Goal: Communication & Community: Answer question/provide support

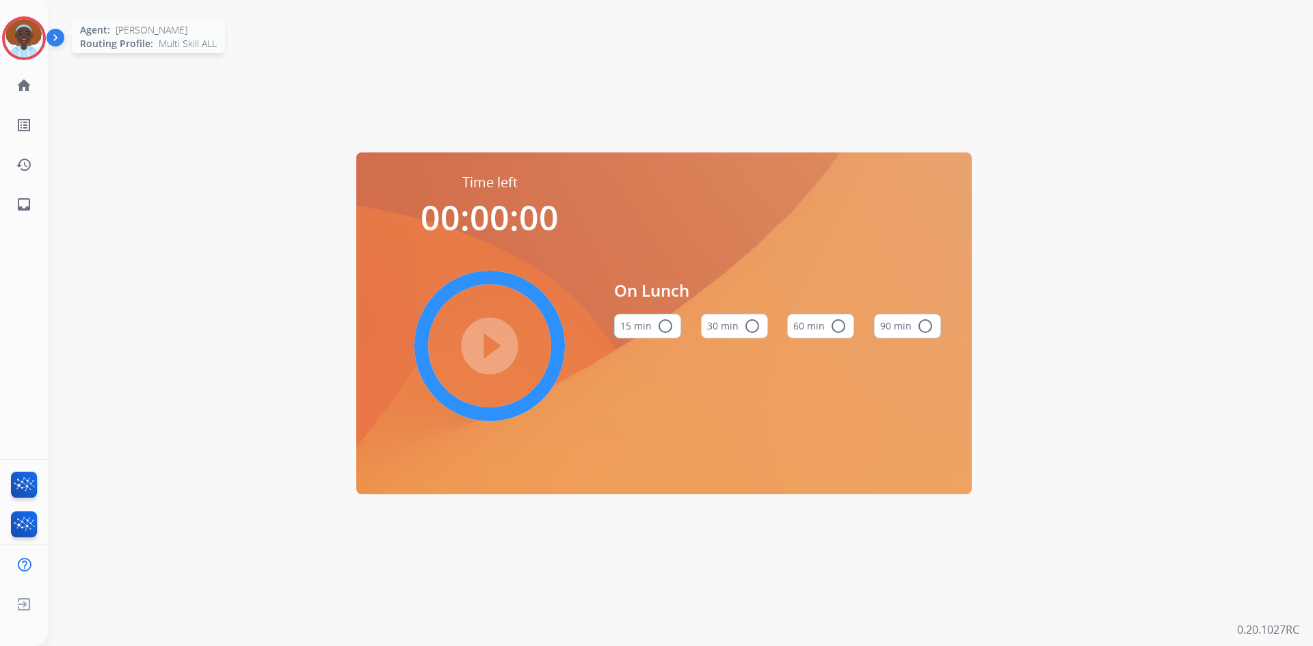
click at [18, 36] on img at bounding box center [24, 38] width 38 height 38
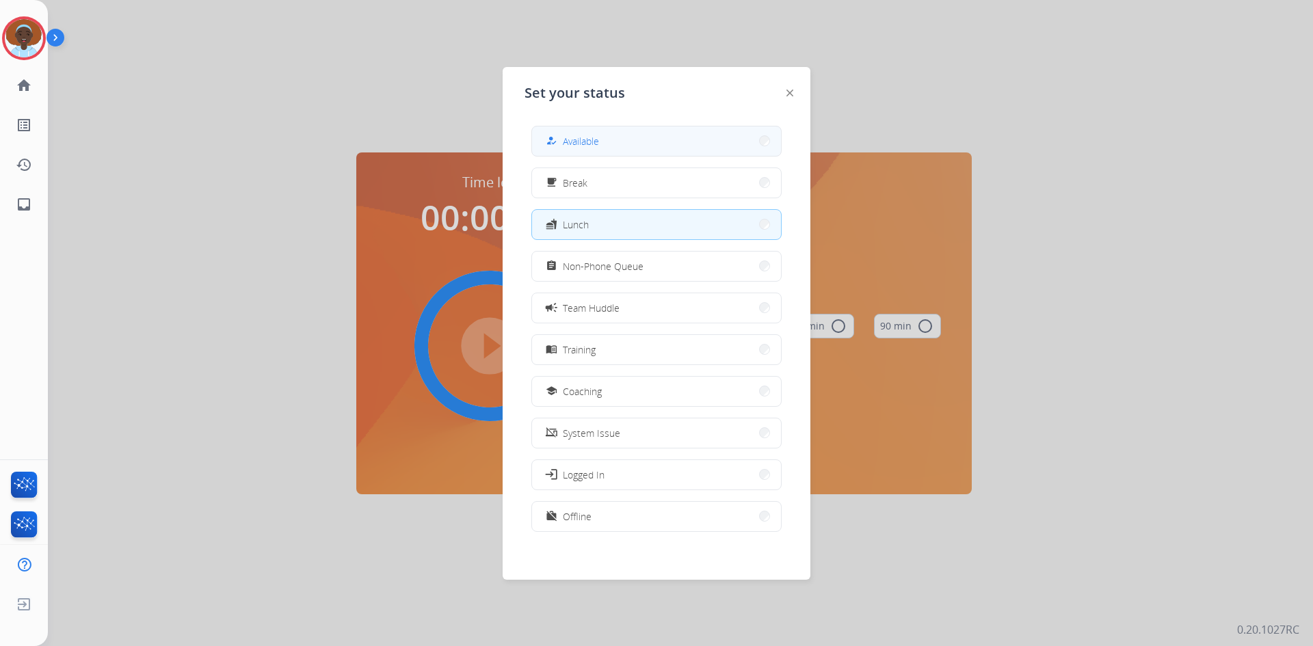
click at [656, 142] on button "how_to_reg Available" at bounding box center [656, 141] width 249 height 29
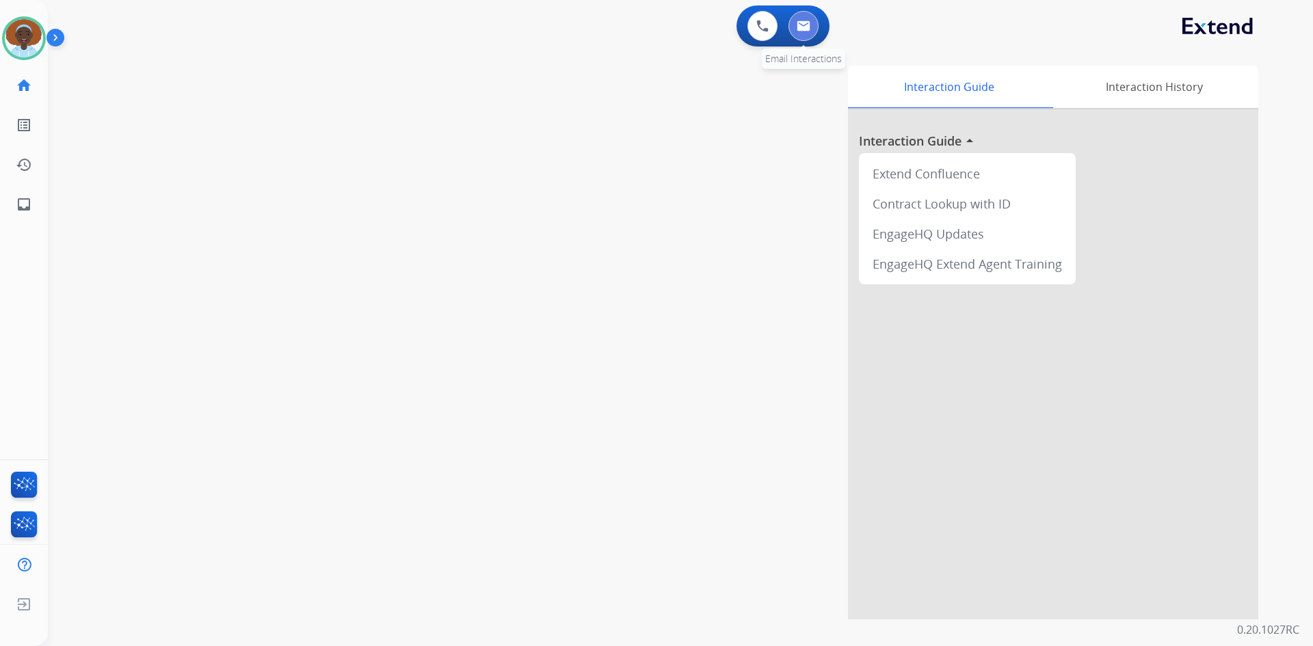
click at [801, 34] on button at bounding box center [804, 26] width 30 height 30
select select "**********"
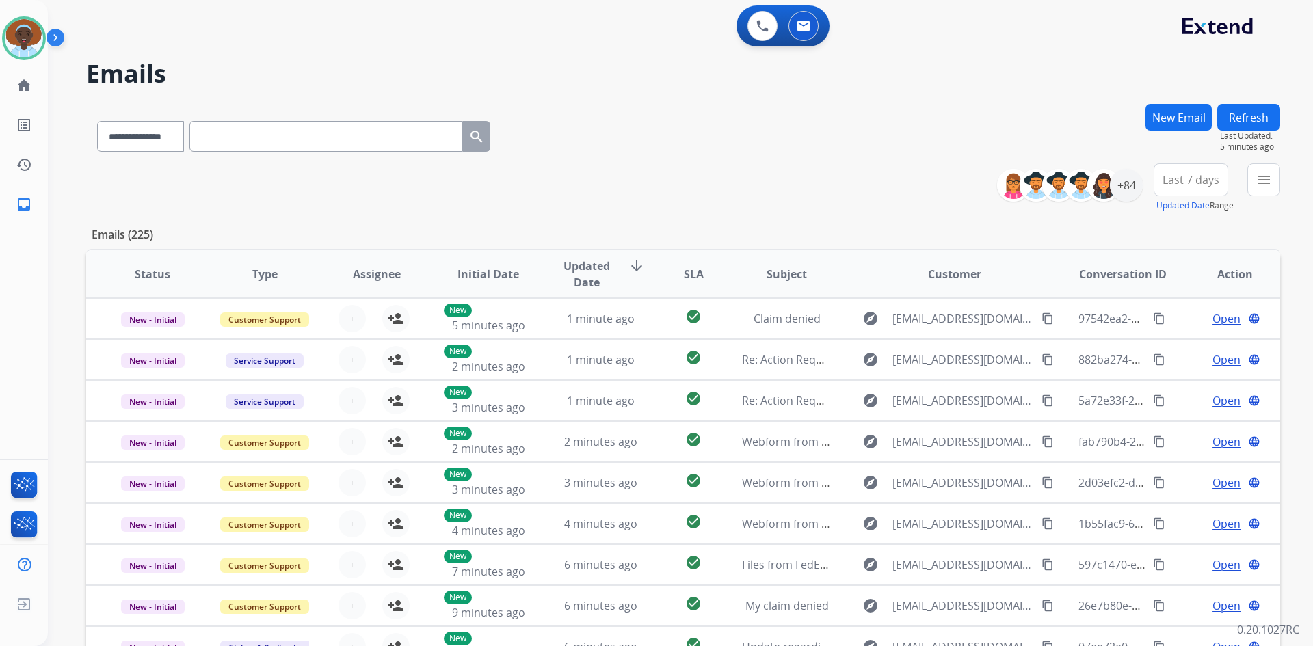
click at [1256, 121] on button "Refresh" at bounding box center [1248, 117] width 63 height 27
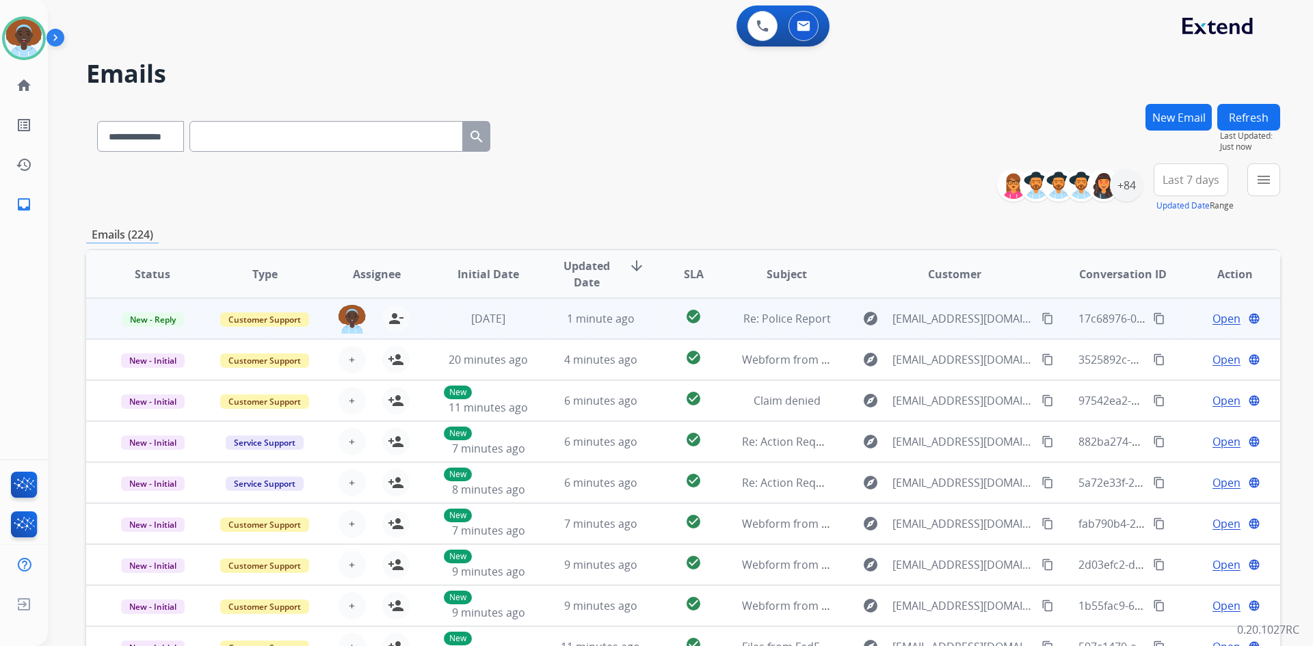
click at [1214, 322] on span "Open" at bounding box center [1227, 318] width 28 height 16
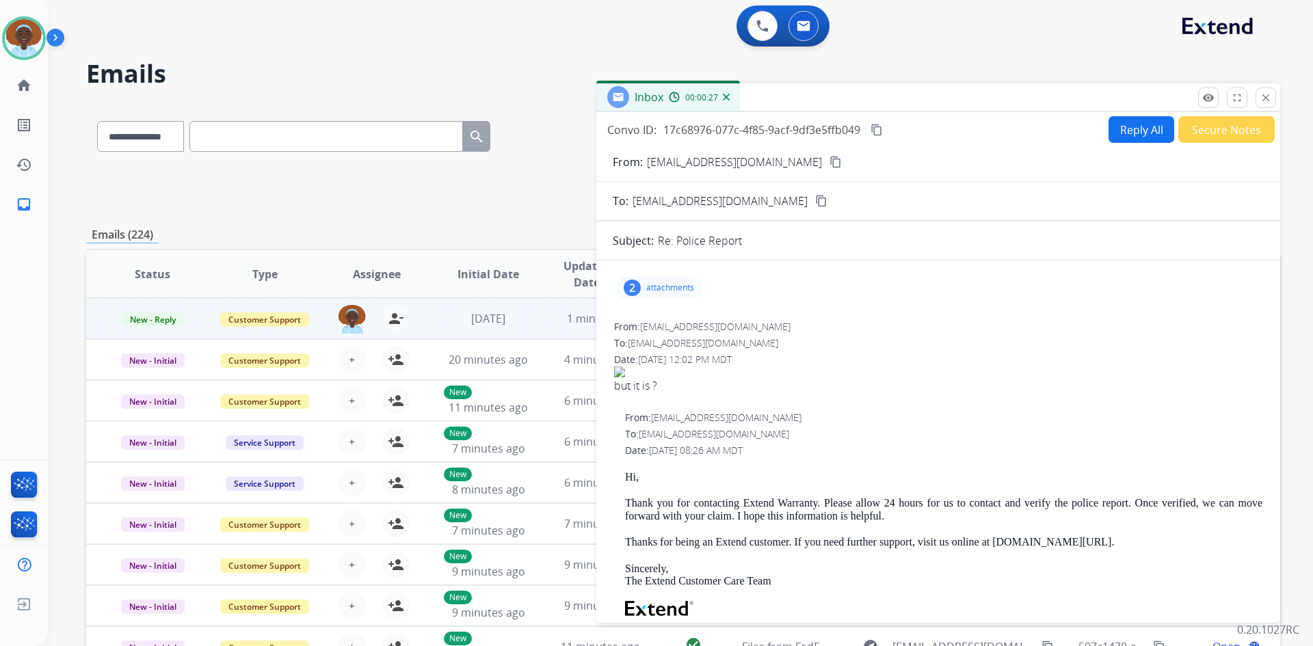
click at [628, 287] on div "2" at bounding box center [632, 288] width 17 height 16
click at [830, 163] on mat-icon "content_copy" at bounding box center [836, 162] width 12 height 12
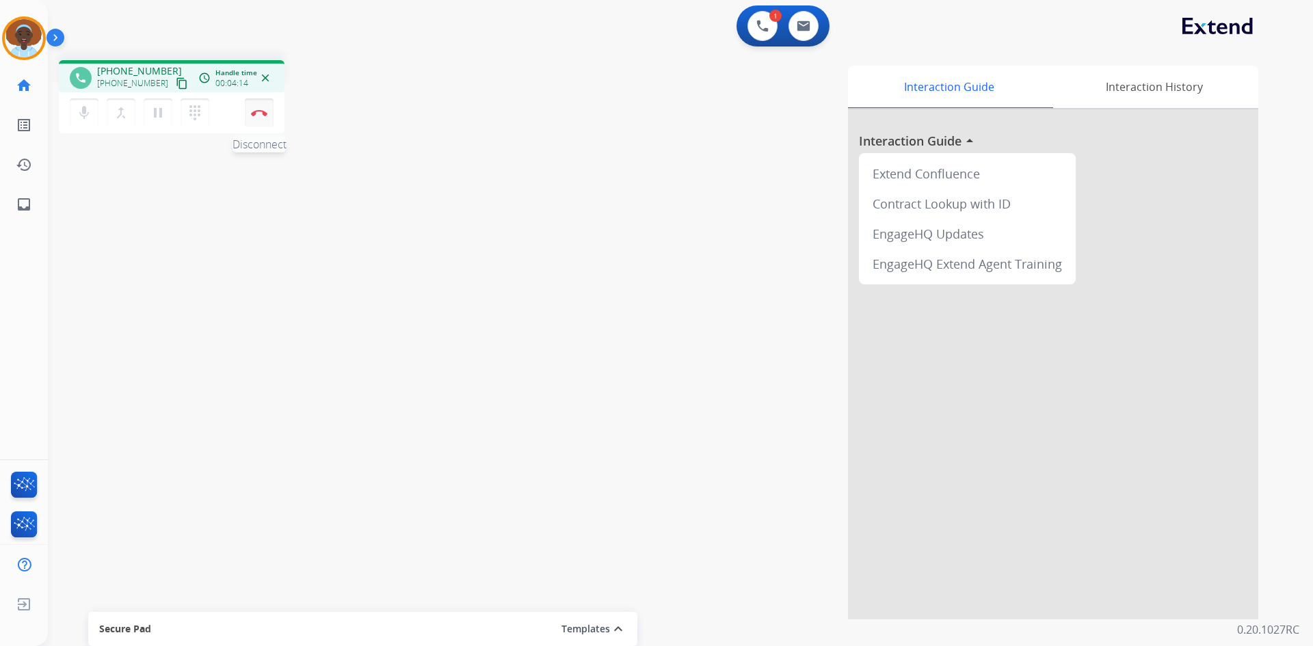
click at [258, 114] on img at bounding box center [259, 112] width 16 height 7
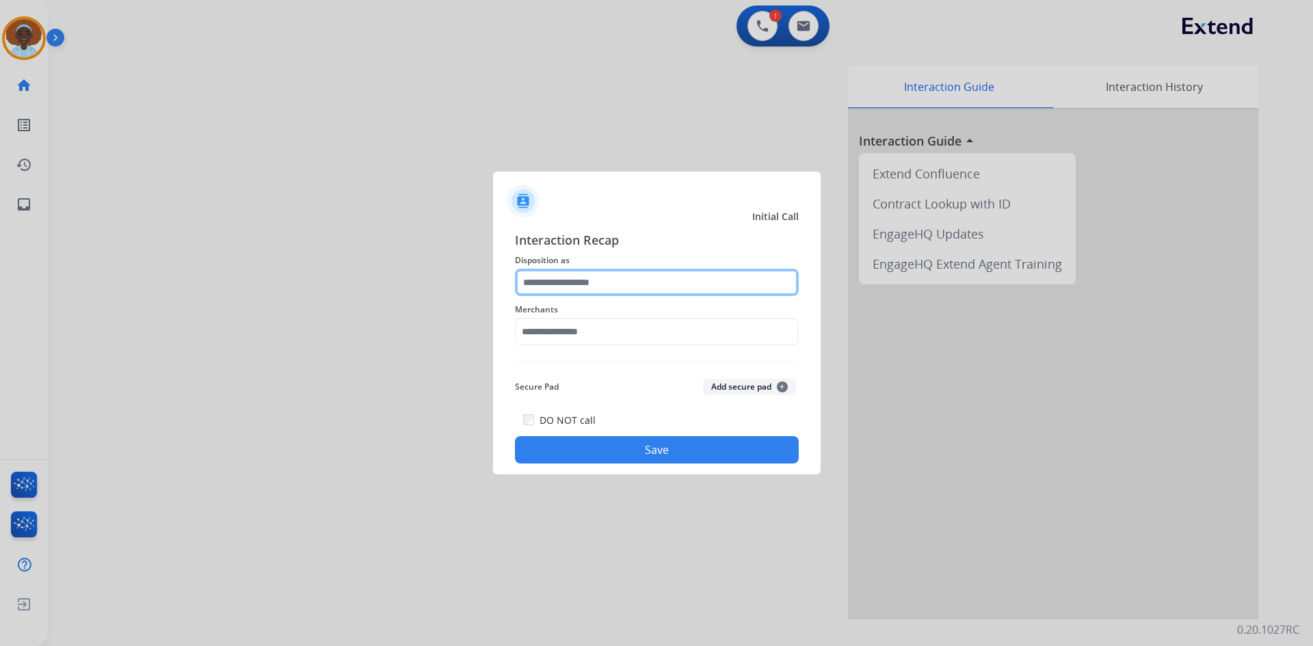
click at [606, 274] on input "text" at bounding box center [657, 282] width 284 height 27
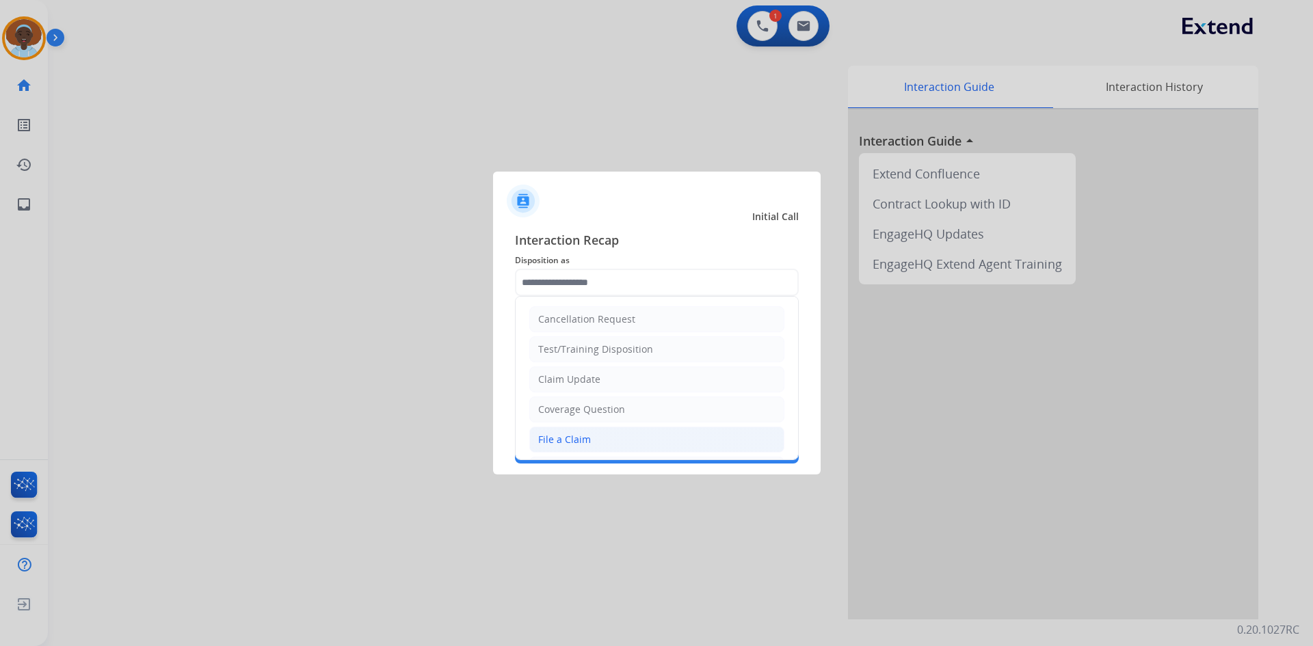
click at [622, 436] on li "File a Claim" at bounding box center [656, 440] width 255 height 26
type input "**********"
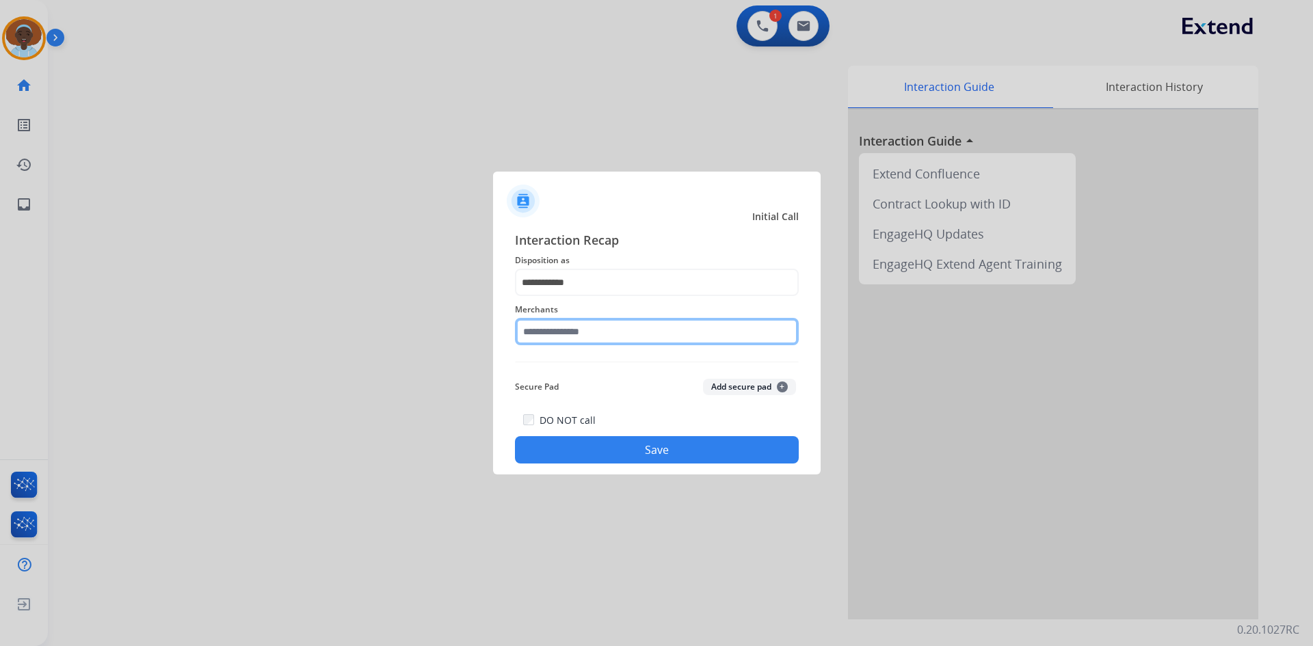
click at [610, 339] on input "text" at bounding box center [657, 331] width 284 height 27
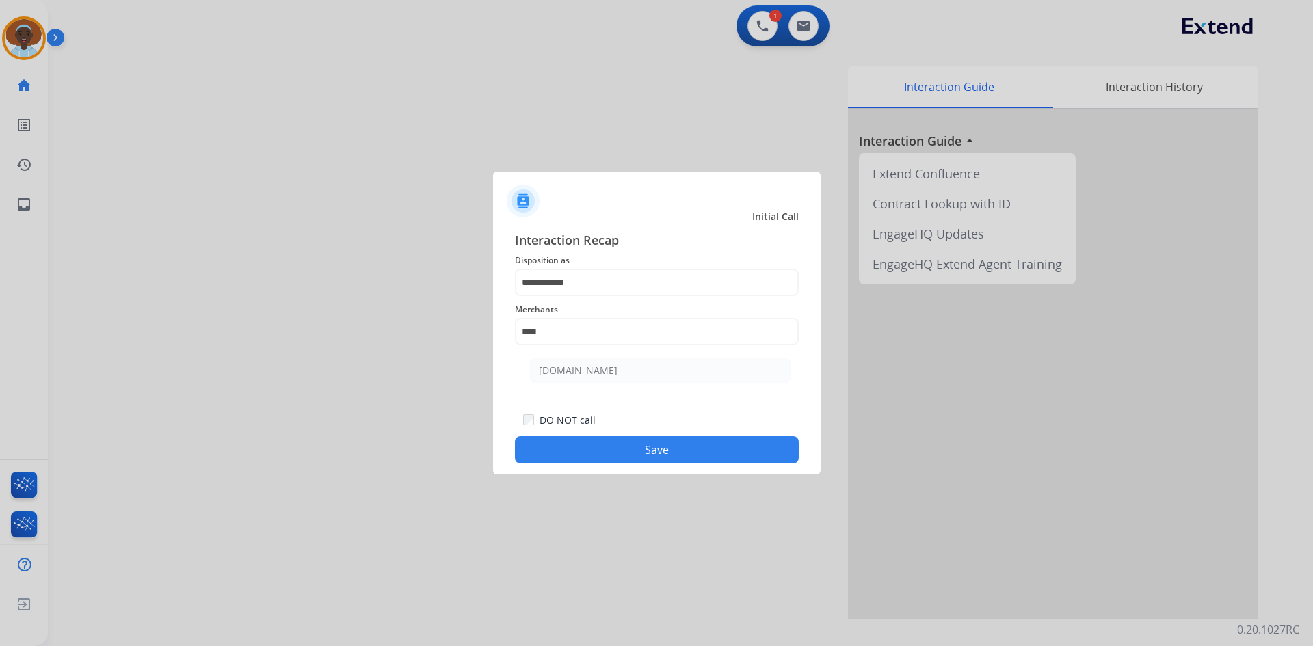
click at [607, 375] on li "[DOMAIN_NAME]" at bounding box center [660, 371] width 261 height 26
type input "**********"
click at [623, 450] on button "Save" at bounding box center [657, 449] width 284 height 27
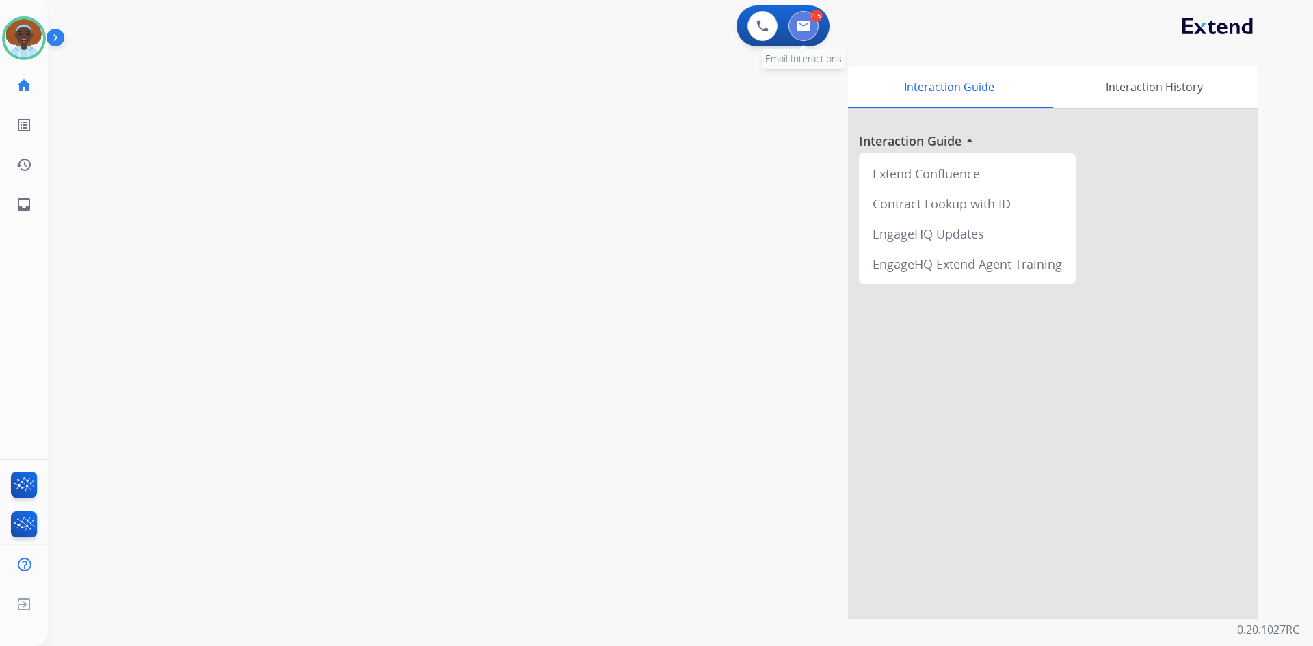
click at [807, 21] on img at bounding box center [804, 26] width 14 height 11
select select "**********"
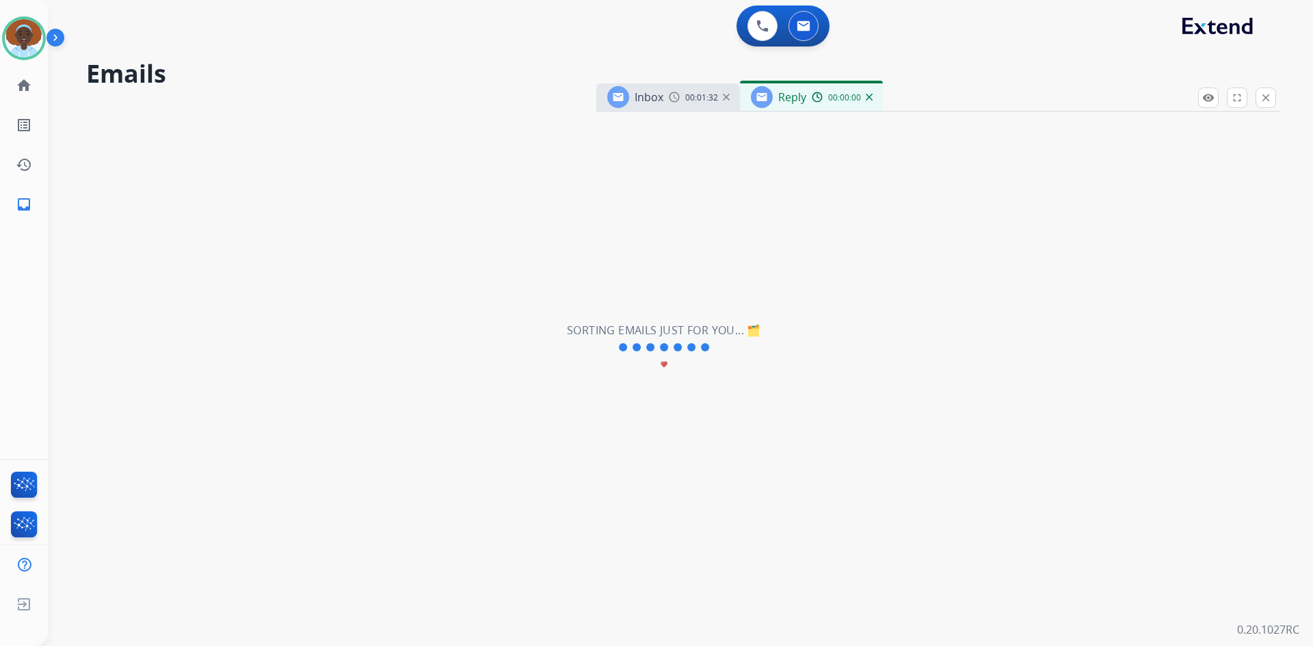
select select "**********"
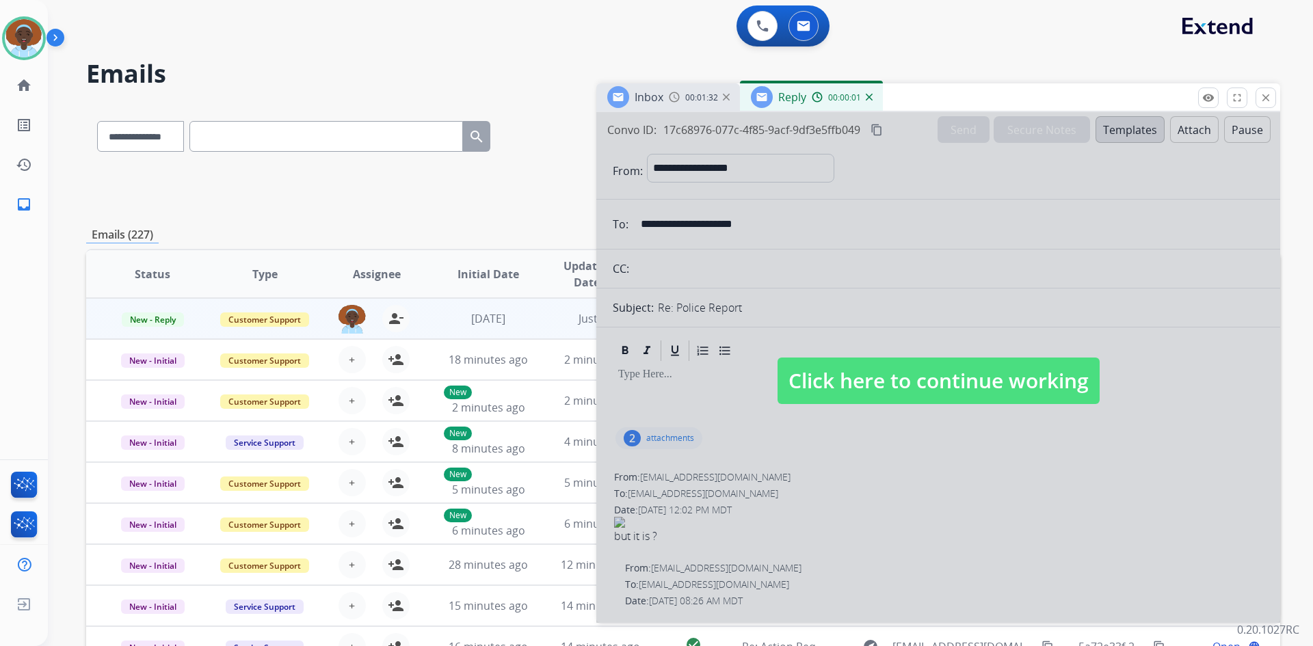
click at [897, 371] on span "Click here to continue working" at bounding box center [939, 381] width 322 height 47
select select
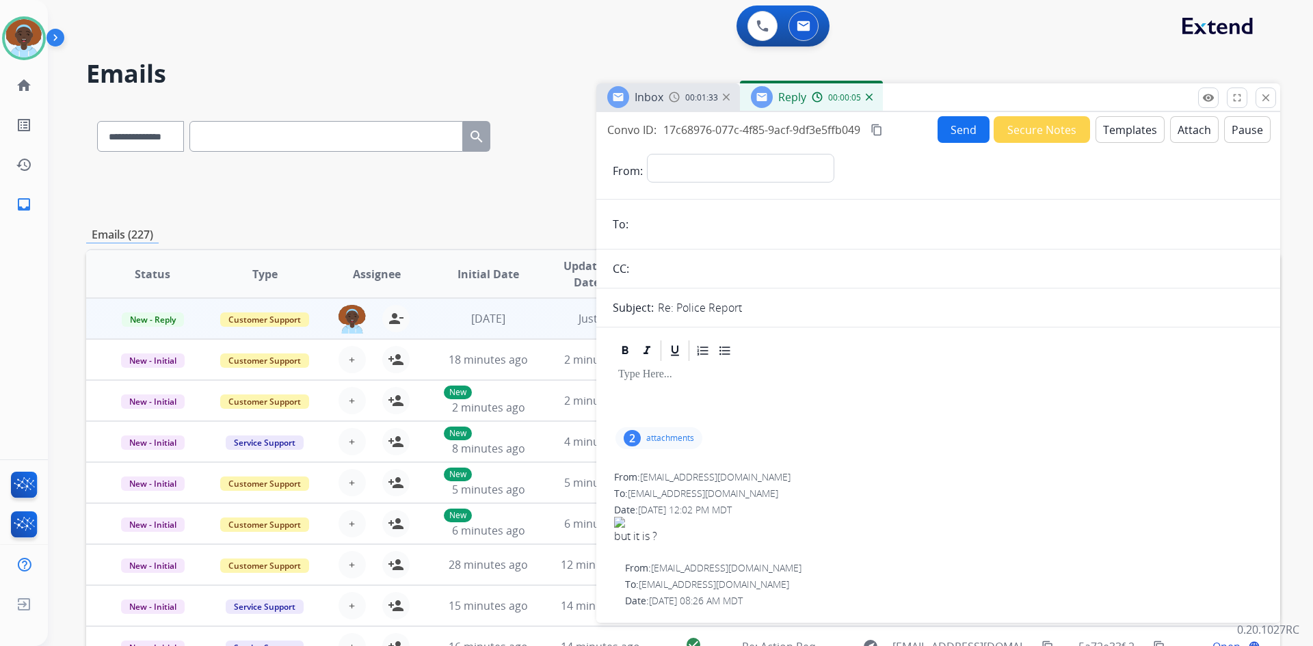
click at [867, 98] on img at bounding box center [869, 97] width 7 height 7
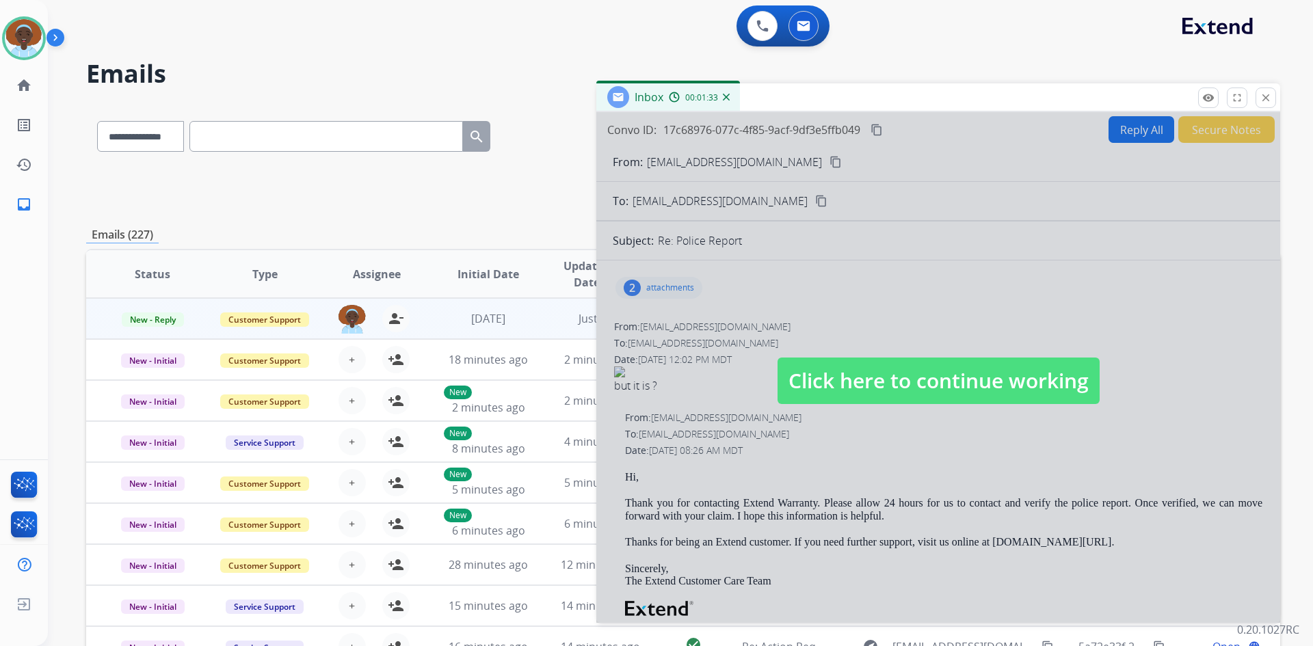
click at [903, 386] on span "Click here to continue working" at bounding box center [939, 381] width 322 height 47
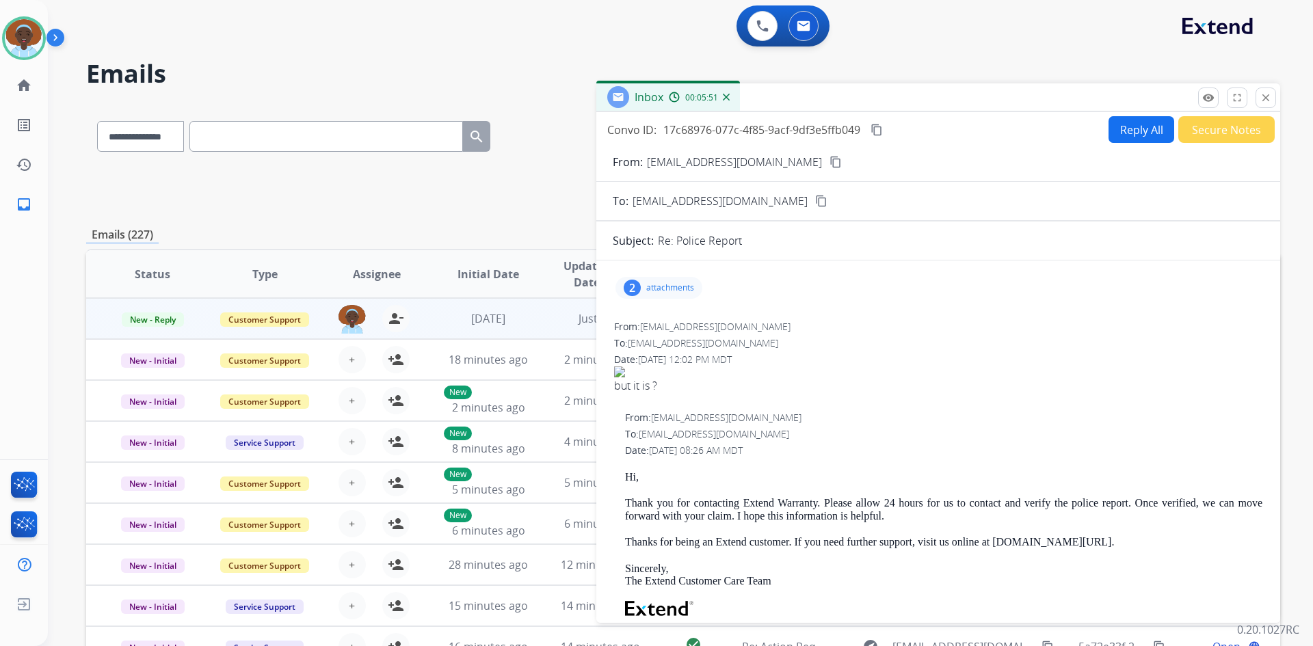
click at [1114, 138] on button "Reply All" at bounding box center [1142, 129] width 66 height 27
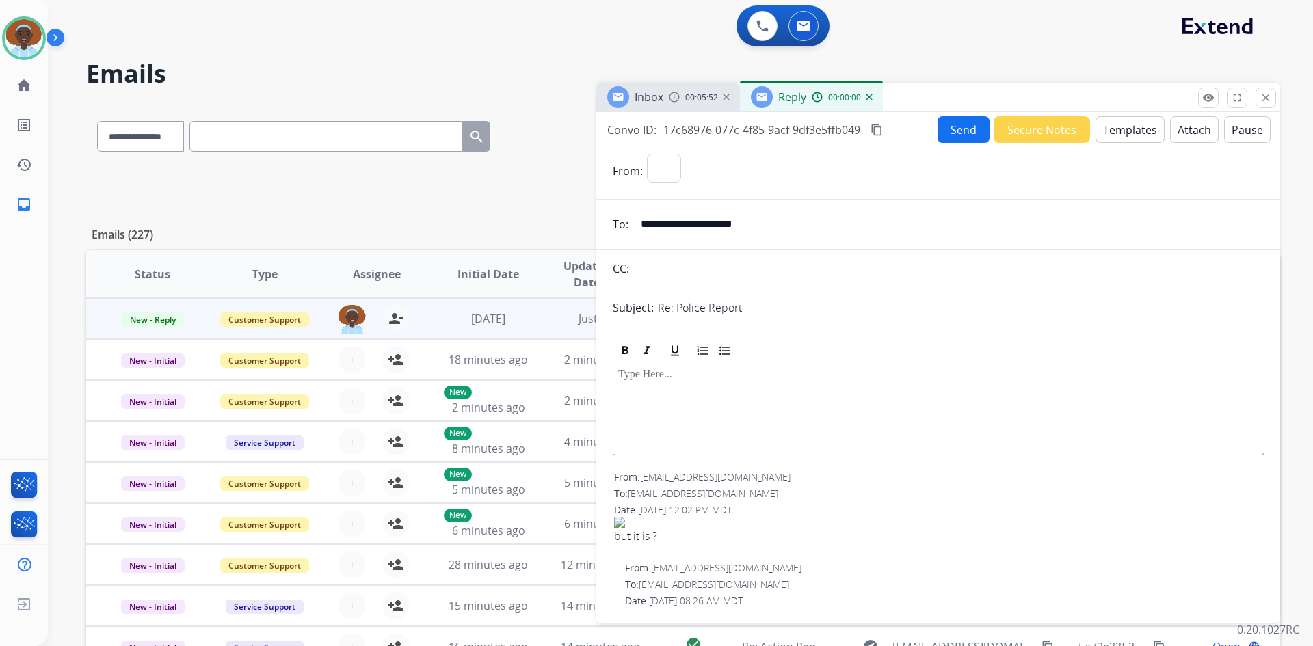
click at [1113, 132] on button "Templates" at bounding box center [1130, 129] width 69 height 27
select select "**********"
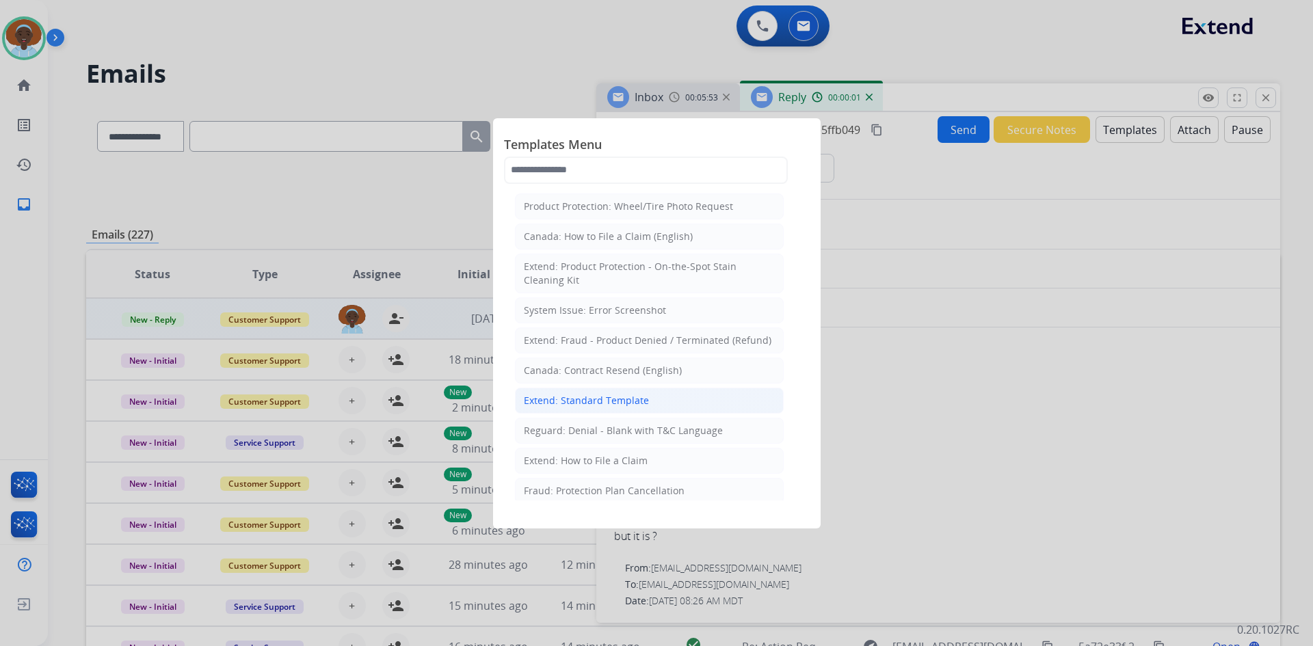
click at [602, 403] on div "Extend: Standard Template" at bounding box center [586, 401] width 125 height 14
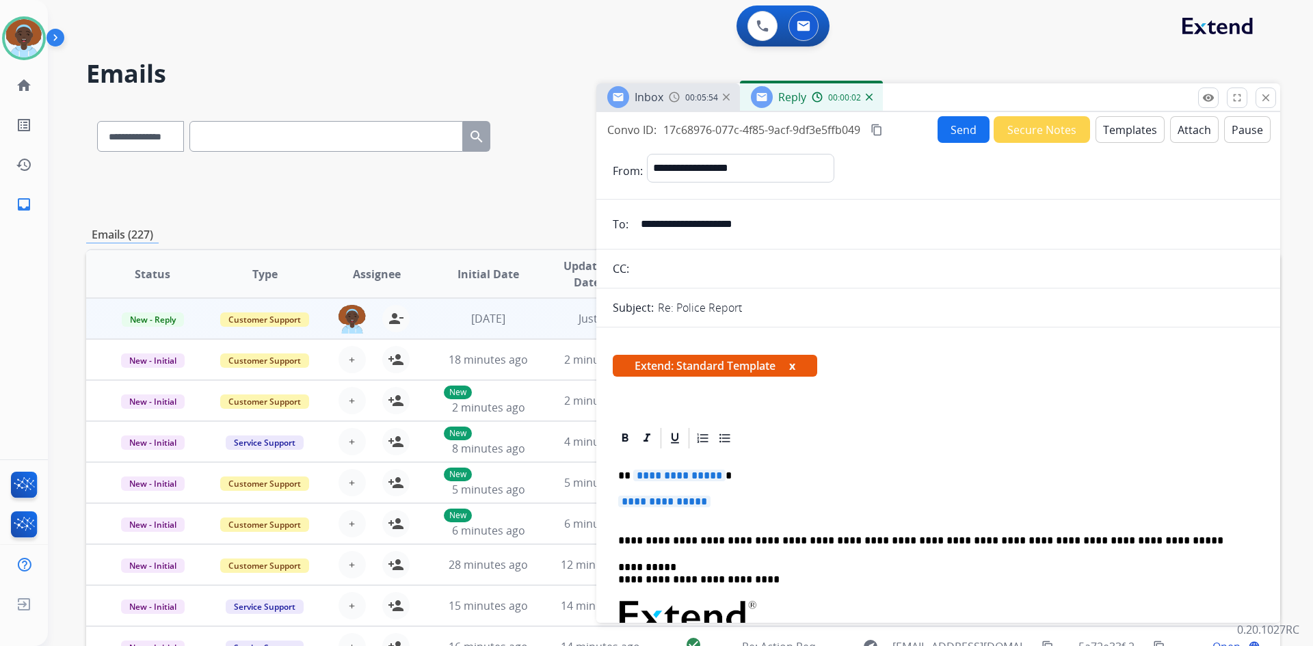
click at [656, 477] on span "**********" at bounding box center [679, 476] width 92 height 12
click at [681, 494] on div "**********" at bounding box center [938, 649] width 651 height 396
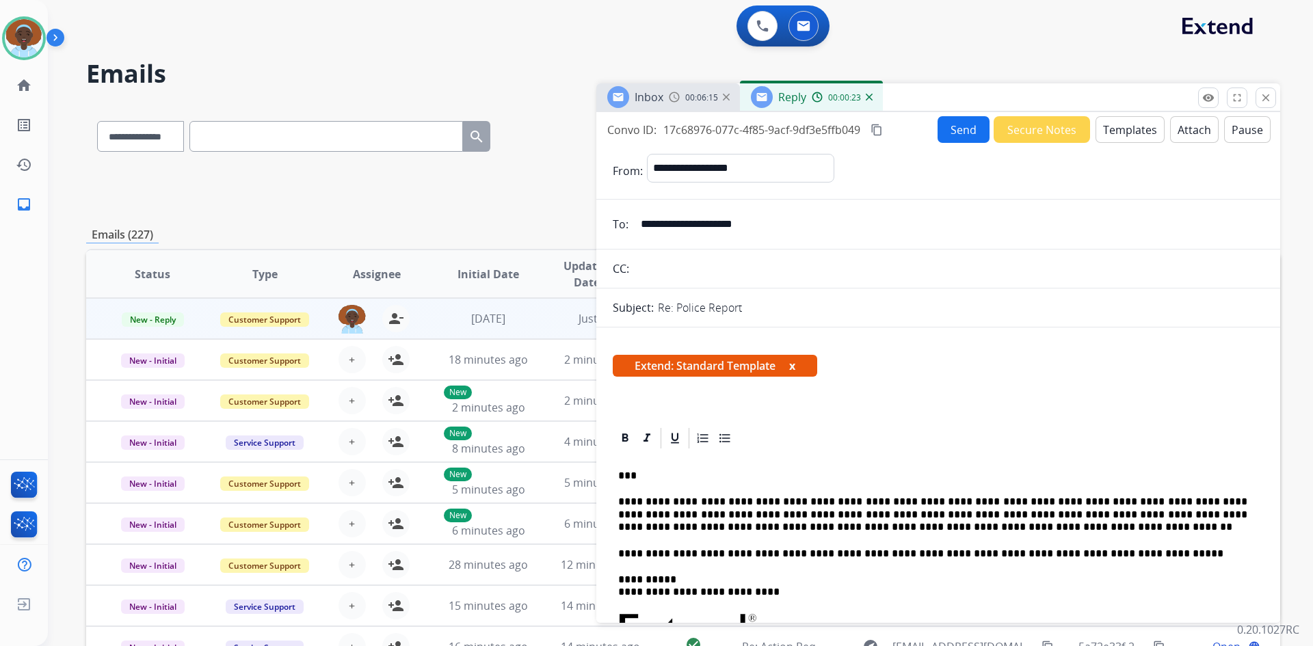
click at [957, 135] on button "Send" at bounding box center [964, 129] width 52 height 27
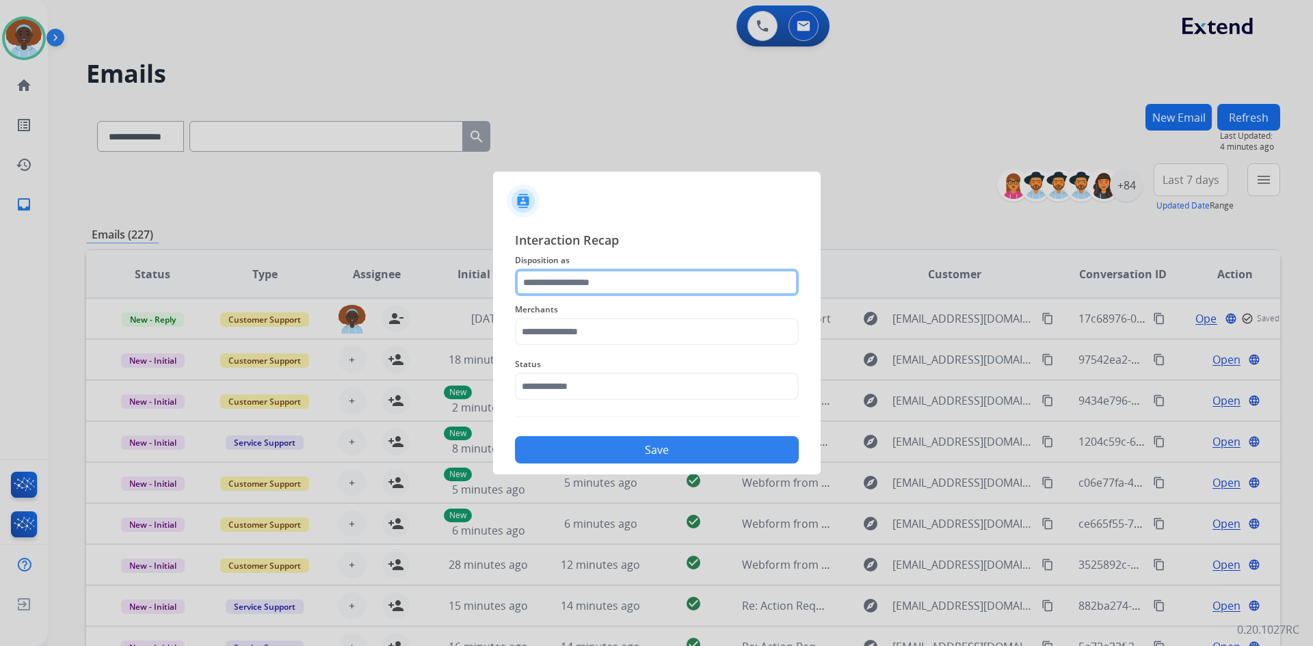
click at [601, 275] on input "text" at bounding box center [657, 282] width 284 height 27
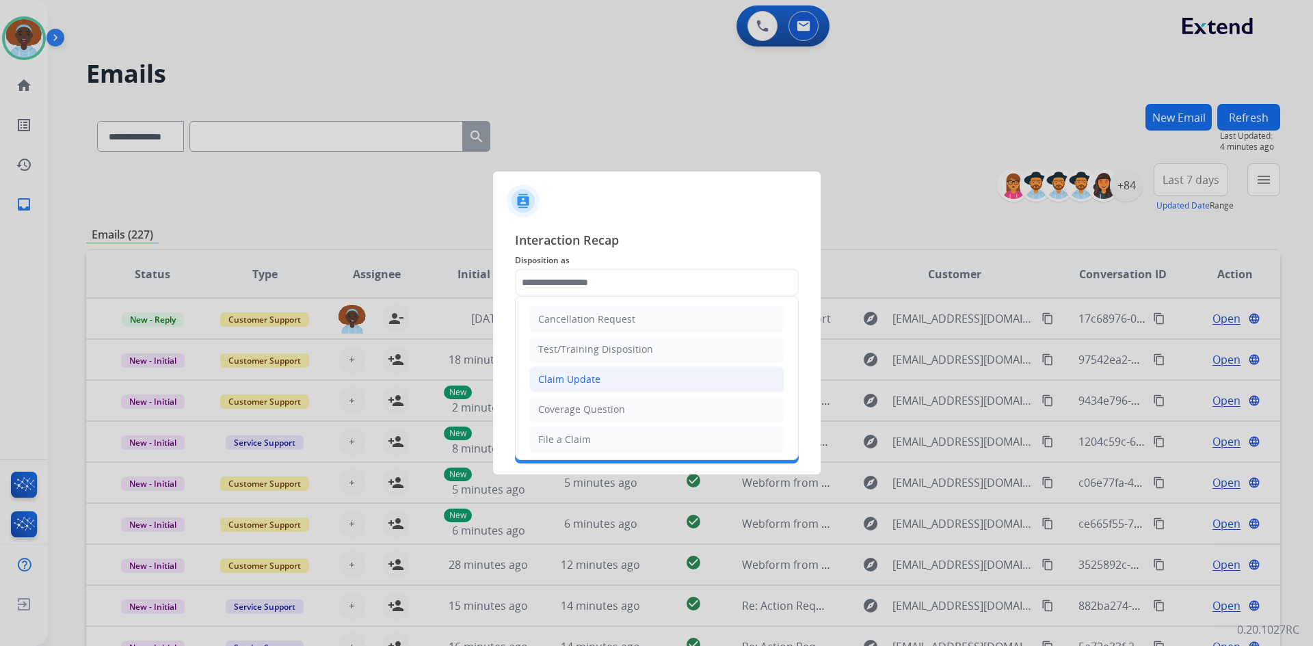
click at [595, 384] on div "Claim Update" at bounding box center [569, 380] width 62 height 14
type input "**********"
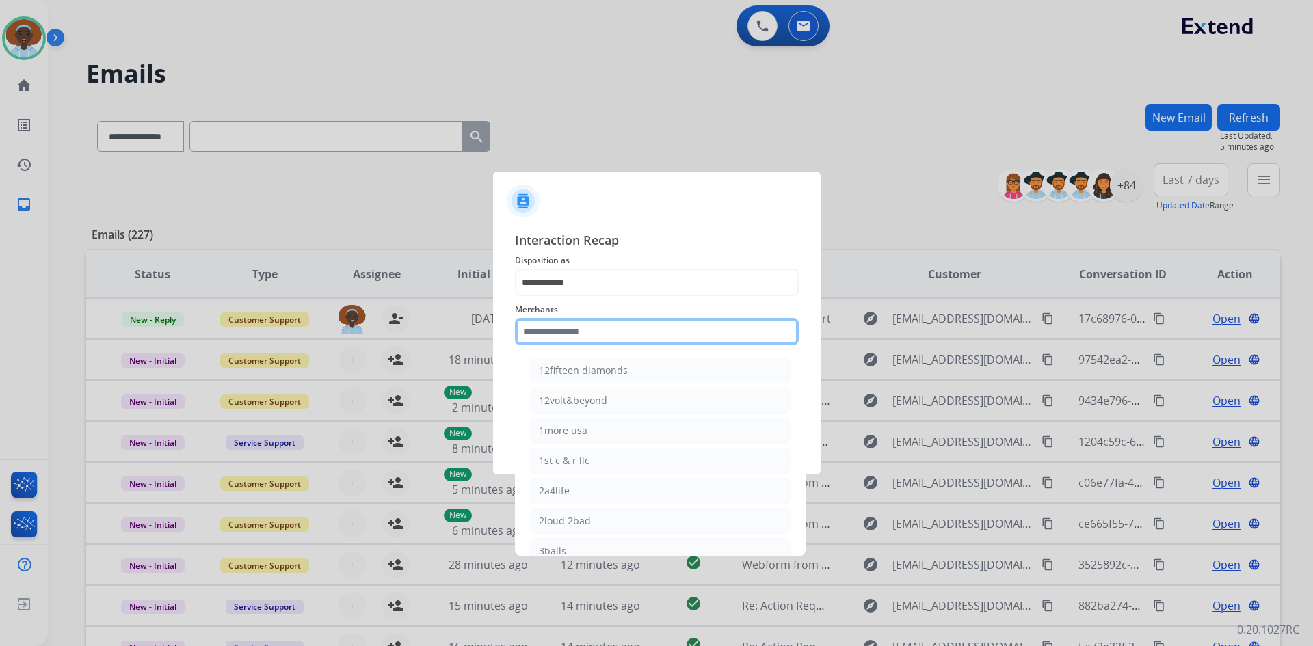
click at [549, 332] on input "text" at bounding box center [657, 331] width 284 height 27
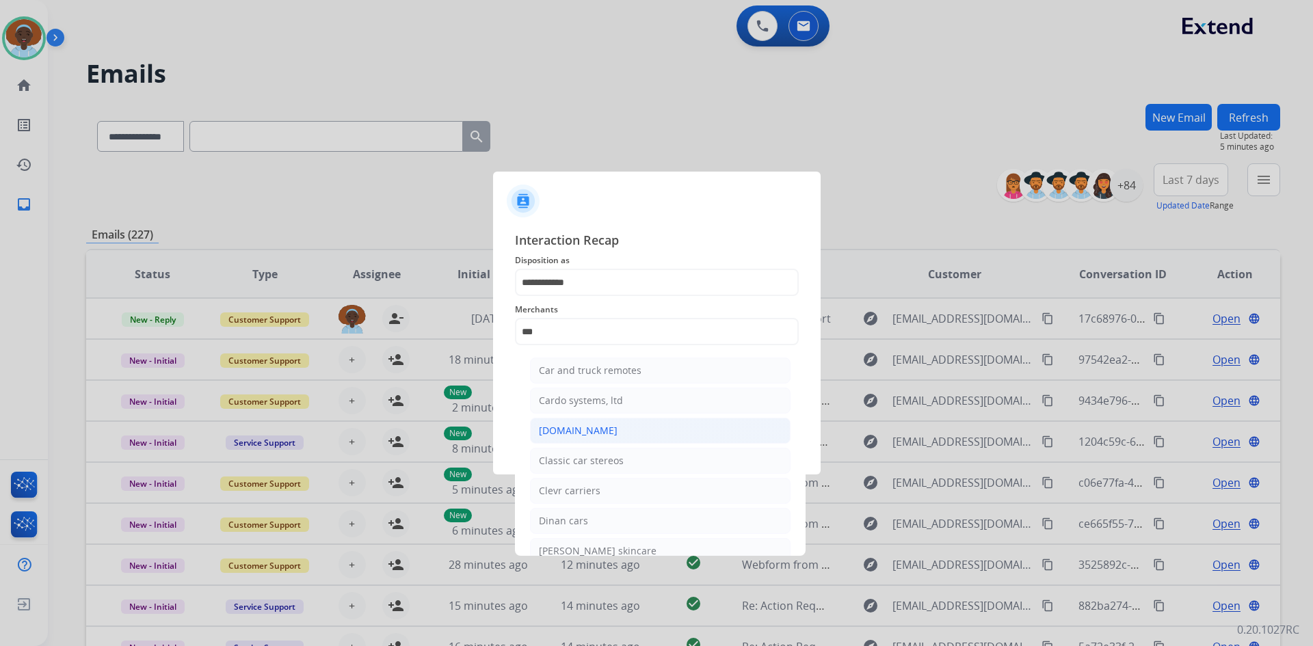
click at [567, 434] on div "[DOMAIN_NAME]" at bounding box center [578, 431] width 79 height 14
type input "**********"
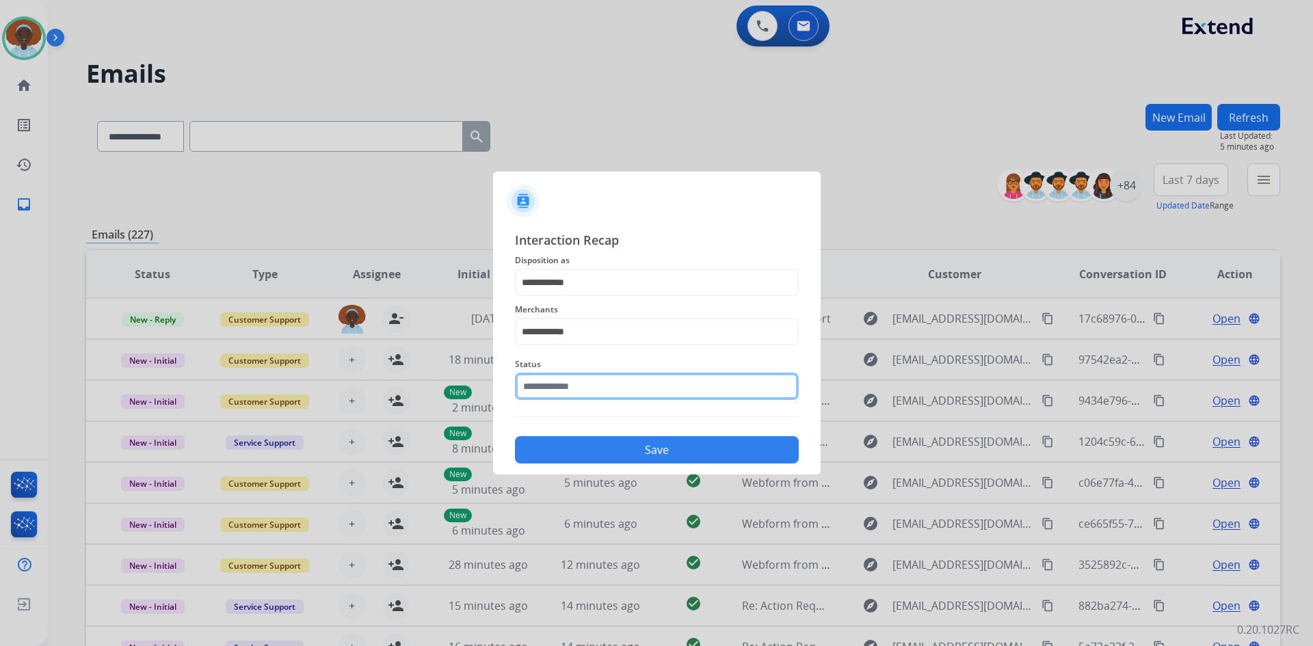
click at [616, 389] on input "text" at bounding box center [657, 386] width 284 height 27
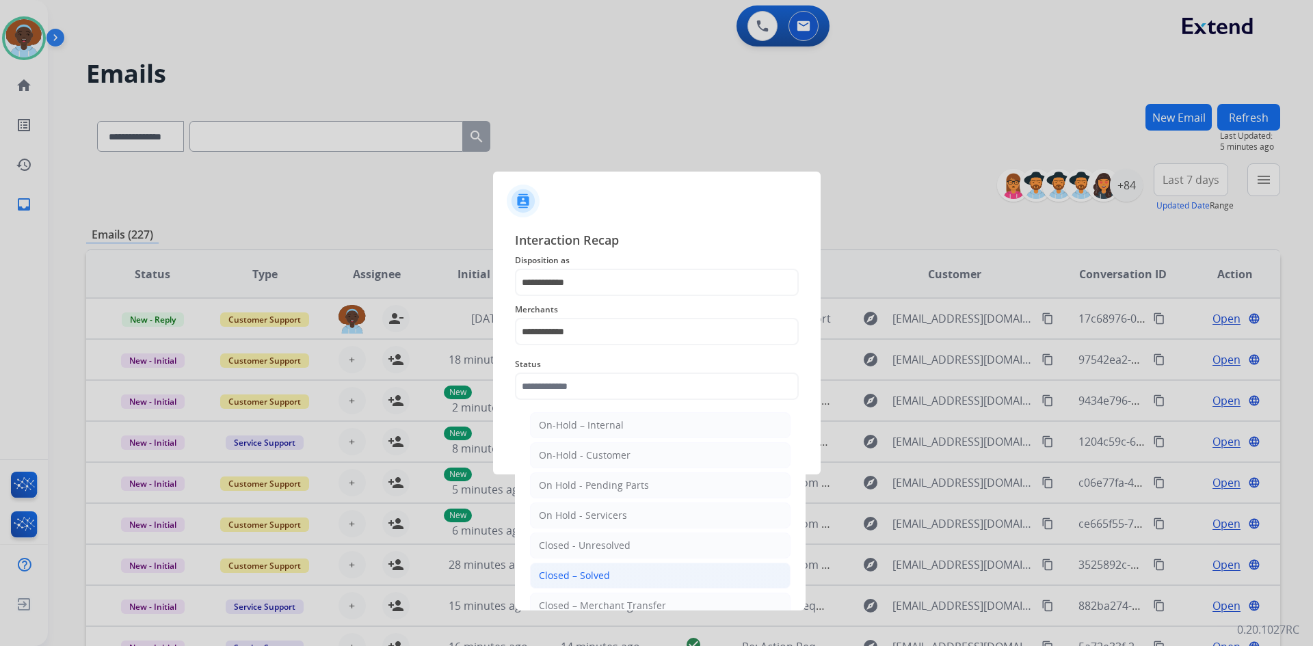
drag, startPoint x: 608, startPoint y: 575, endPoint x: 616, endPoint y: 536, distance: 39.8
click at [607, 576] on li "Closed – Solved" at bounding box center [660, 576] width 261 height 26
type input "**********"
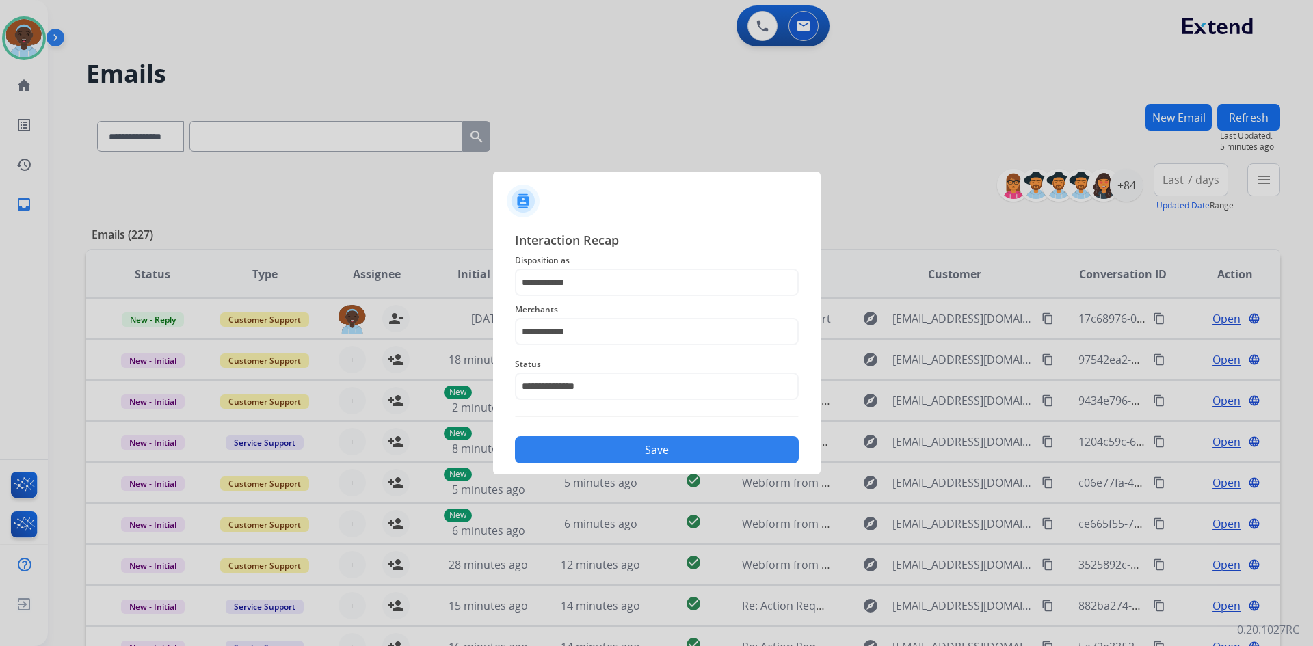
click at [665, 446] on button "Save" at bounding box center [657, 449] width 284 height 27
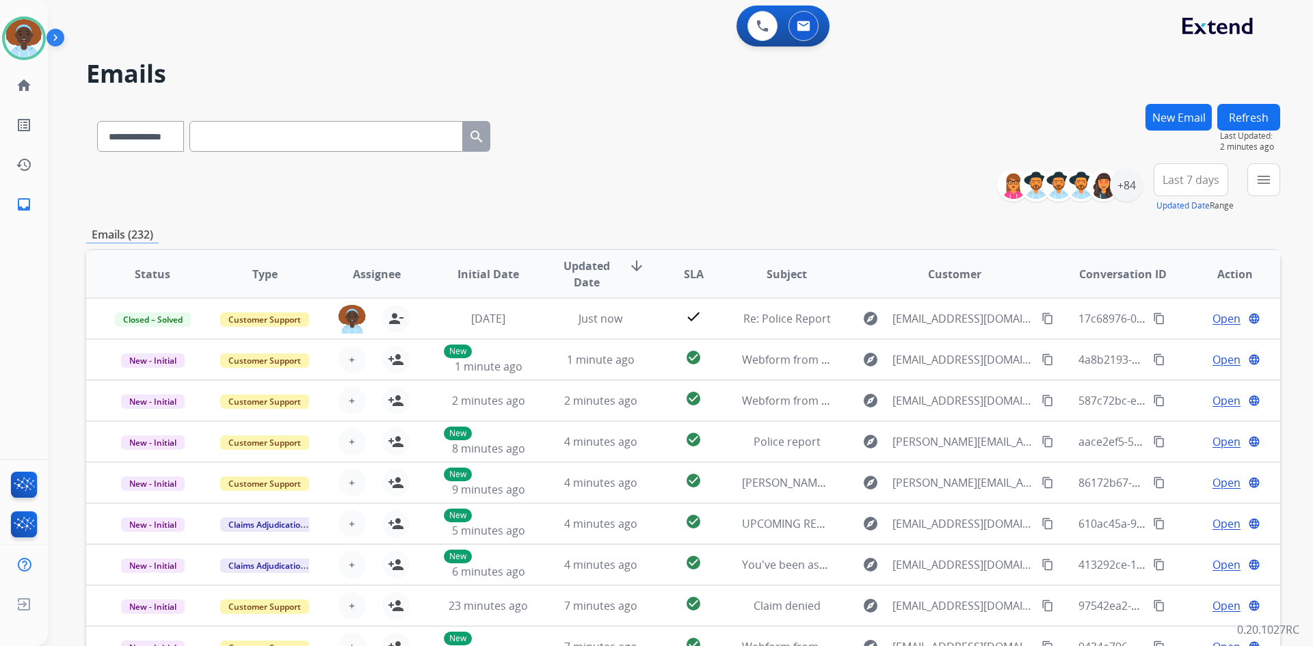
click at [1256, 118] on button "Refresh" at bounding box center [1248, 117] width 63 height 27
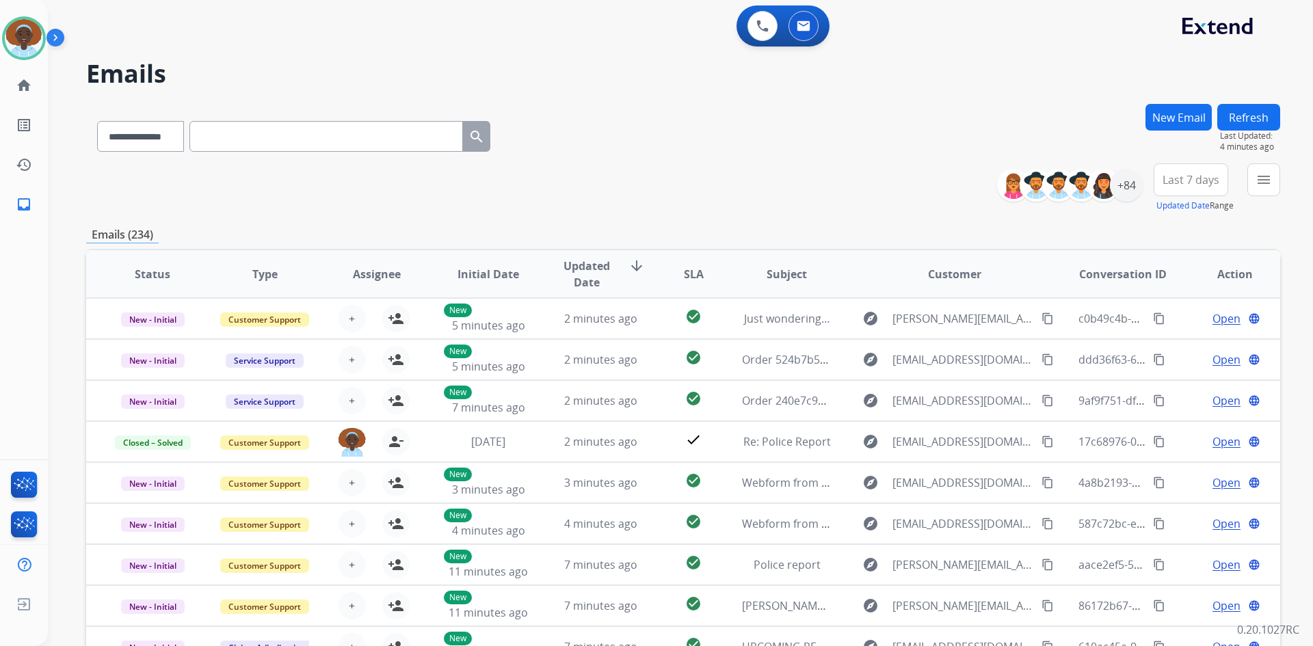
click at [1250, 127] on button "Refresh" at bounding box center [1248, 117] width 63 height 27
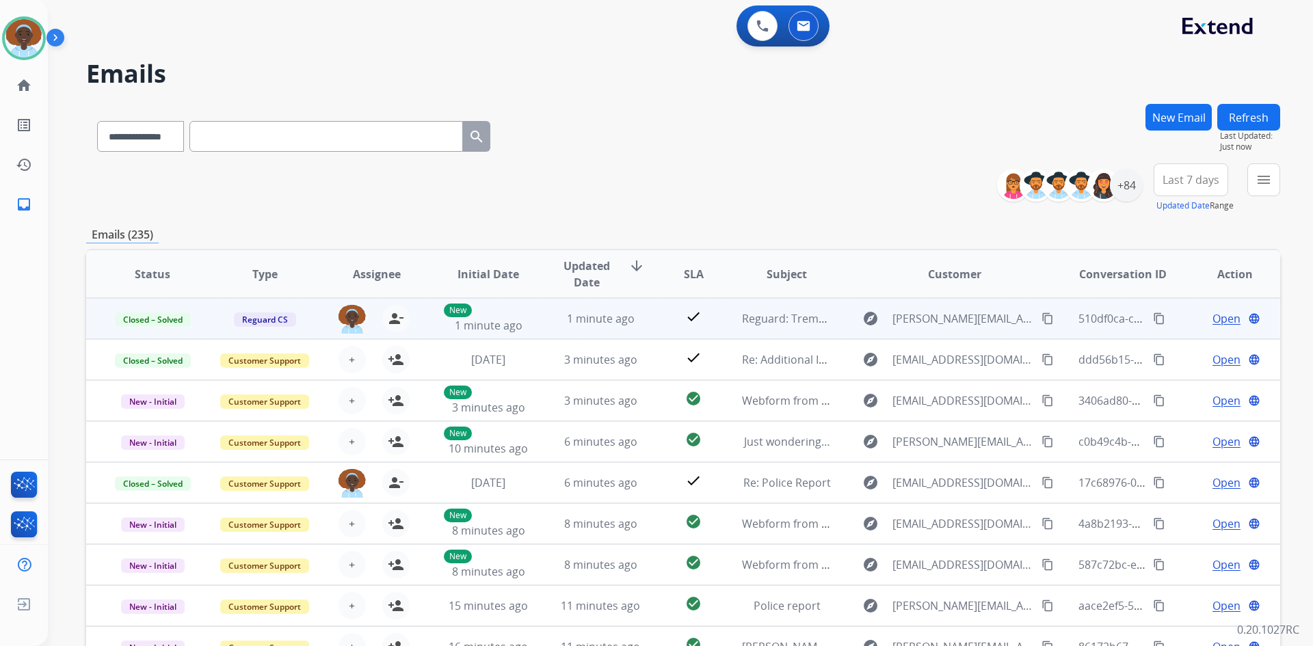
click at [1229, 320] on span "Open" at bounding box center [1227, 318] width 28 height 16
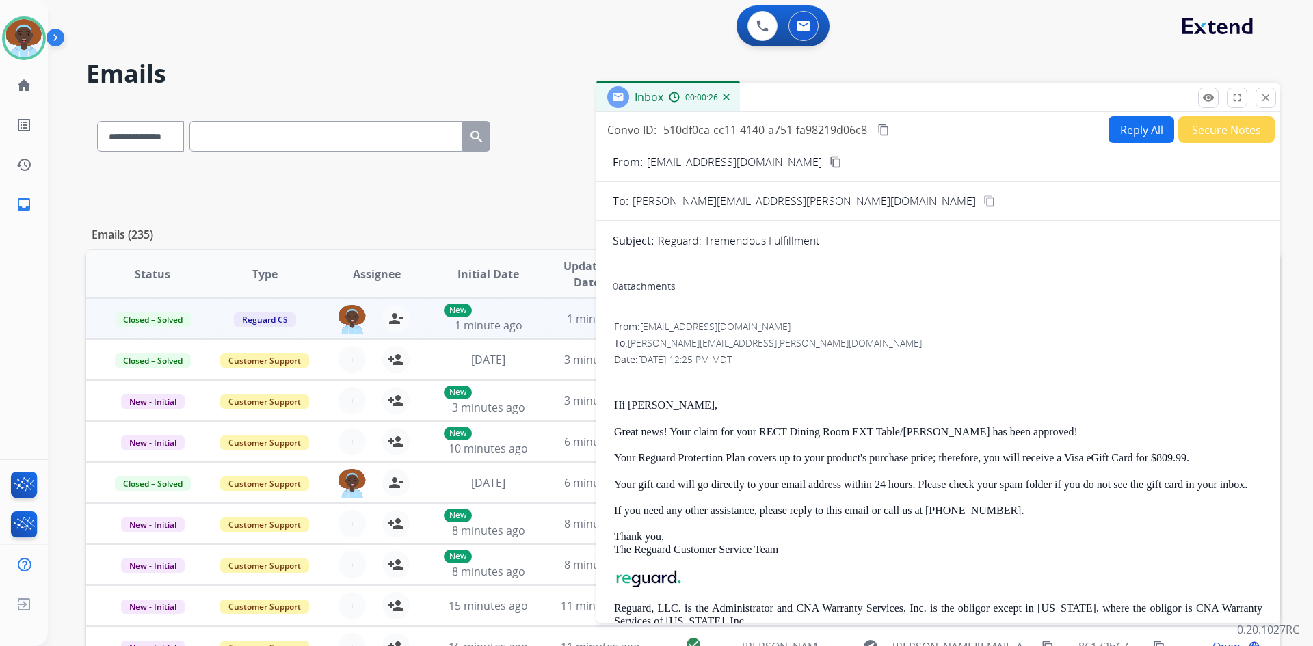
click at [983, 201] on mat-icon "content_copy" at bounding box center [989, 201] width 12 height 12
click at [1270, 100] on mat-icon "close" at bounding box center [1266, 98] width 12 height 12
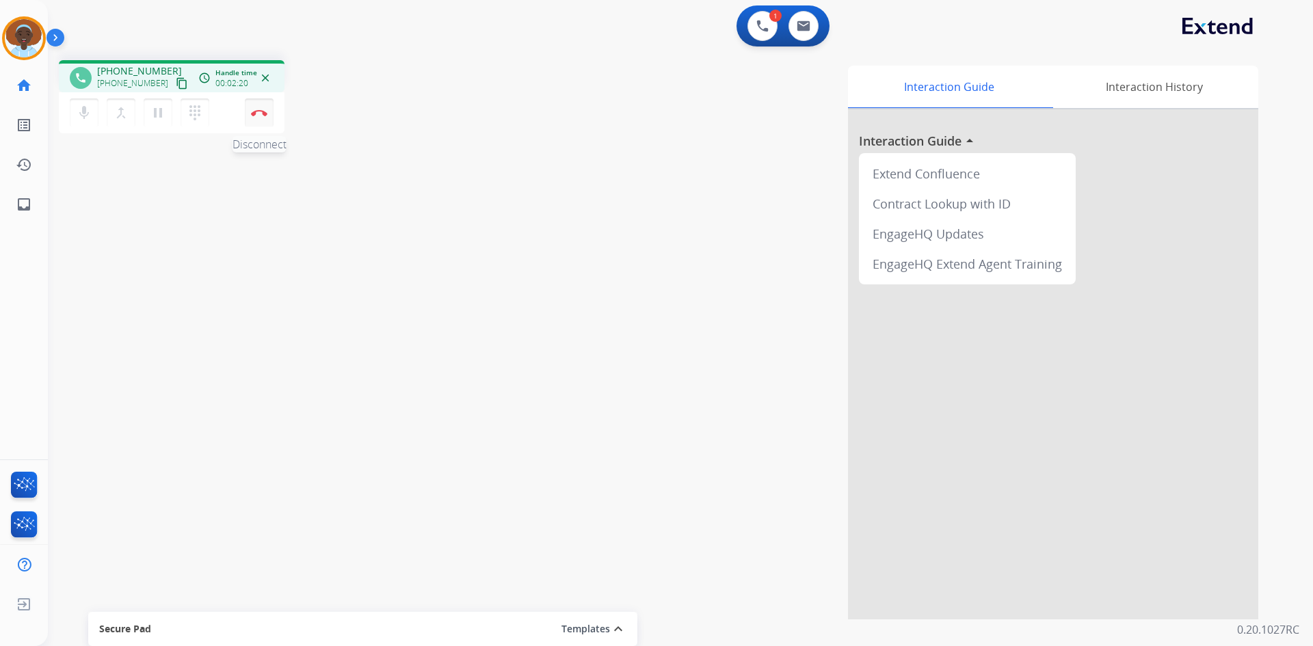
click at [257, 111] on img at bounding box center [259, 112] width 16 height 7
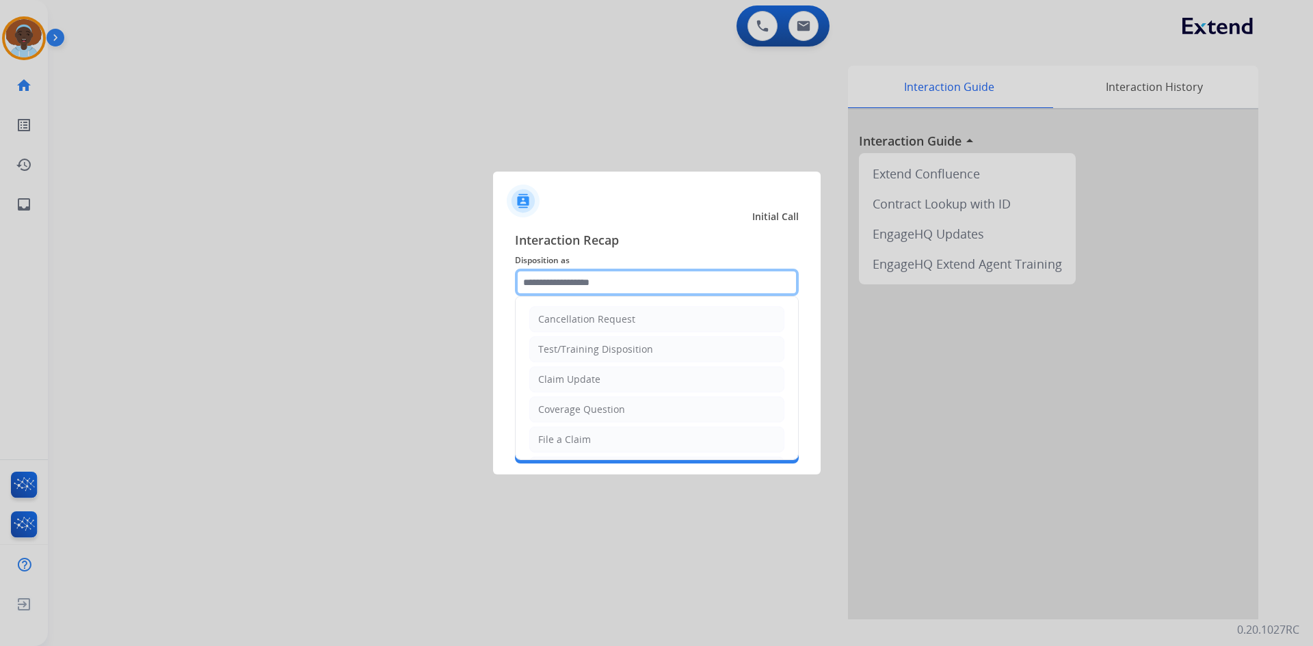
click at [580, 280] on input "text" at bounding box center [657, 282] width 284 height 27
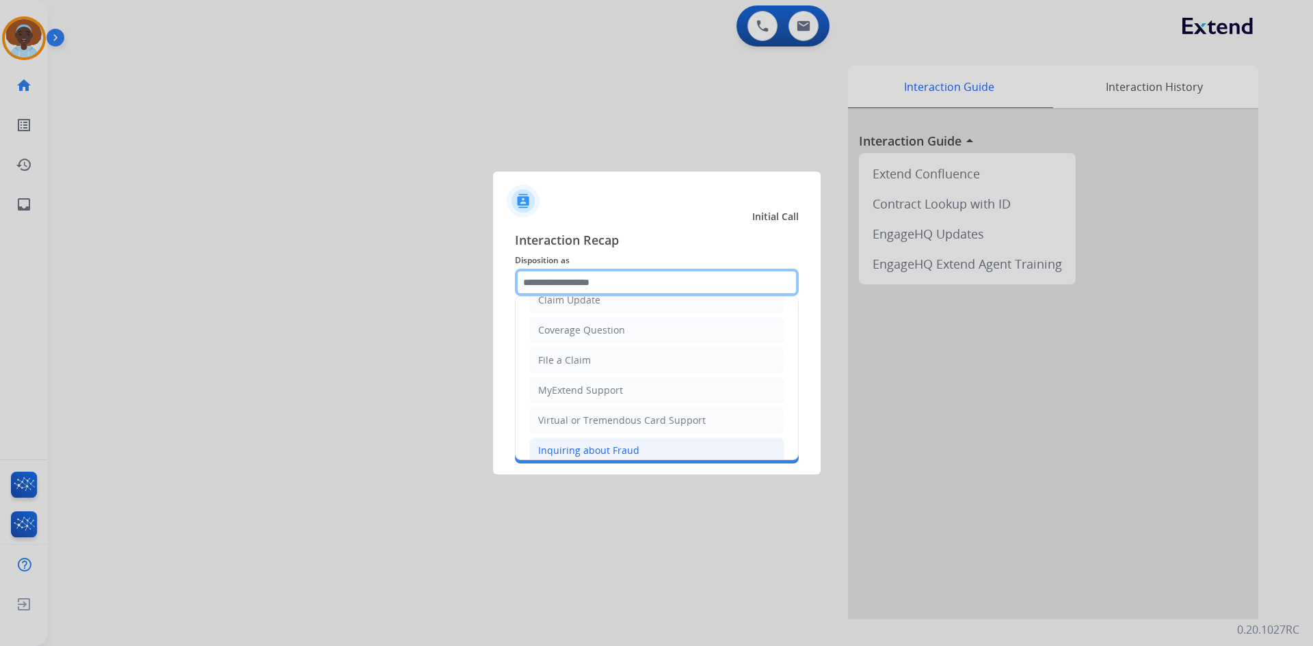
scroll to position [77, 0]
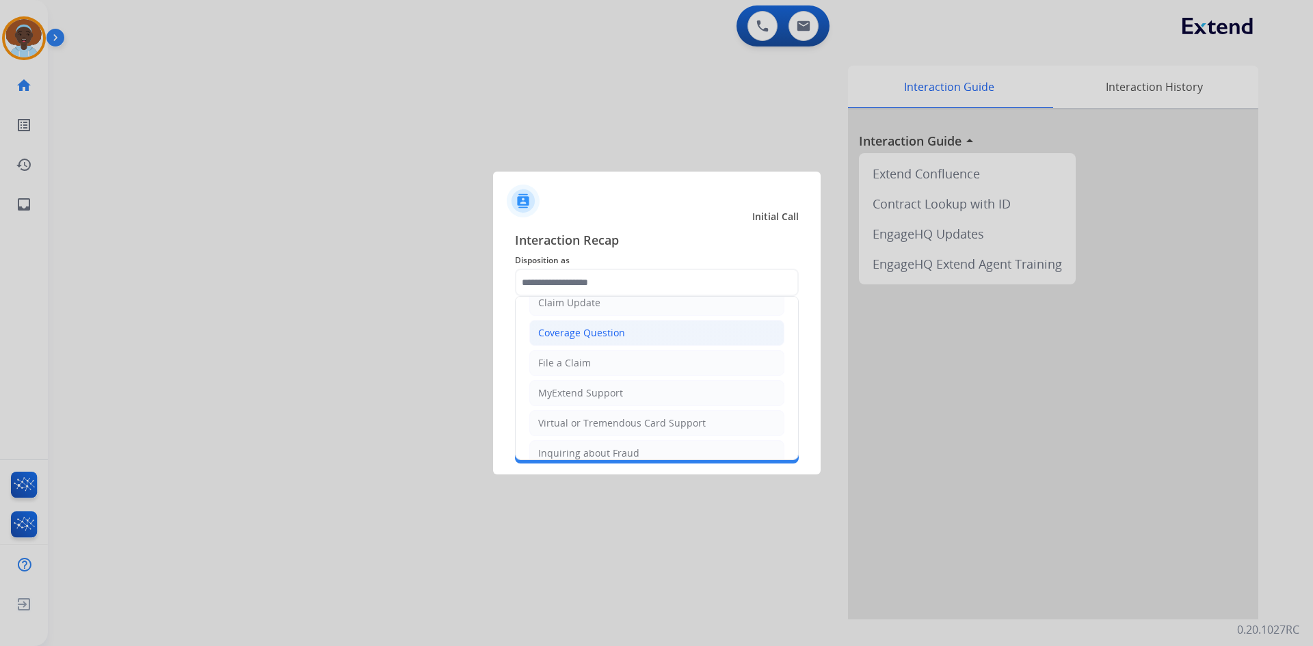
click at [600, 328] on div "Coverage Question" at bounding box center [581, 333] width 87 height 14
type input "**********"
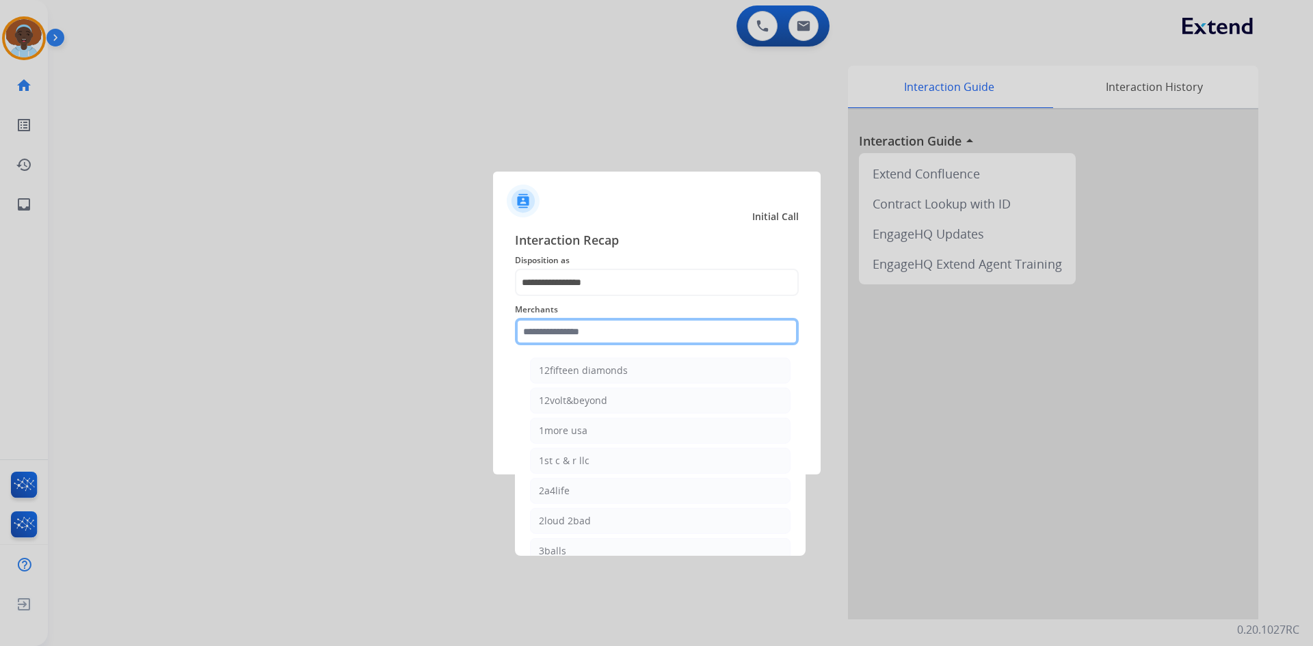
click at [592, 329] on input "text" at bounding box center [657, 331] width 284 height 27
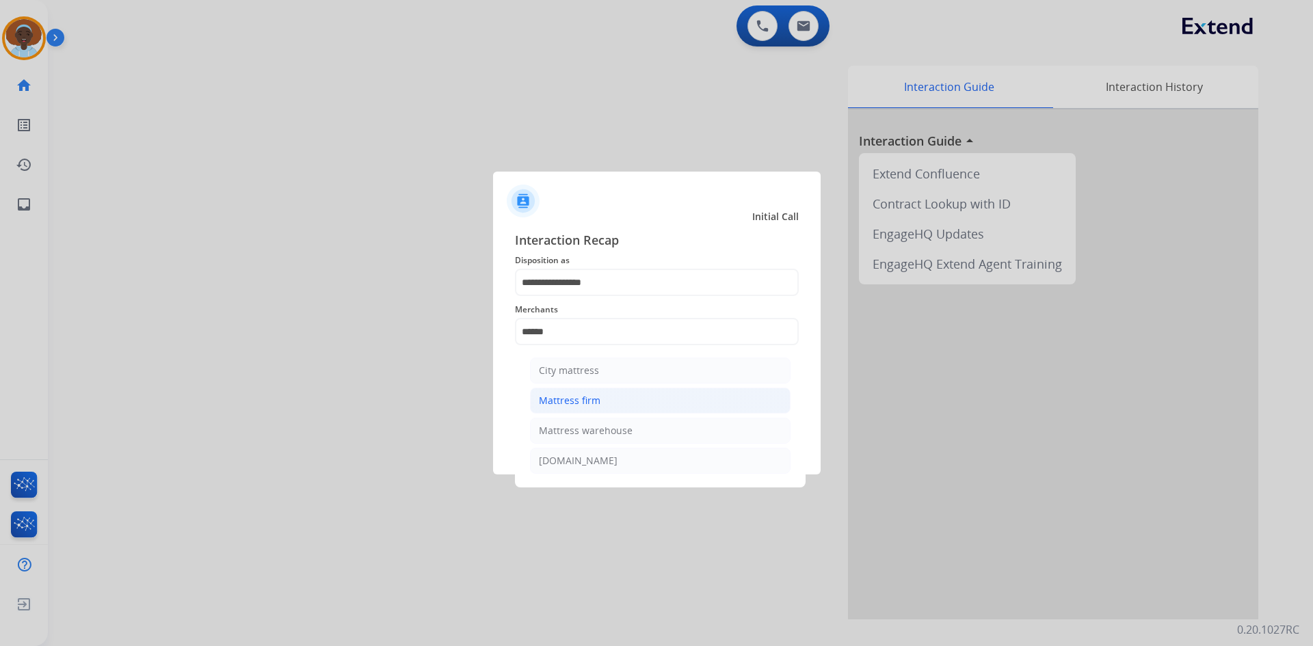
click at [617, 401] on li "Mattress firm" at bounding box center [660, 401] width 261 height 26
type input "**********"
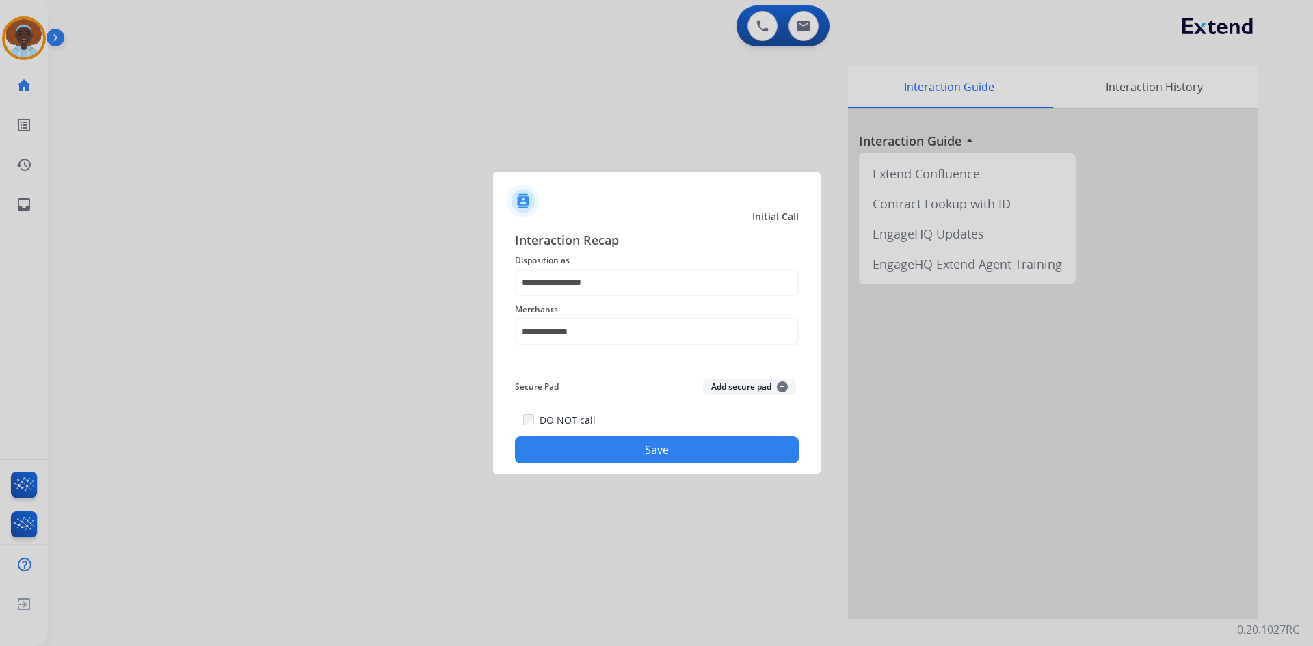
click at [643, 453] on button "Save" at bounding box center [657, 449] width 284 height 27
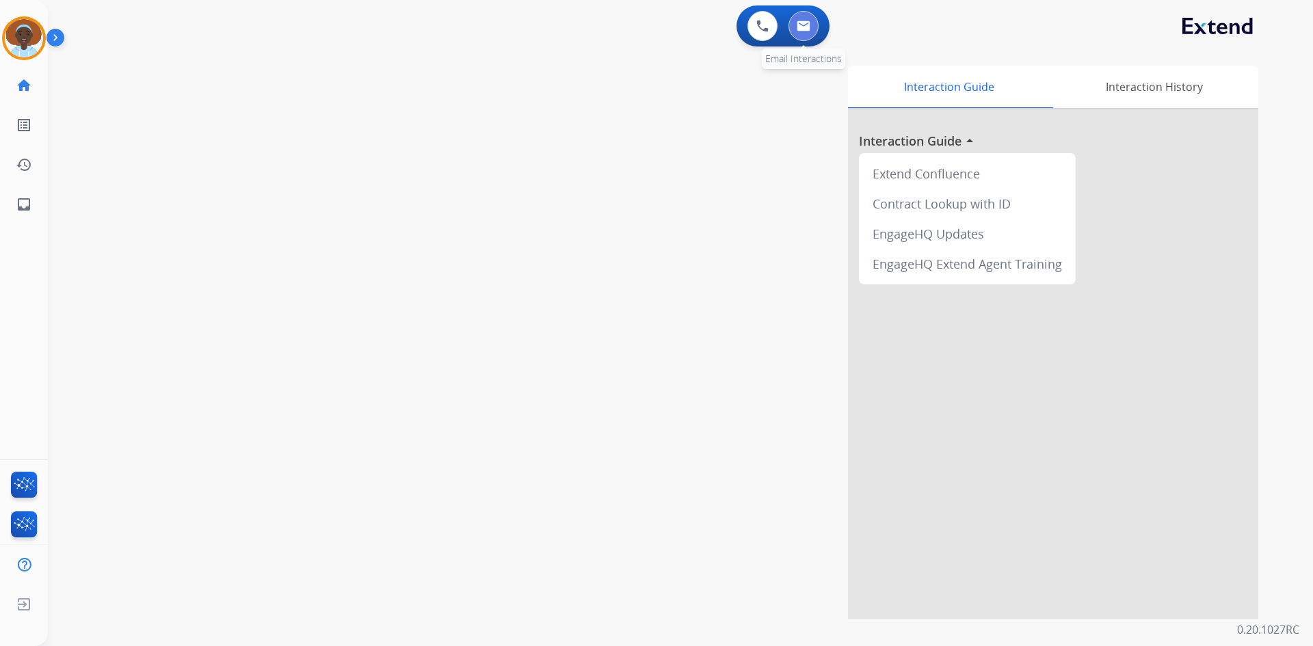
click at [806, 24] on img at bounding box center [804, 26] width 14 height 11
select select "**********"
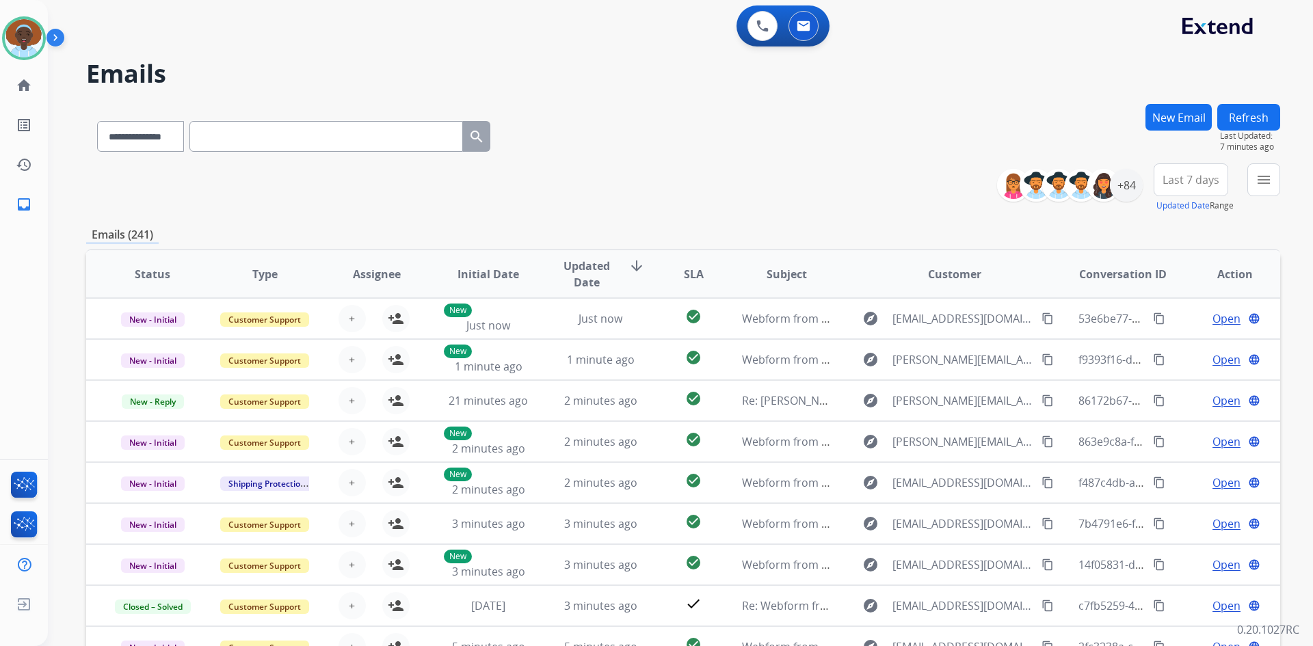
click at [1256, 118] on button "Refresh" at bounding box center [1248, 117] width 63 height 27
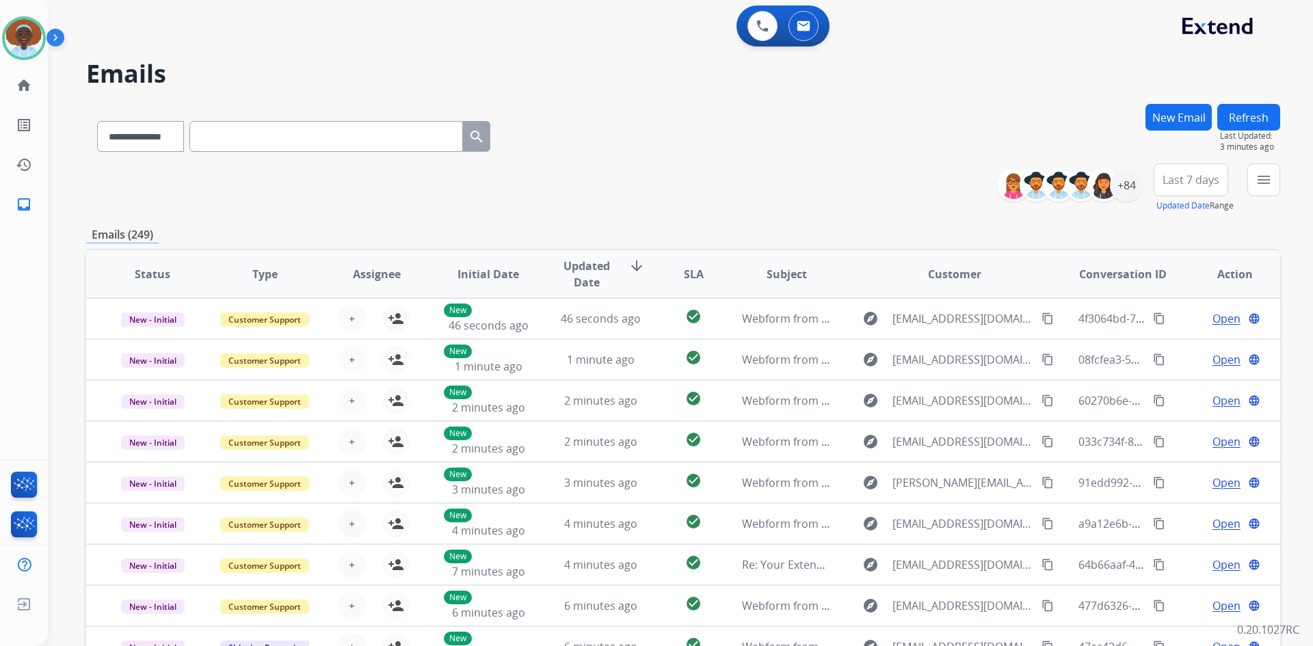
click at [1249, 113] on button "Refresh" at bounding box center [1248, 117] width 63 height 27
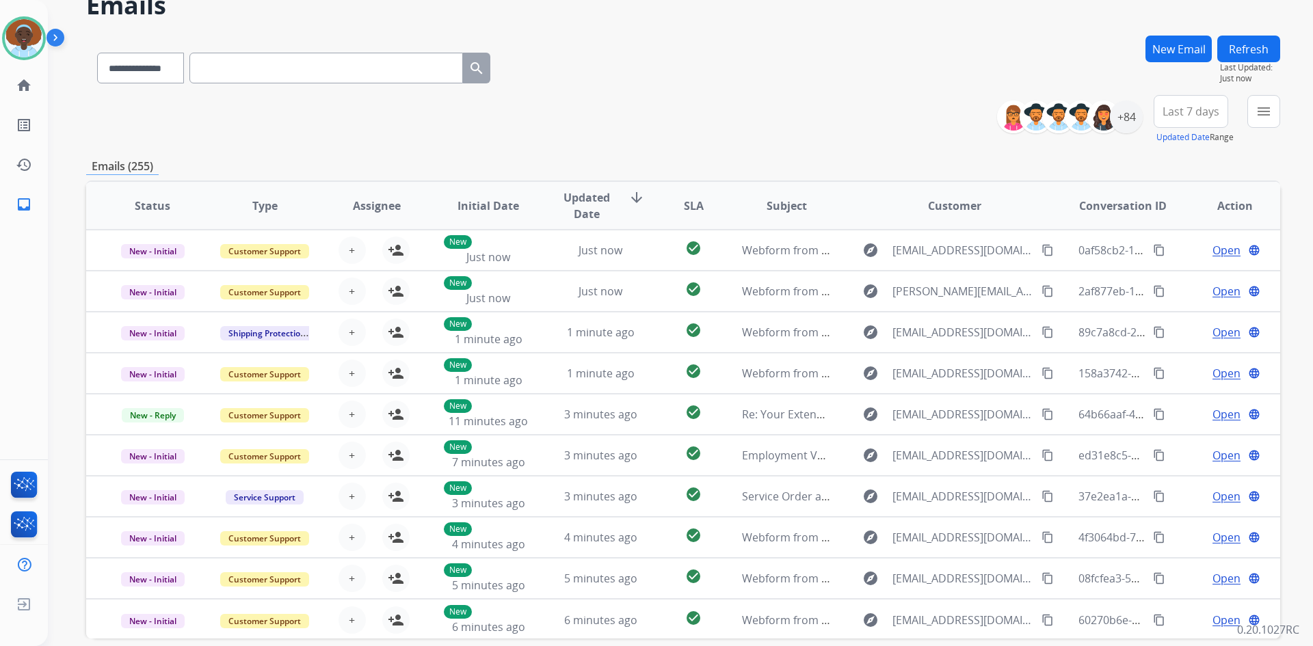
scroll to position [132, 0]
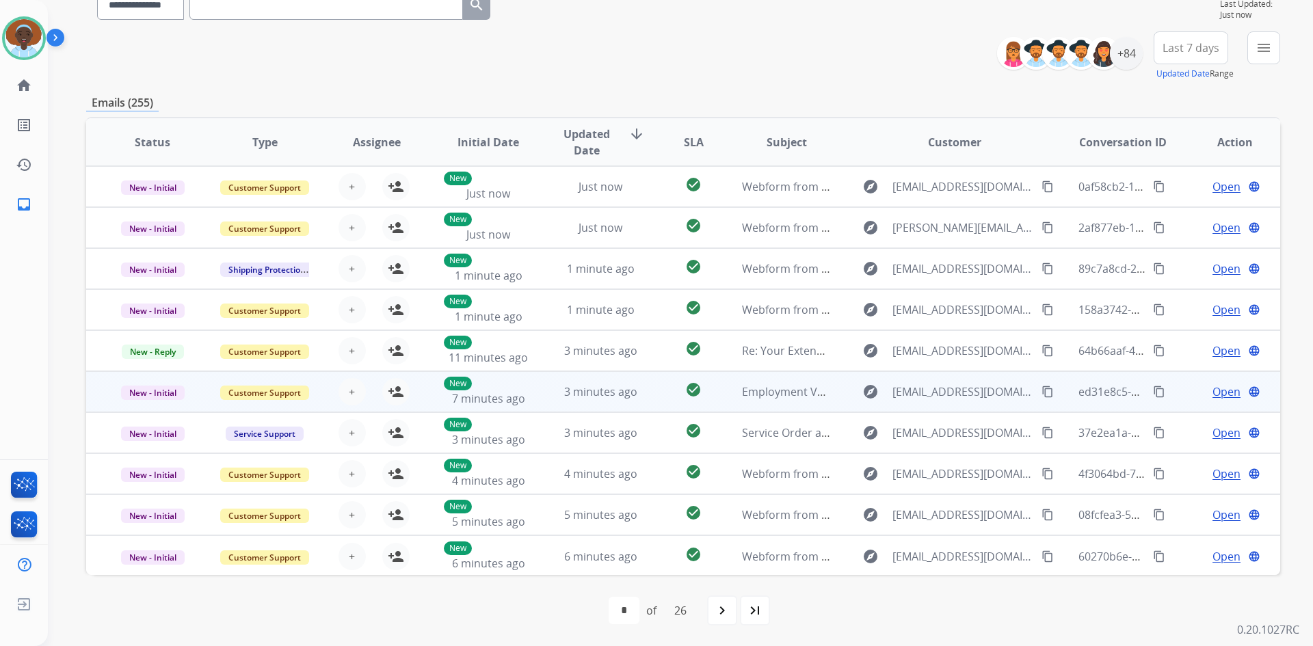
click at [1219, 393] on span "Open" at bounding box center [1227, 392] width 28 height 16
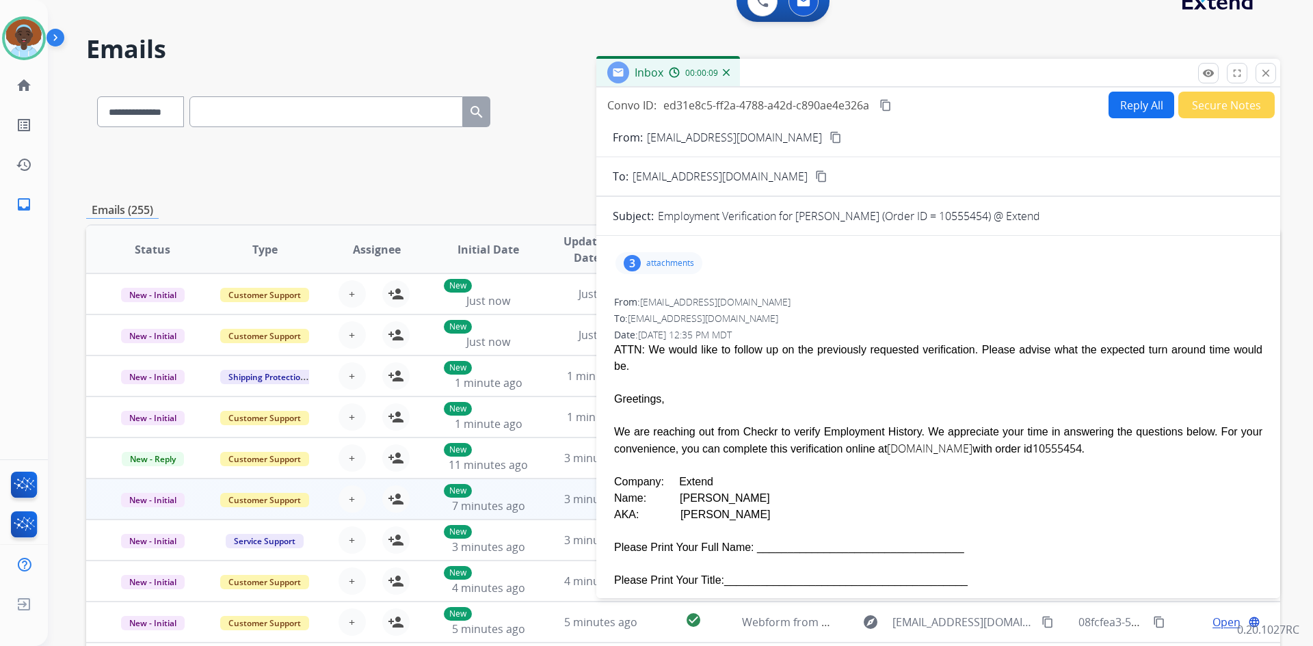
scroll to position [0, 0]
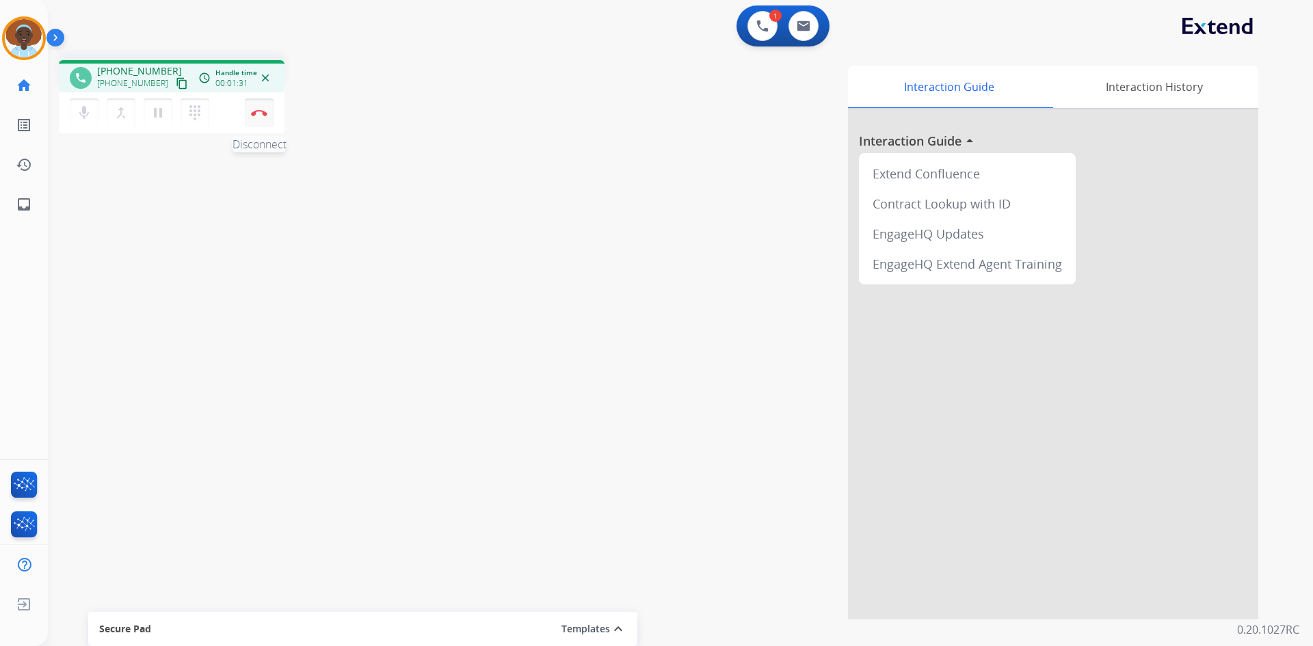
click at [252, 114] on img at bounding box center [259, 112] width 16 height 7
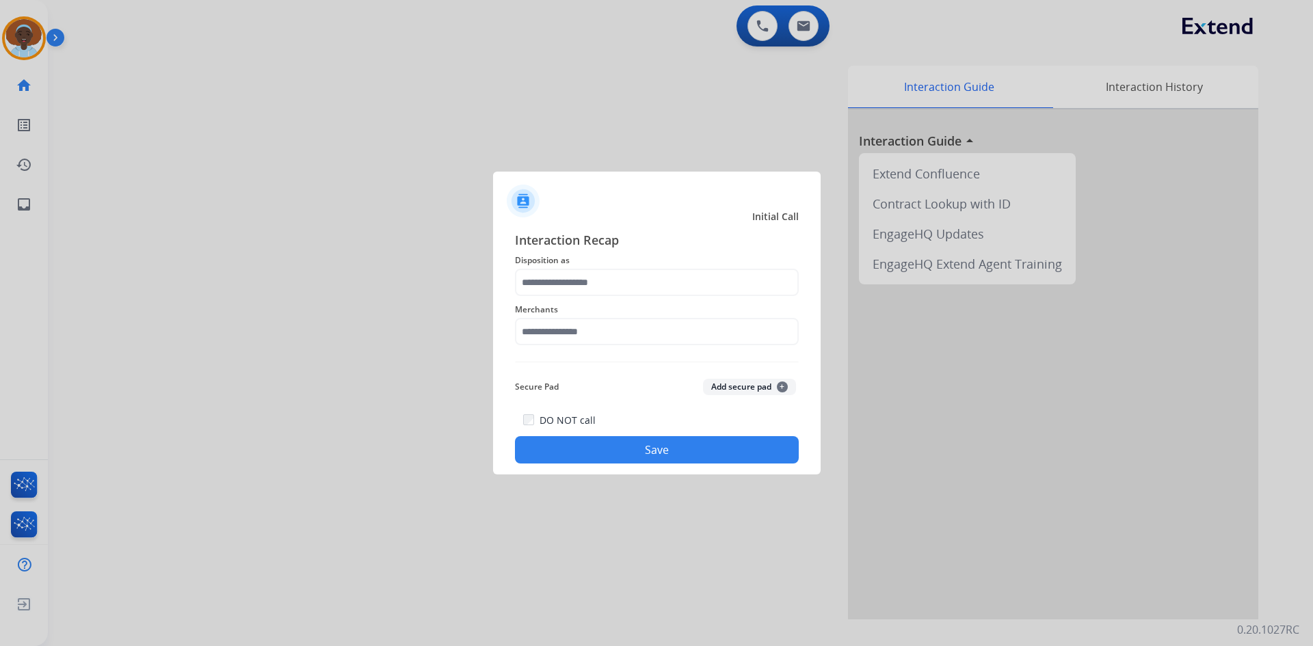
click at [561, 265] on span "Disposition as" at bounding box center [657, 260] width 284 height 16
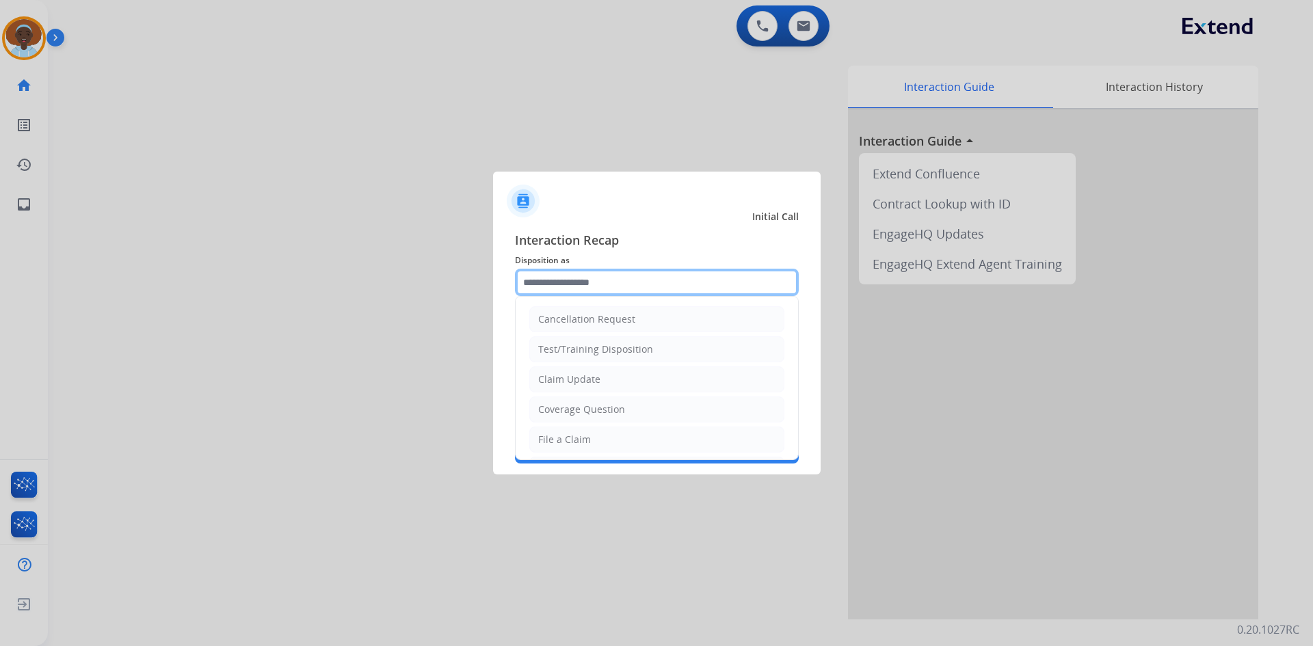
drag, startPoint x: 559, startPoint y: 273, endPoint x: 559, endPoint y: 280, distance: 7.5
click at [559, 274] on input "text" at bounding box center [657, 282] width 284 height 27
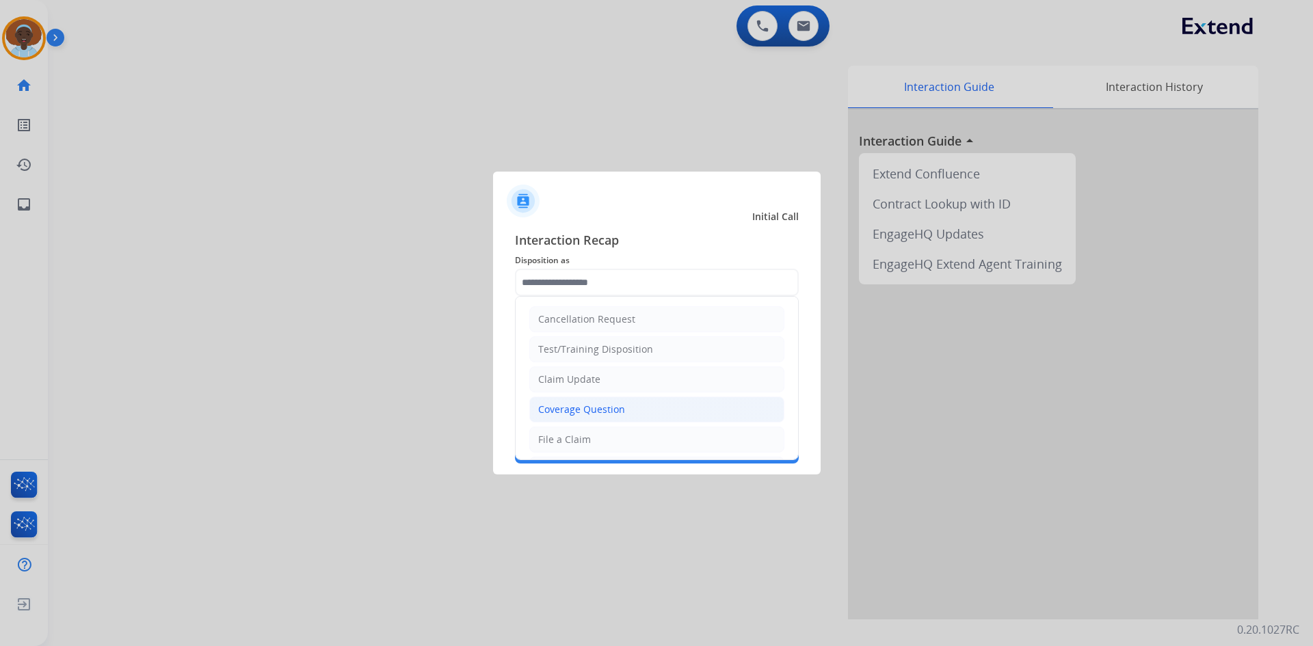
click at [583, 406] on div "Coverage Question" at bounding box center [581, 410] width 87 height 14
type input "**********"
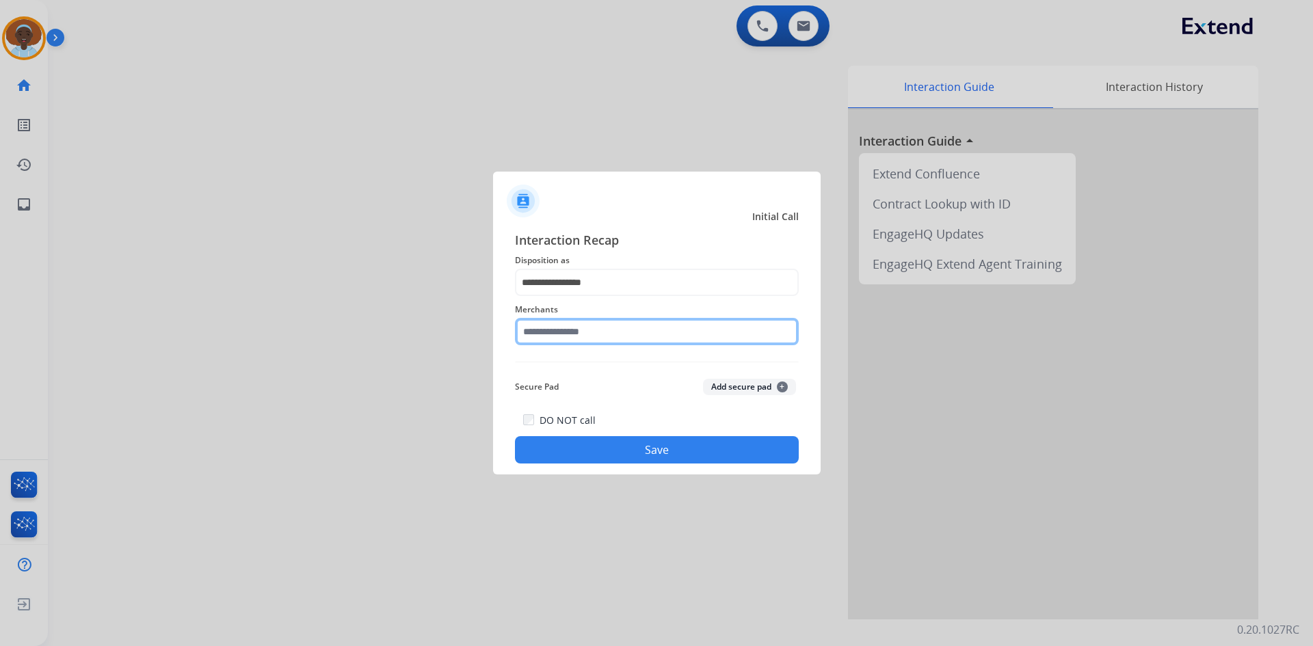
click at [598, 327] on input "text" at bounding box center [657, 331] width 284 height 27
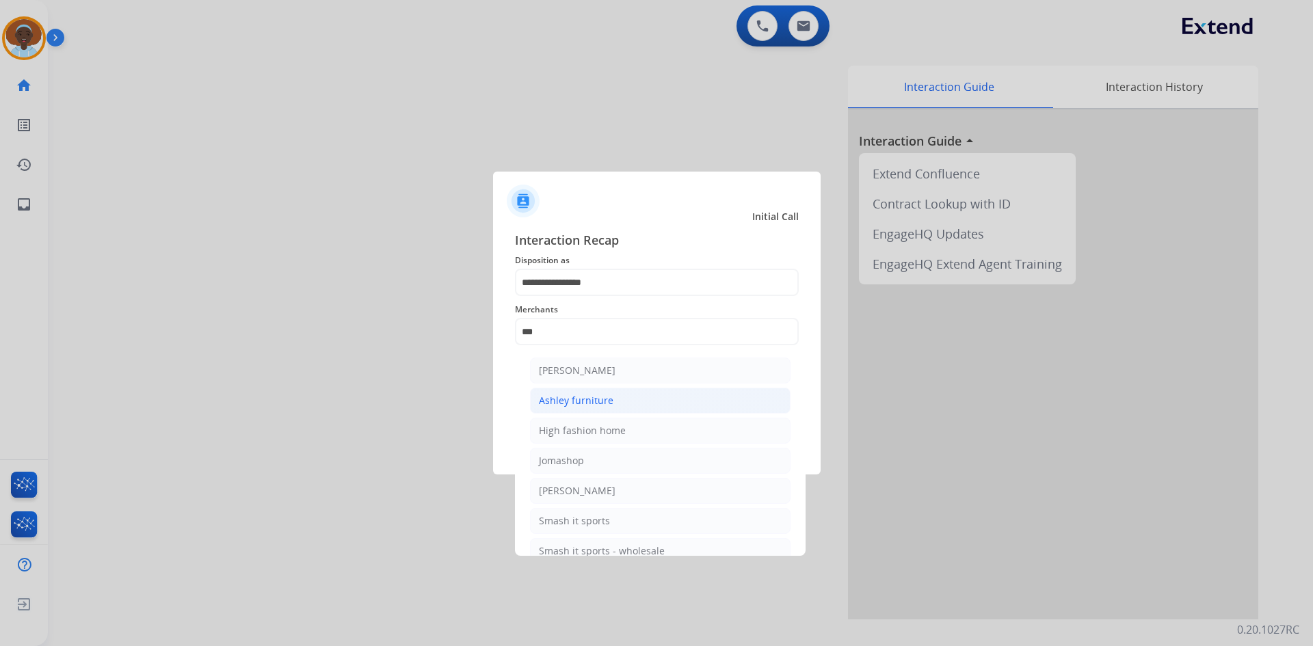
click at [603, 403] on div "Ashley furniture" at bounding box center [576, 401] width 75 height 14
type input "**********"
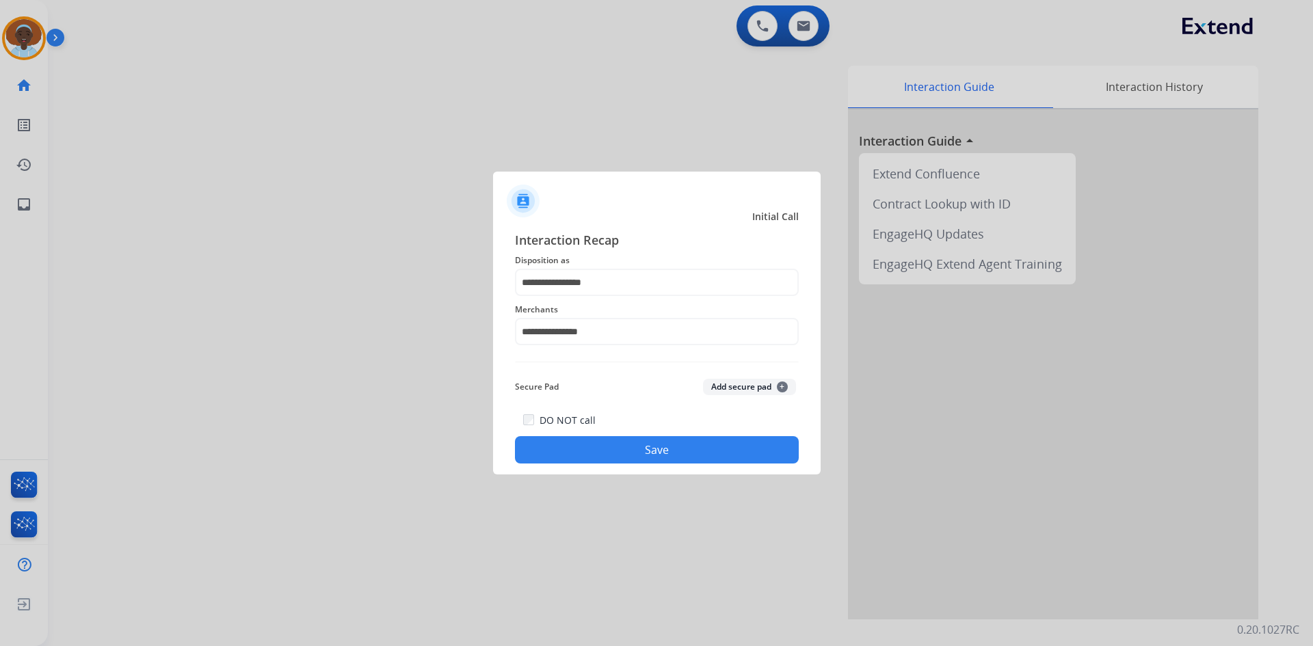
click at [647, 466] on div "**********" at bounding box center [657, 347] width 328 height 255
click at [650, 448] on button "Save" at bounding box center [657, 449] width 284 height 27
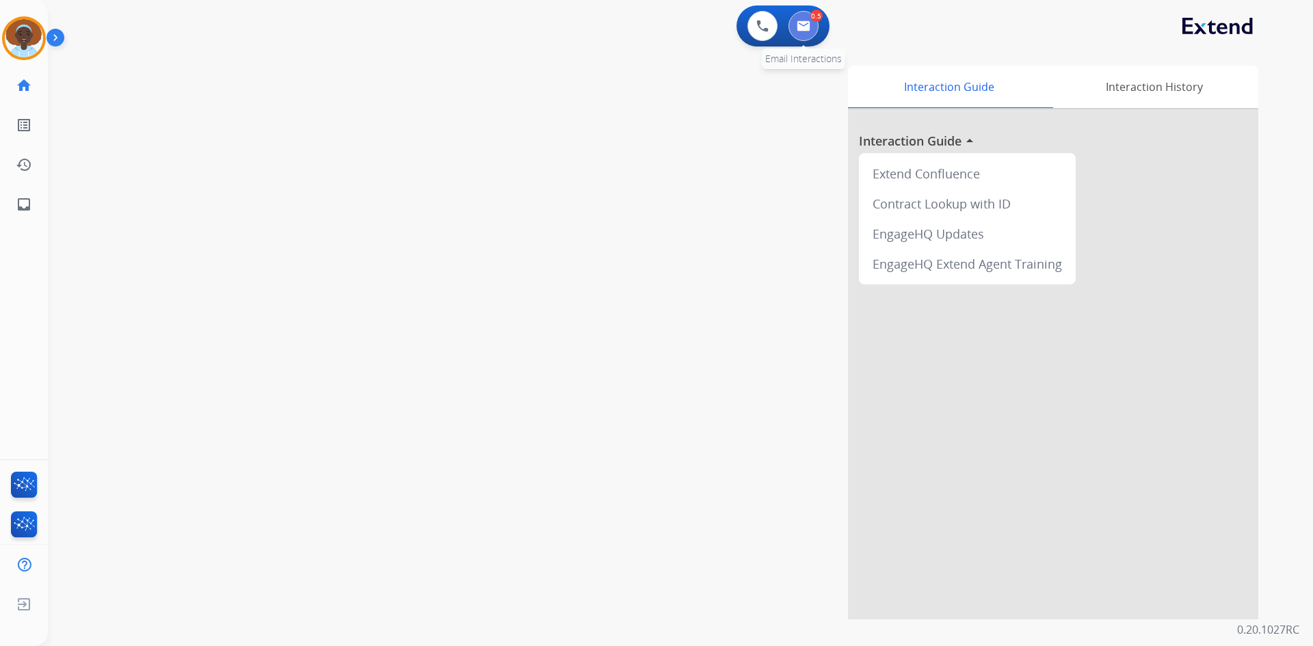
click at [799, 22] on img at bounding box center [804, 26] width 14 height 11
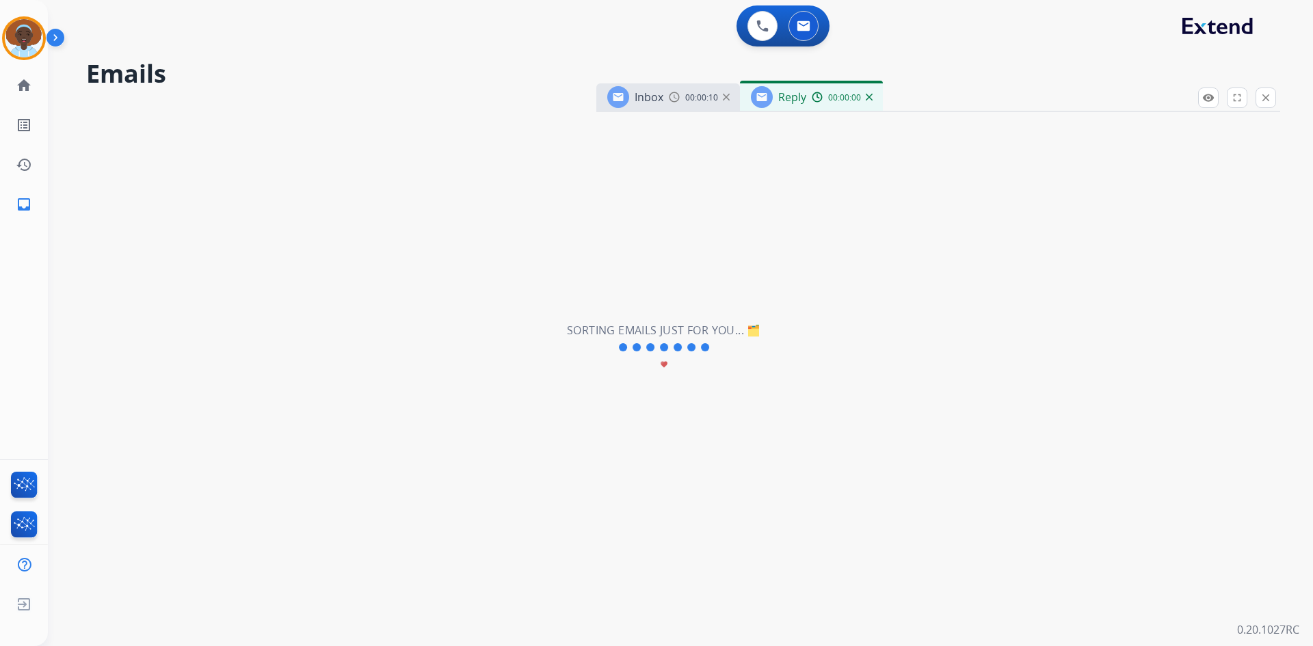
select select "**********"
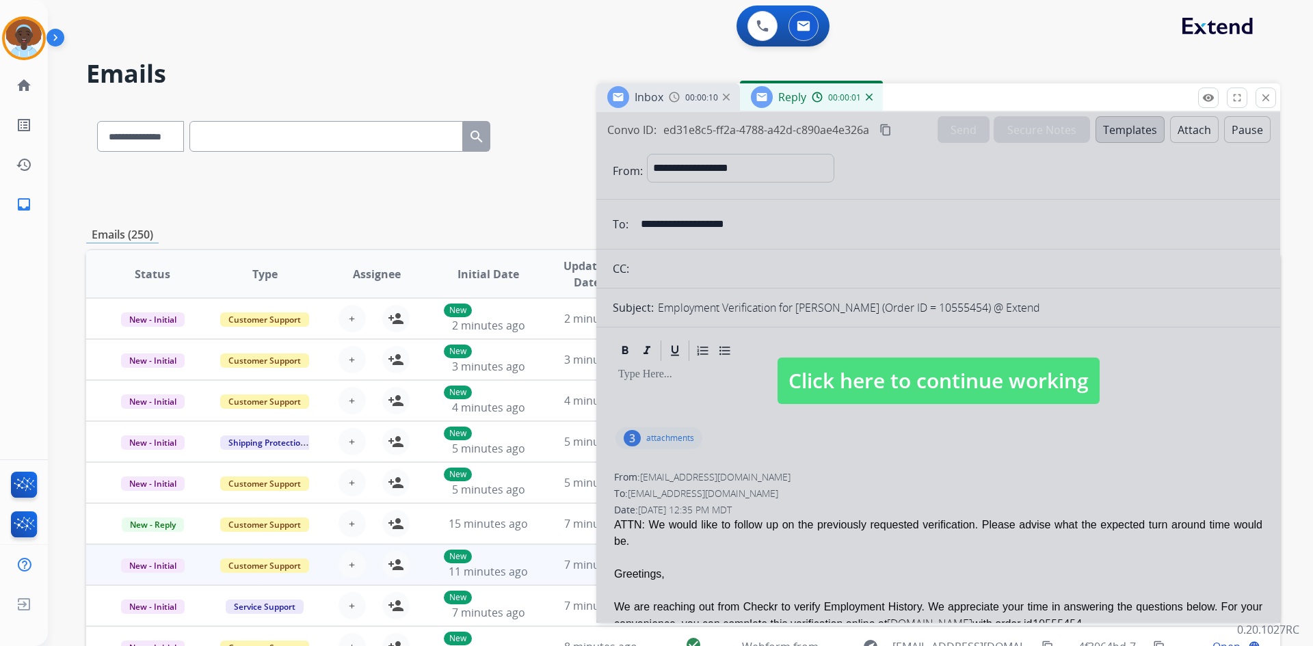
click at [862, 385] on span "Click here to continue working" at bounding box center [939, 381] width 322 height 47
select select
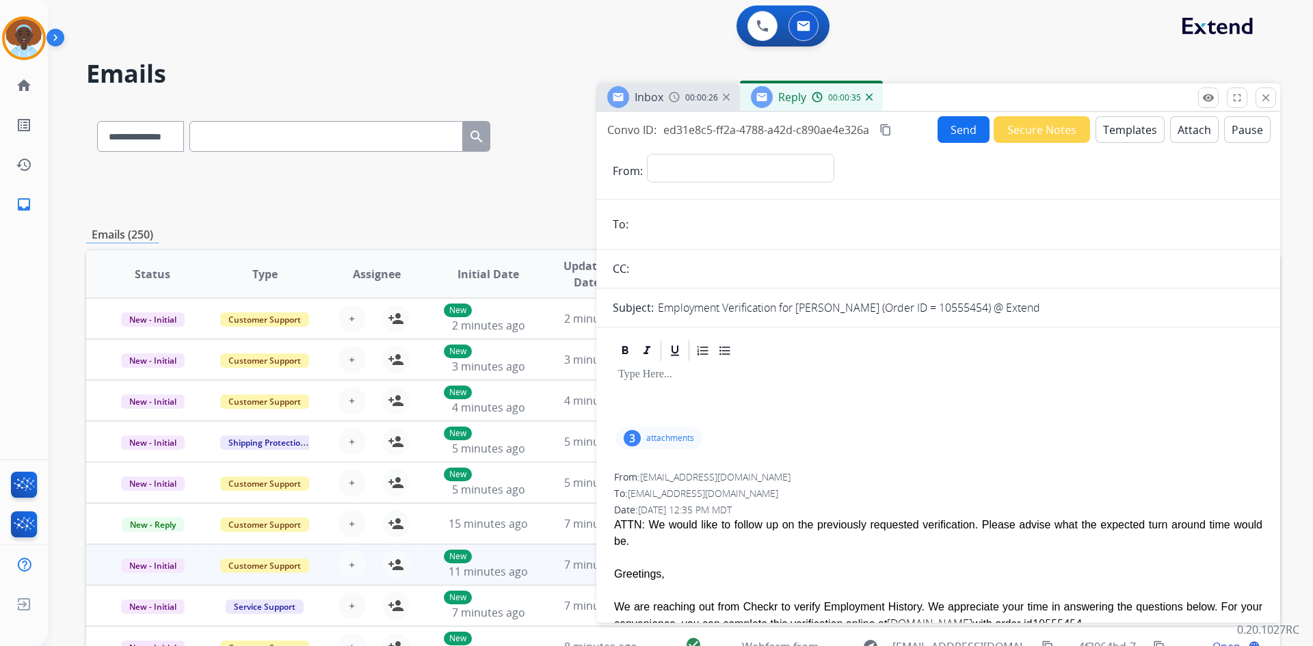
click at [869, 96] on img at bounding box center [869, 97] width 7 height 7
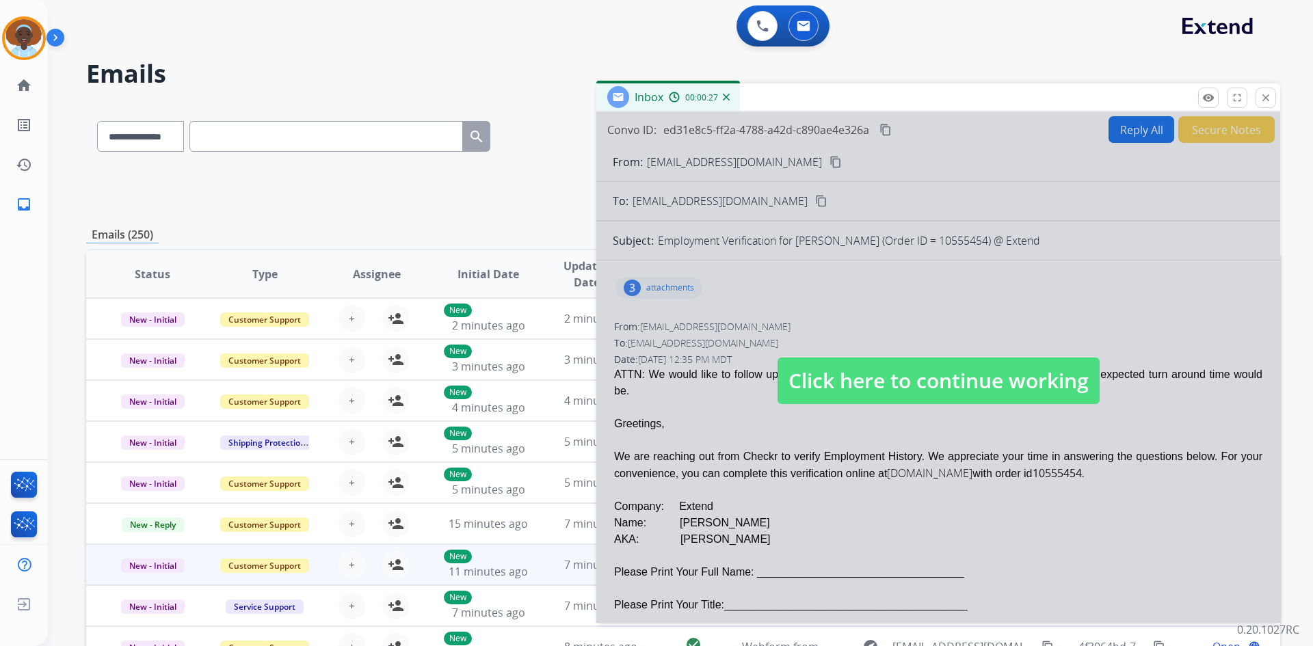
click at [859, 382] on span "Click here to continue working" at bounding box center [939, 381] width 322 height 47
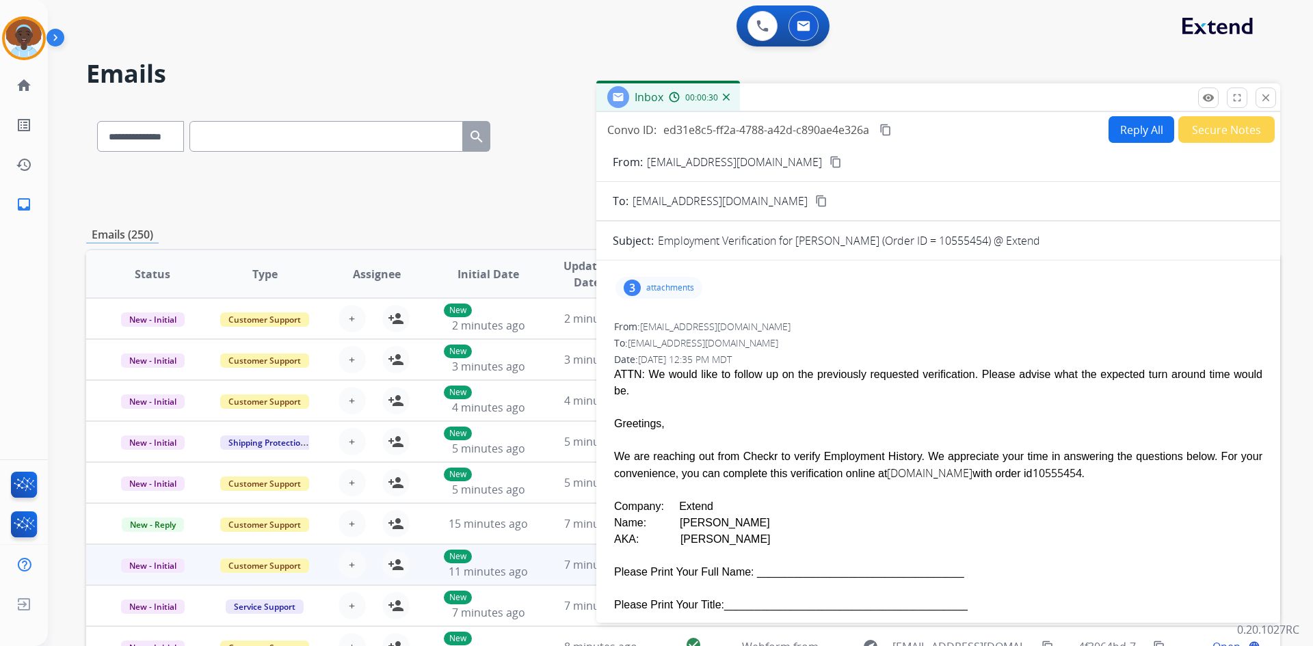
click at [1145, 132] on button "Reply All" at bounding box center [1142, 129] width 66 height 27
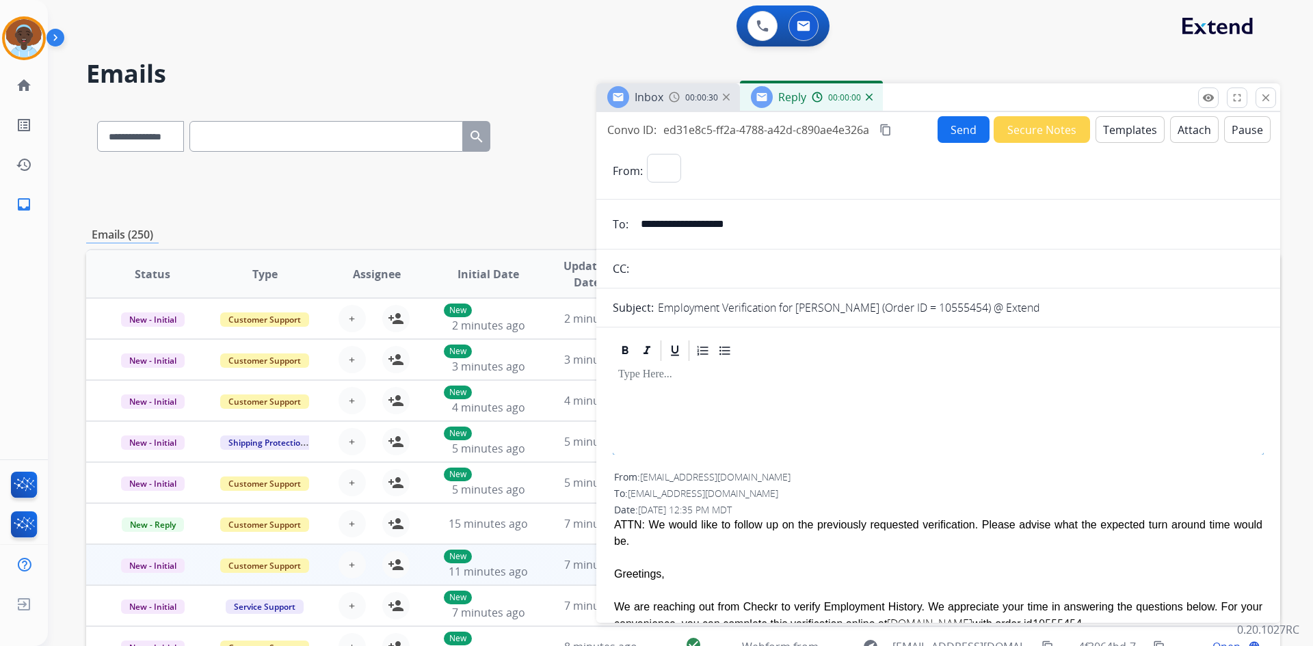
select select "**********"
click at [1026, 132] on button "Secure Notes" at bounding box center [1042, 129] width 96 height 27
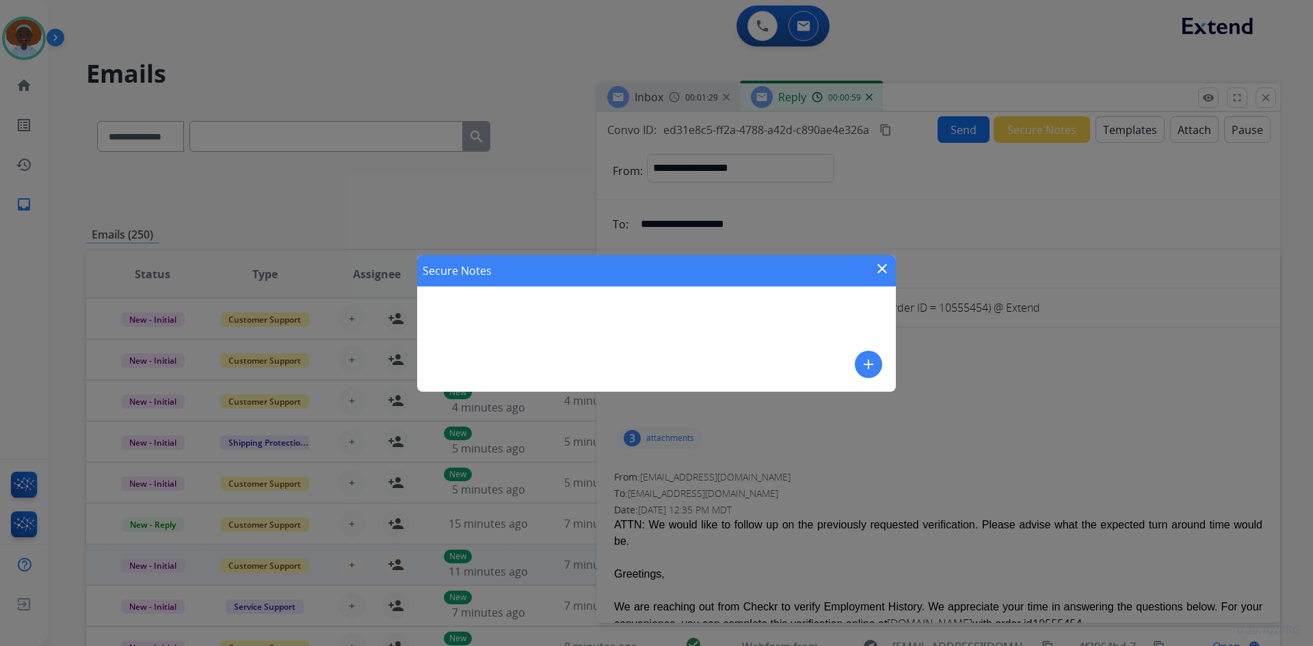
click at [868, 365] on mat-icon "add" at bounding box center [868, 364] width 16 height 16
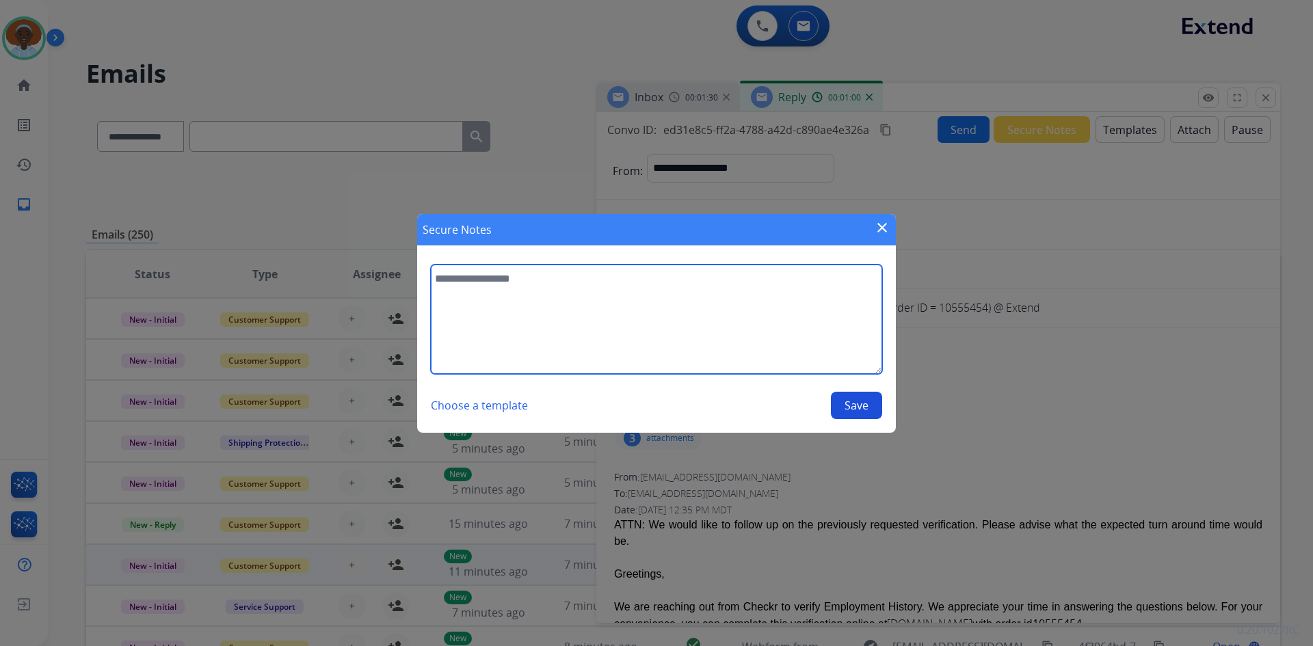
click at [529, 276] on textarea at bounding box center [656, 319] width 451 height 109
type textarea "**********"
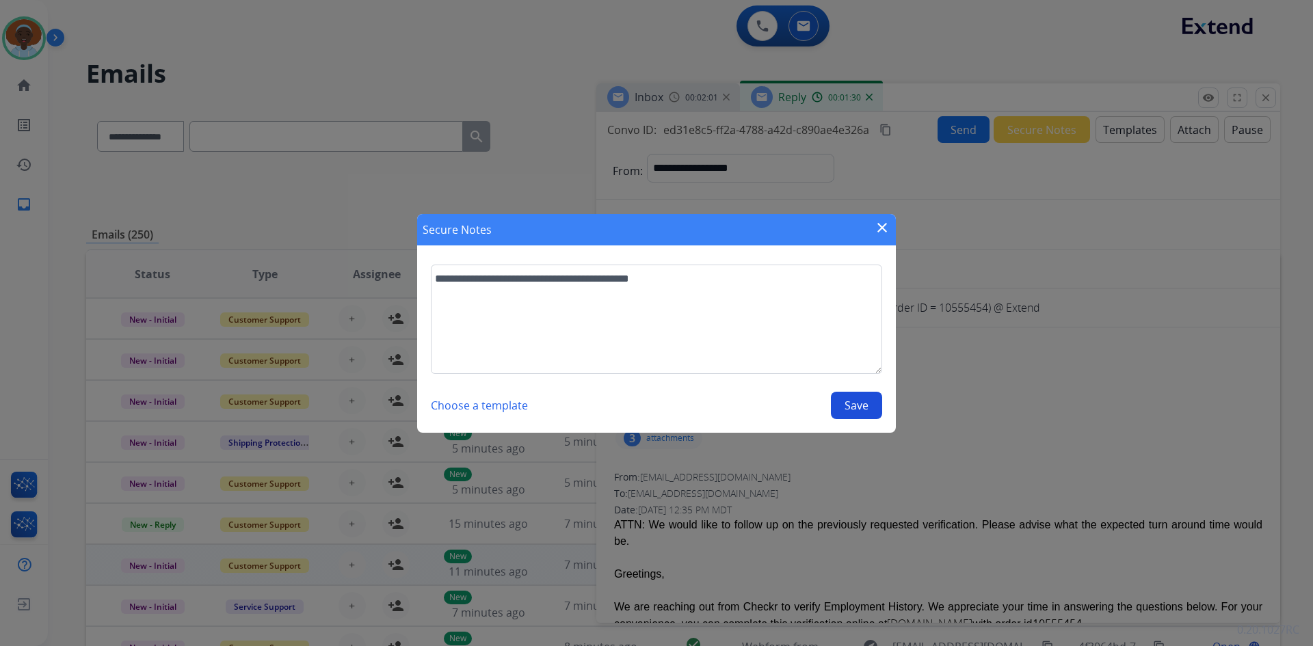
click at [863, 406] on button "Save" at bounding box center [856, 405] width 51 height 27
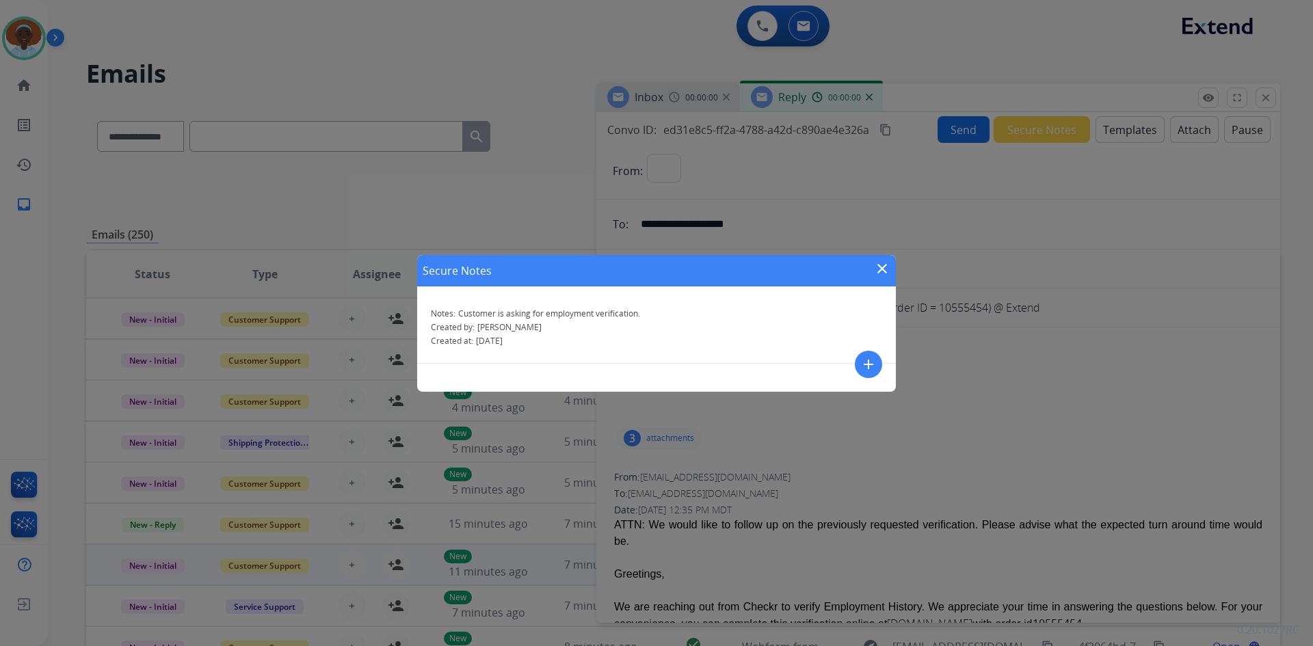
select select "**********"
click at [883, 267] on mat-icon "close" at bounding box center [882, 269] width 16 height 16
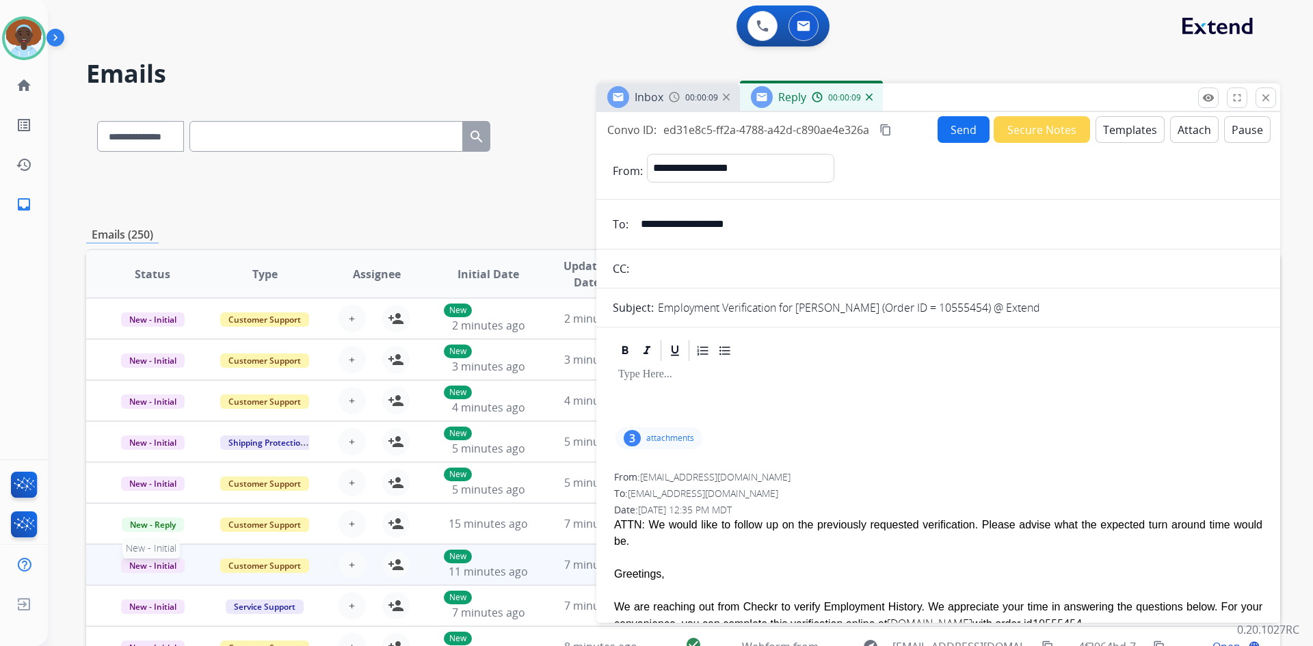
click at [155, 565] on span "New - Initial" at bounding box center [153, 566] width 64 height 14
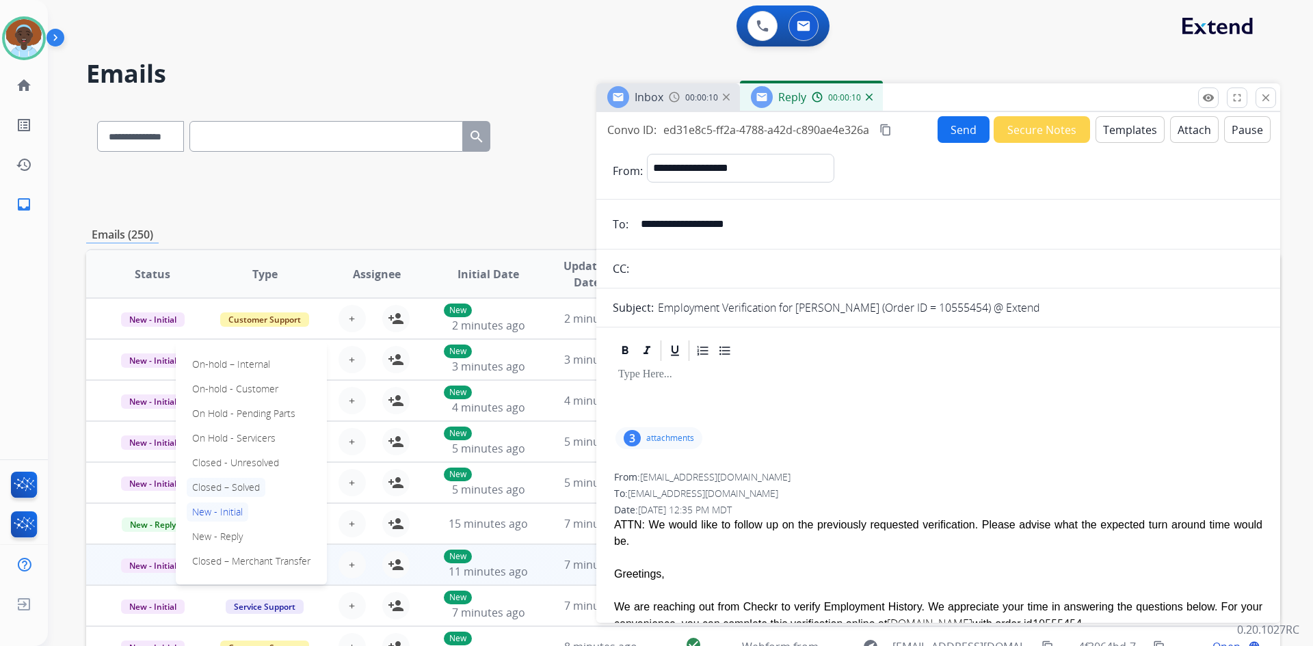
click at [241, 487] on p "Closed – Solved" at bounding box center [226, 487] width 79 height 19
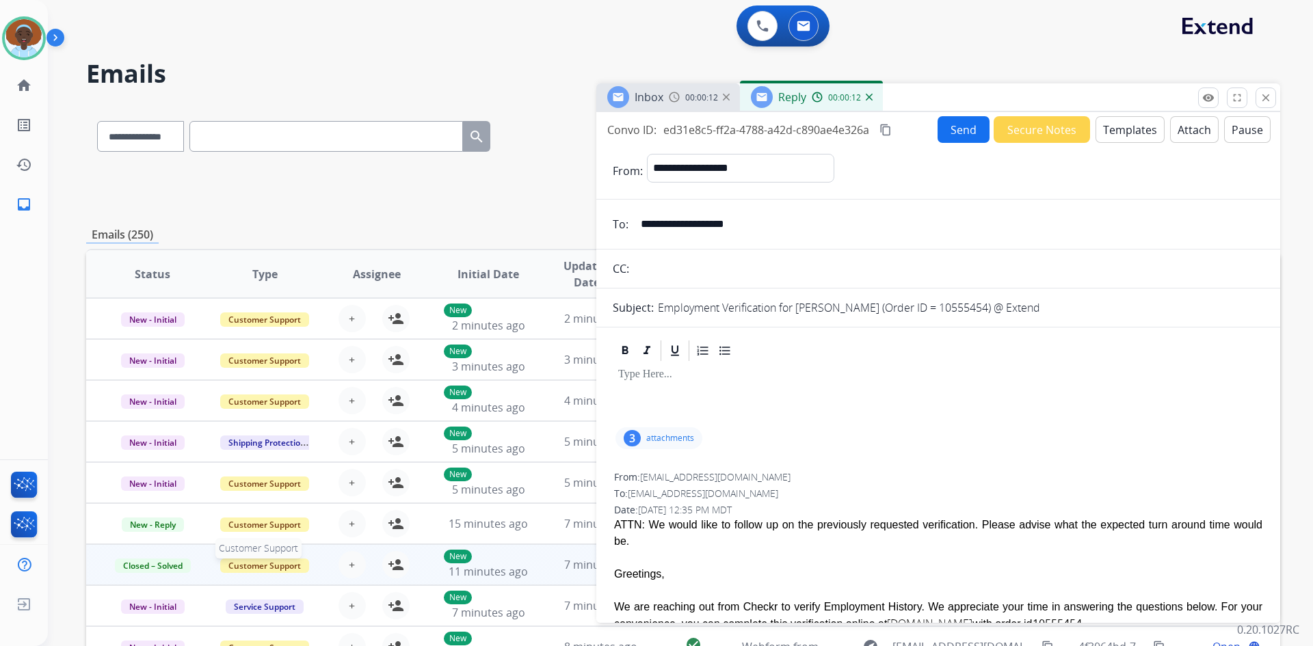
click at [282, 568] on span "Customer Support" at bounding box center [264, 566] width 89 height 14
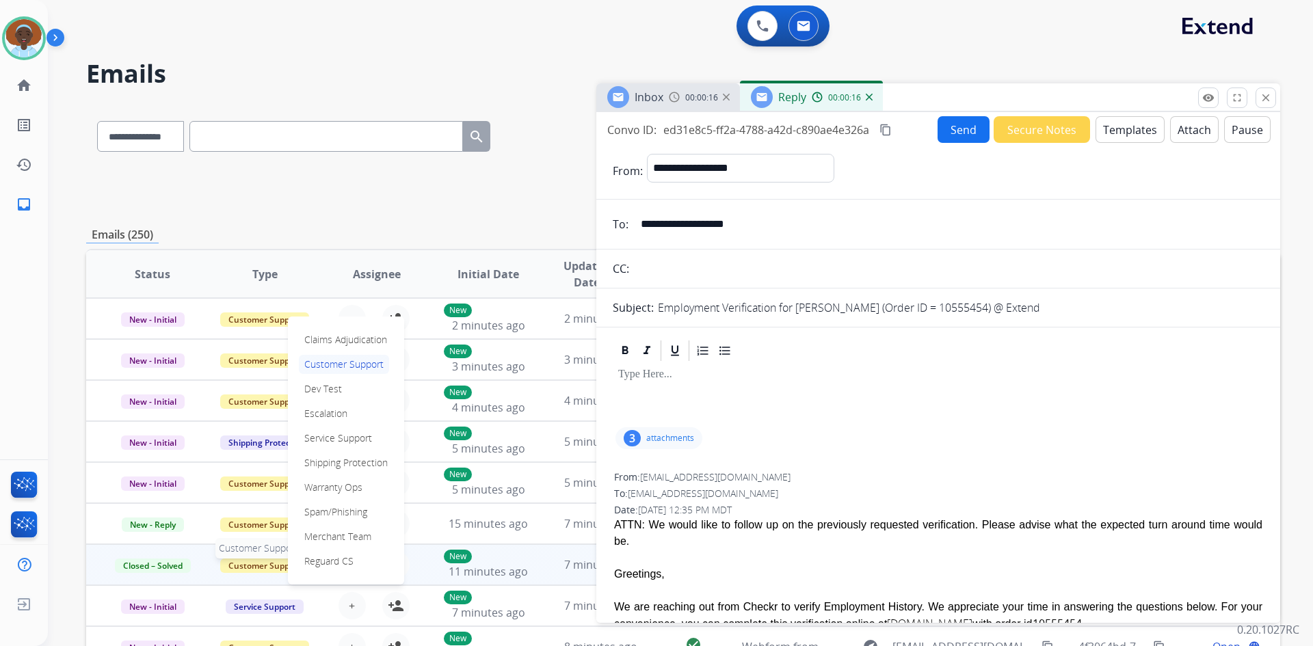
click at [282, 568] on span "Customer Support" at bounding box center [264, 566] width 89 height 14
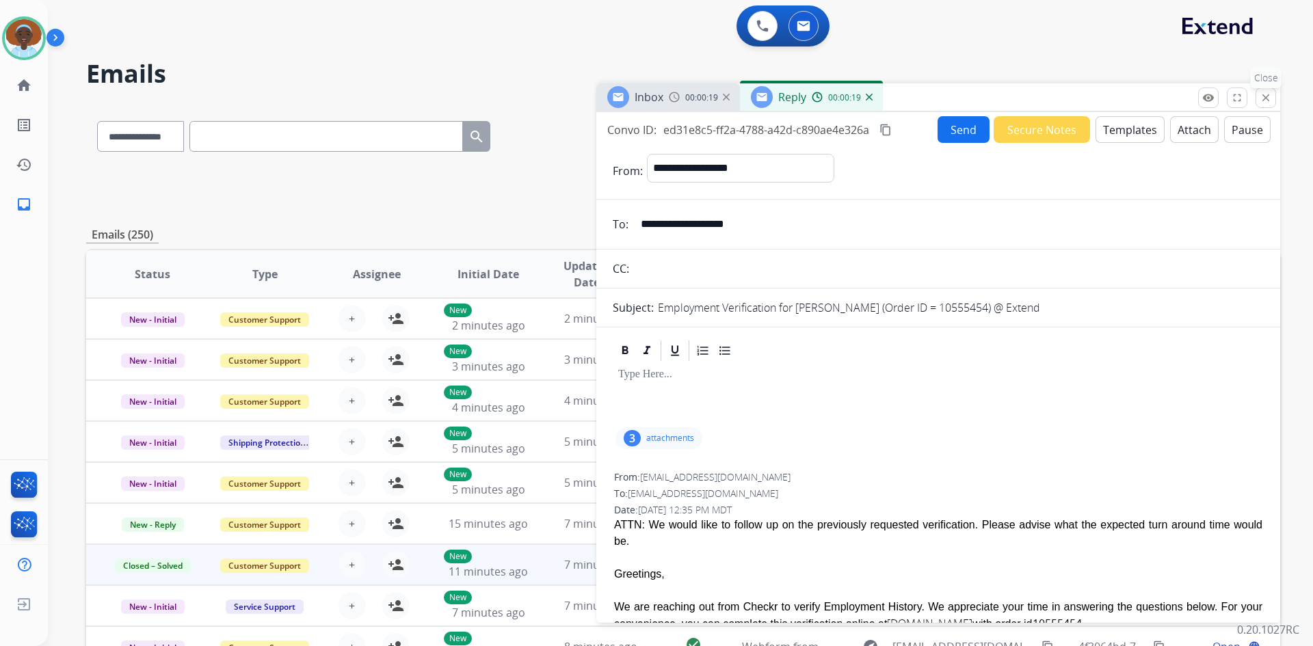
click at [1269, 97] on mat-icon "close" at bounding box center [1266, 98] width 12 height 12
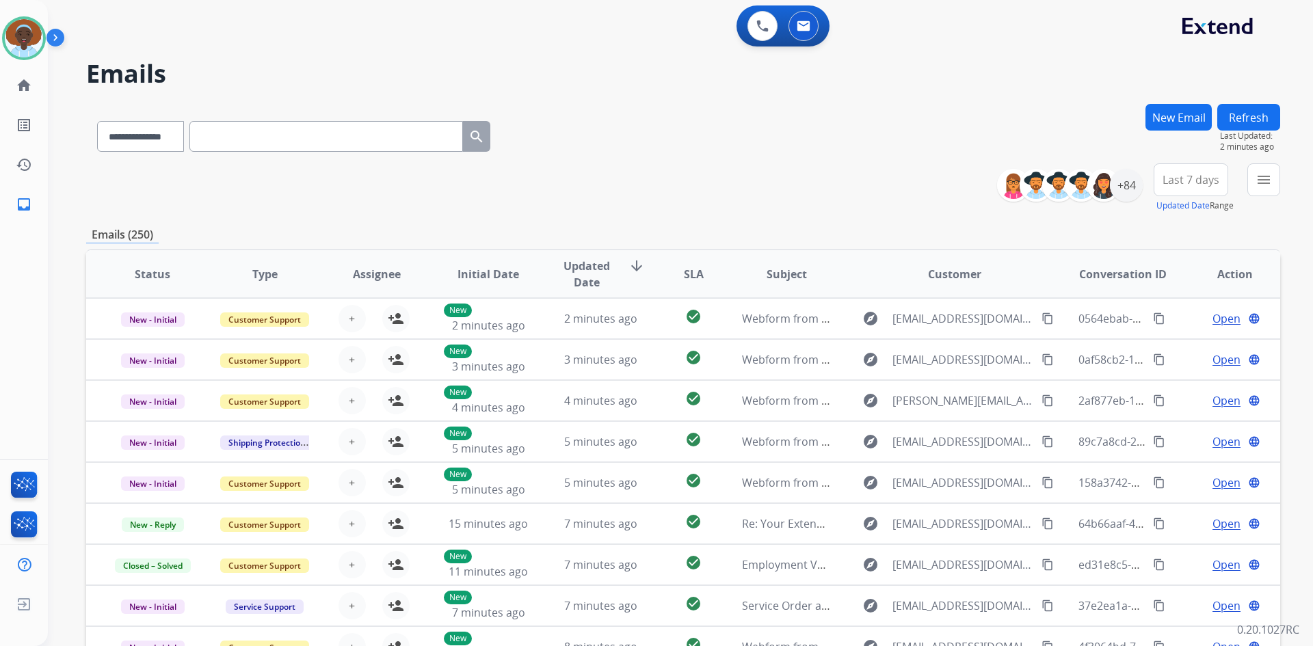
click at [1229, 125] on button "Refresh" at bounding box center [1248, 117] width 63 height 27
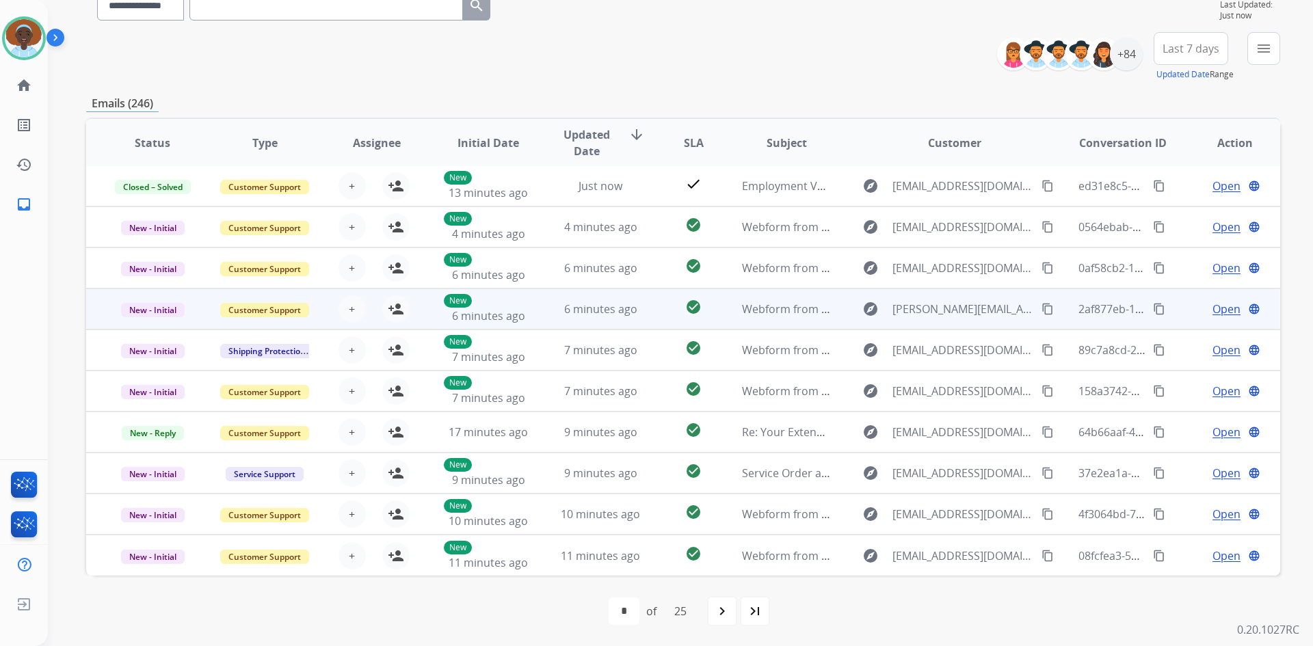
scroll to position [132, 0]
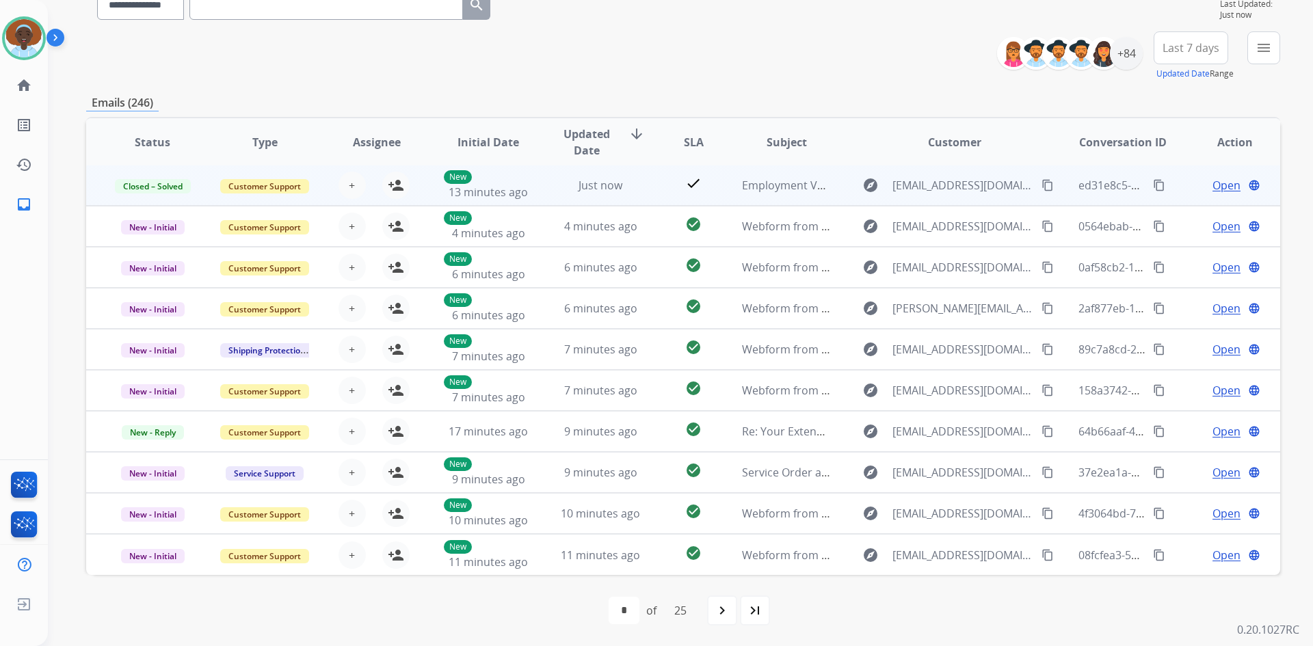
click at [1213, 187] on span "Open" at bounding box center [1227, 185] width 28 height 16
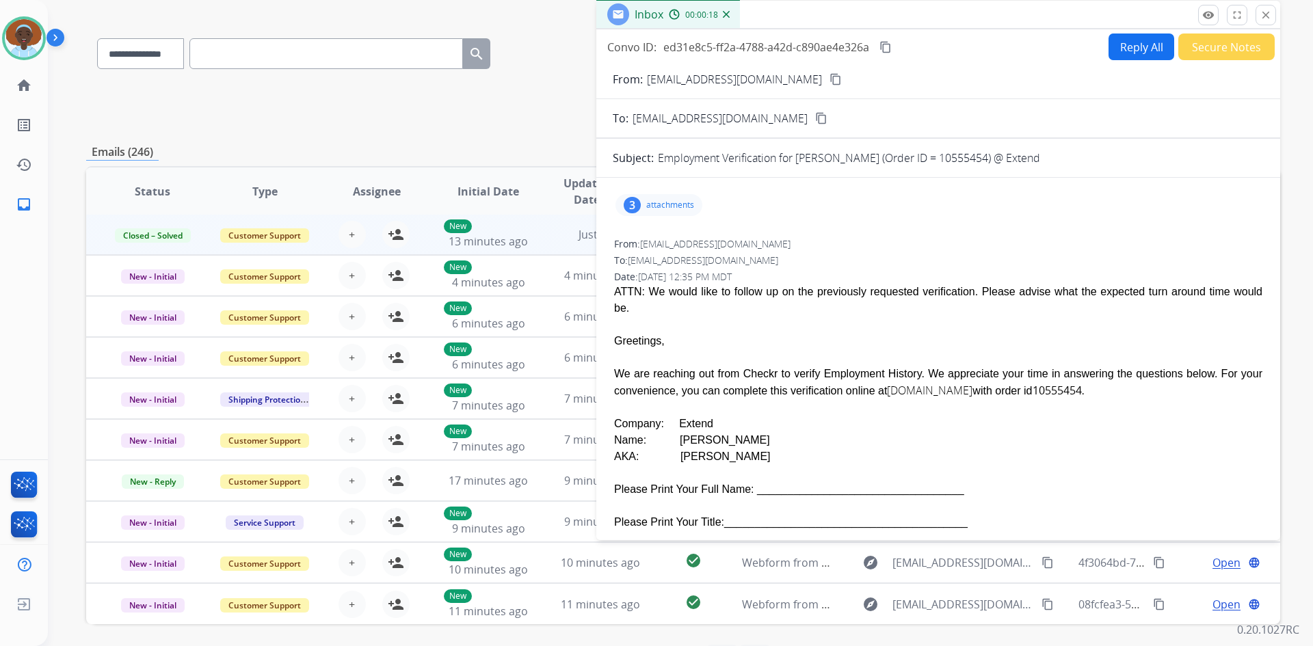
scroll to position [0, 0]
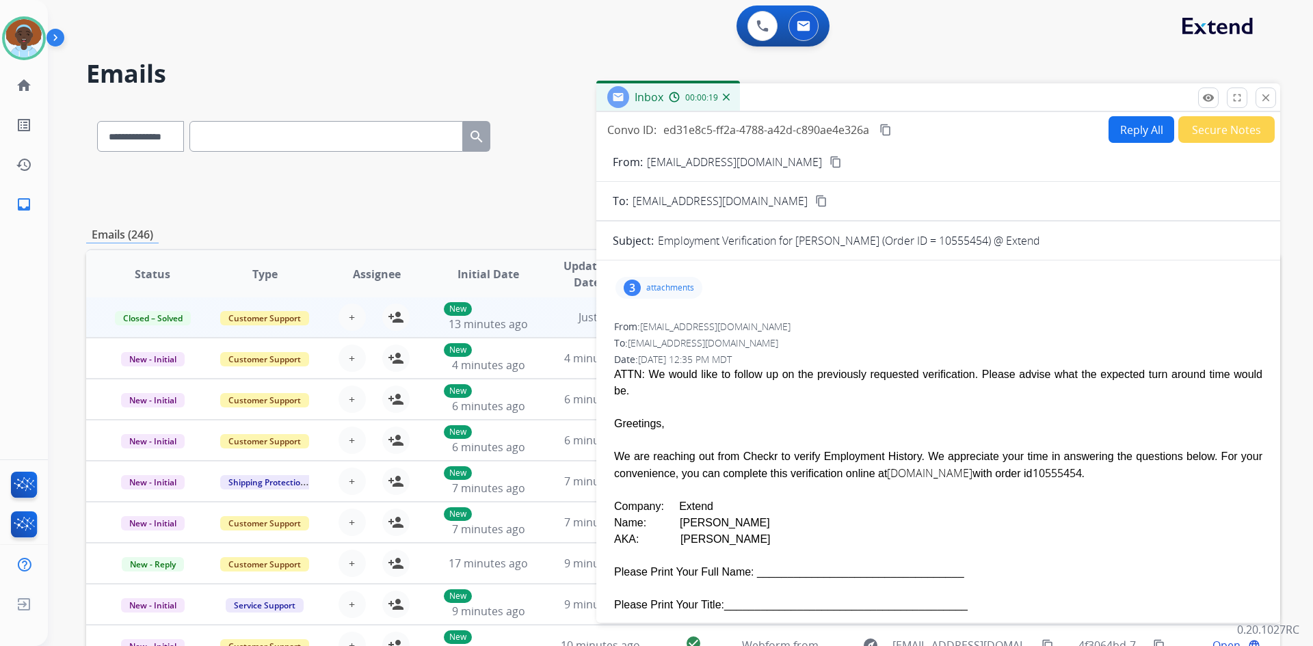
click at [1262, 102] on mat-icon "close" at bounding box center [1266, 98] width 12 height 12
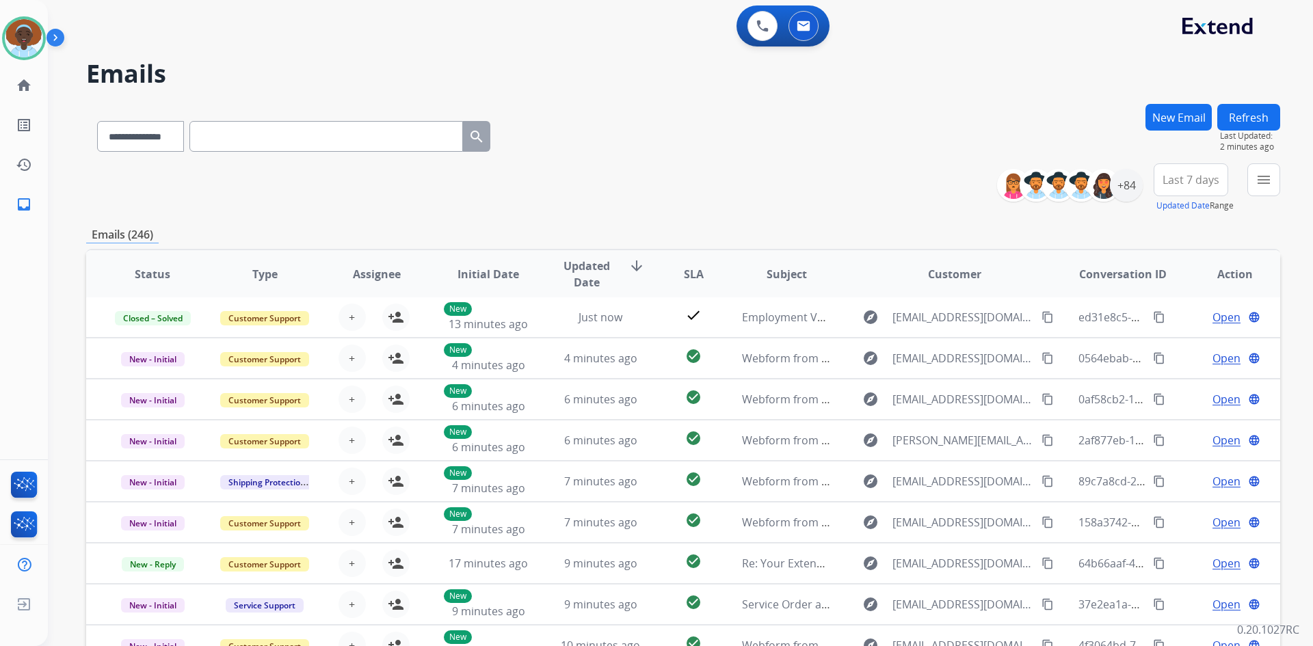
drag, startPoint x: 1248, startPoint y: 117, endPoint x: 1244, endPoint y: 125, distance: 9.2
click at [1248, 118] on button "Refresh" at bounding box center [1248, 117] width 63 height 27
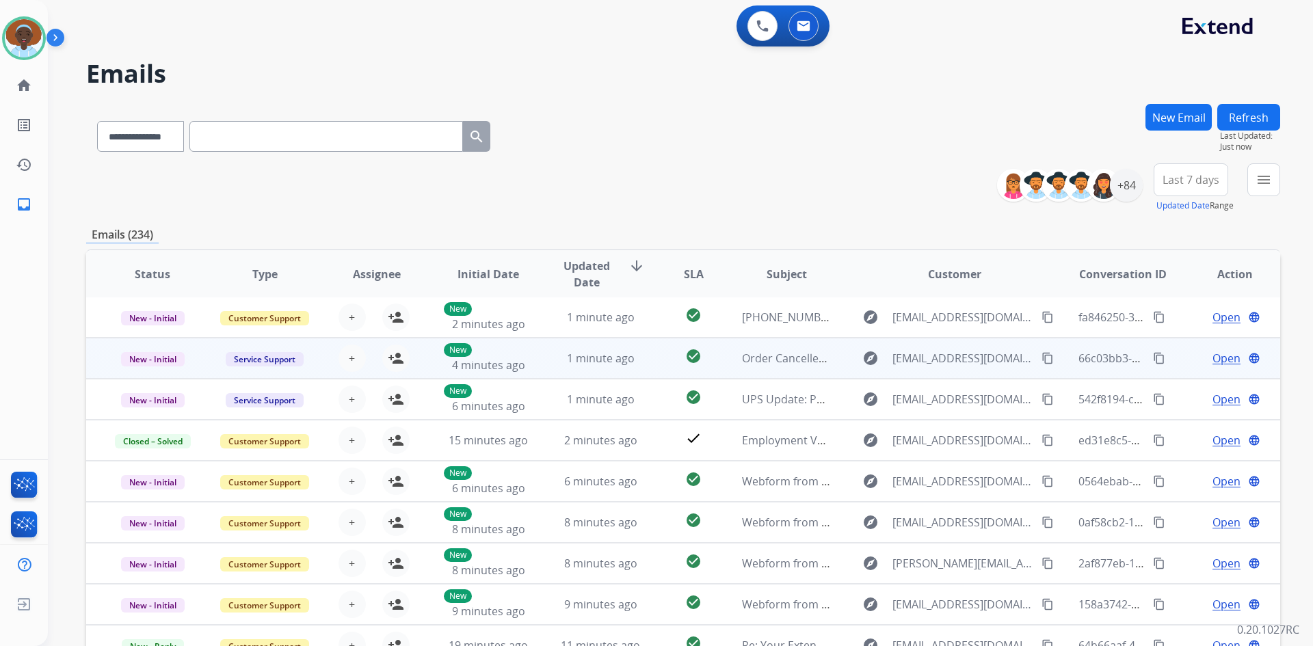
click at [1217, 360] on span "Open" at bounding box center [1227, 358] width 28 height 16
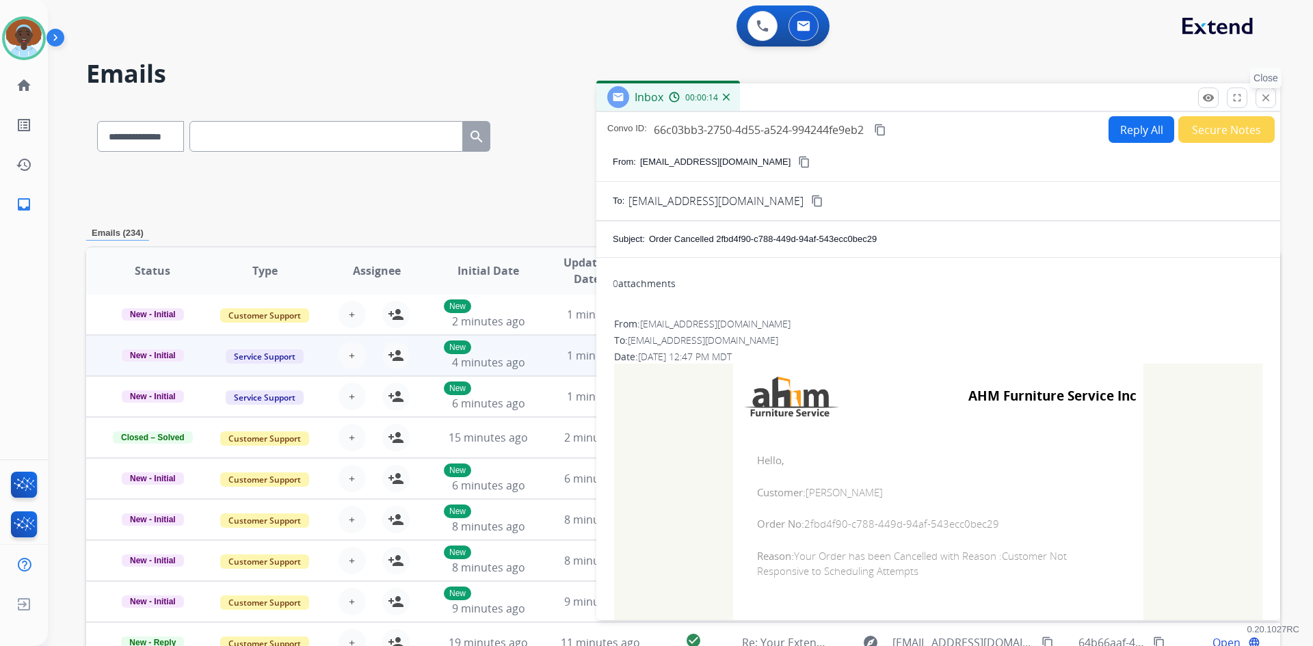
click at [1264, 102] on mat-icon "close" at bounding box center [1266, 98] width 12 height 12
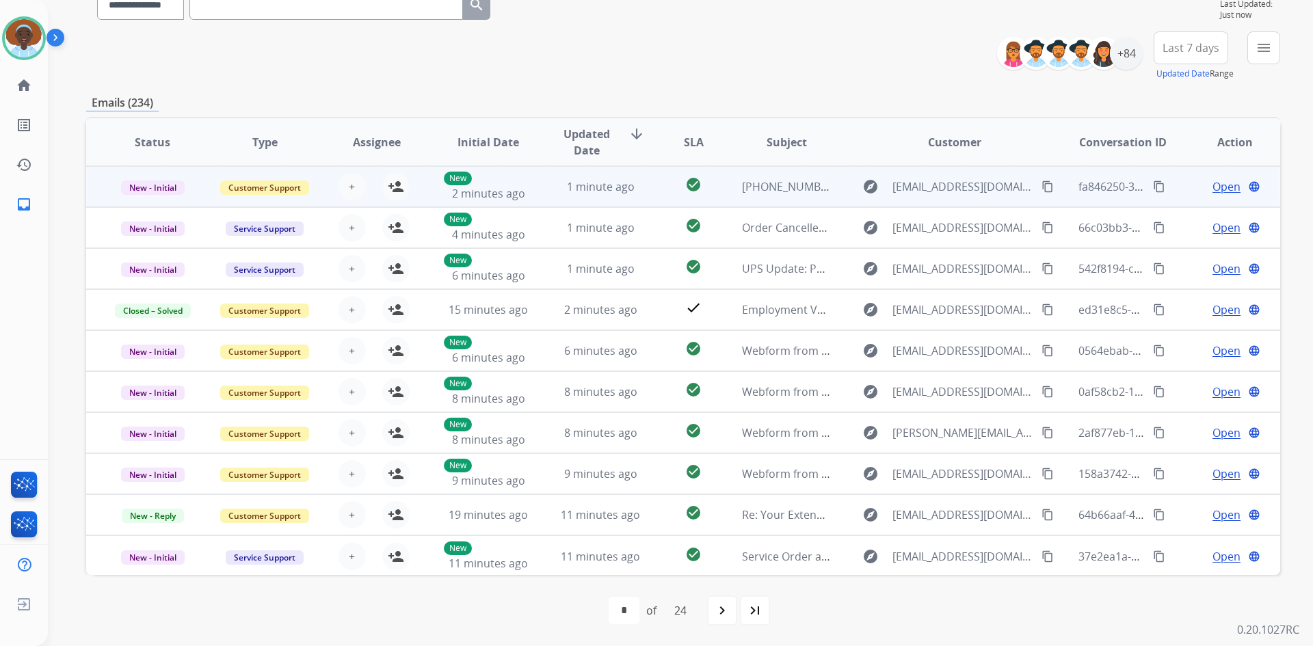
click at [1226, 190] on span "Open" at bounding box center [1227, 187] width 28 height 16
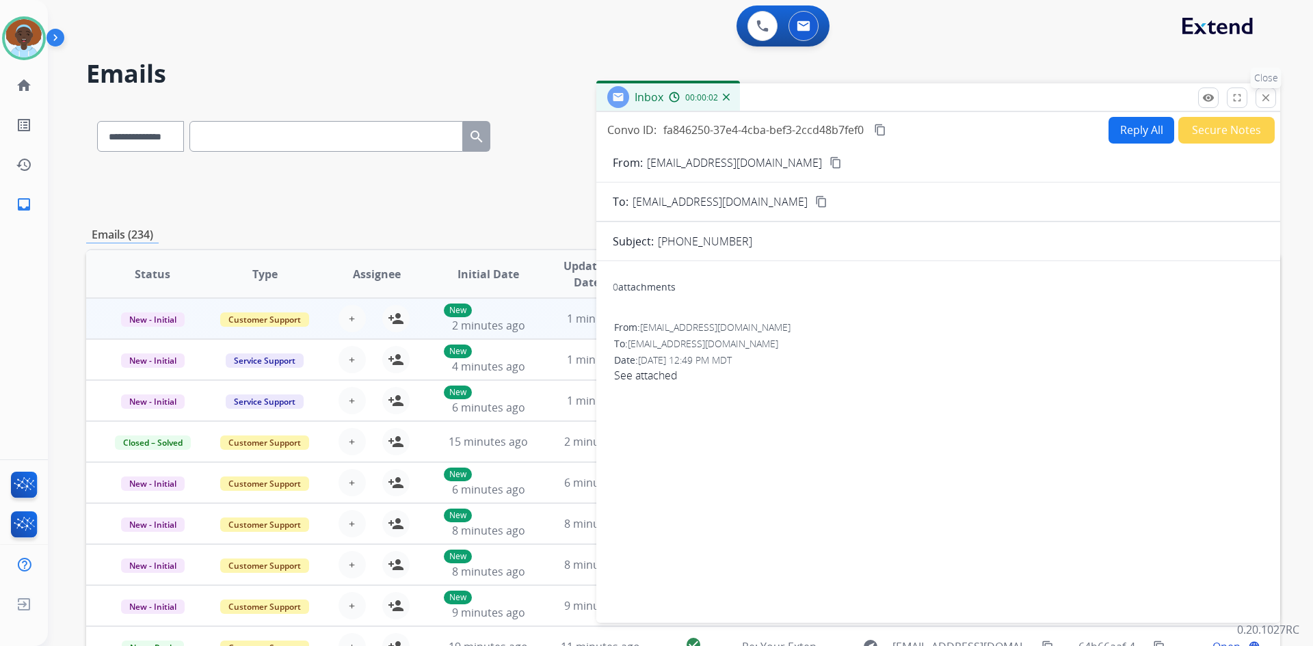
click at [1271, 98] on mat-icon "close" at bounding box center [1266, 98] width 12 height 12
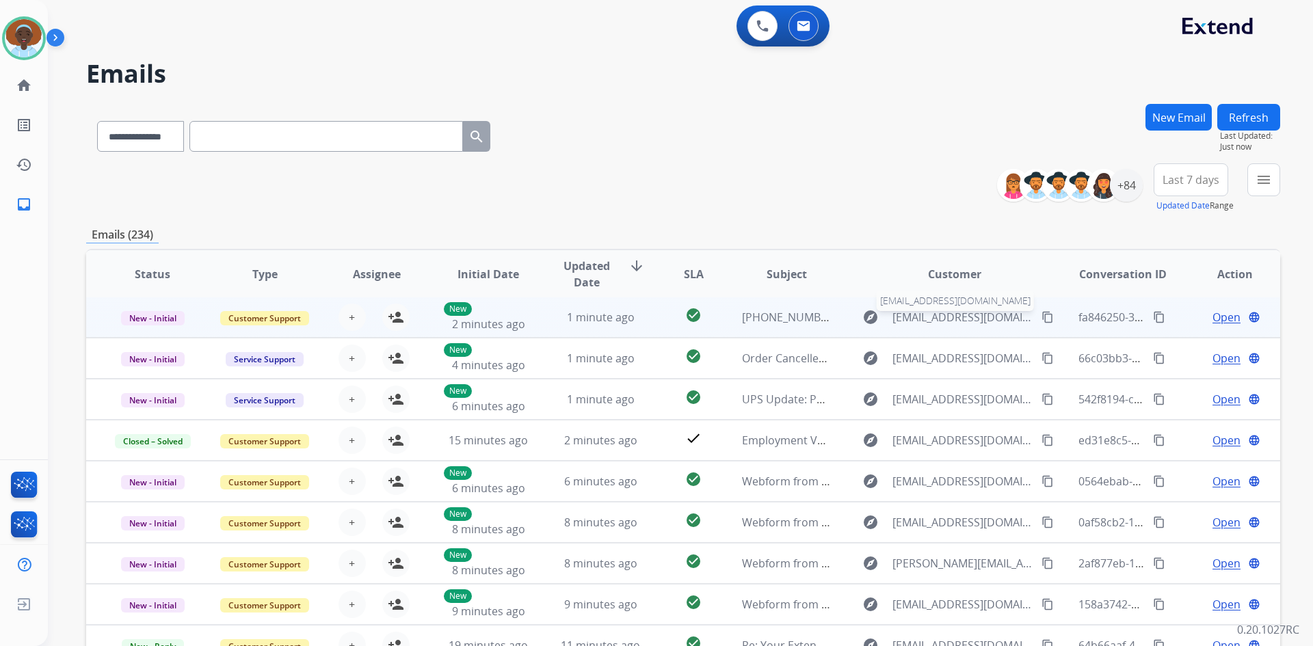
scroll to position [132, 0]
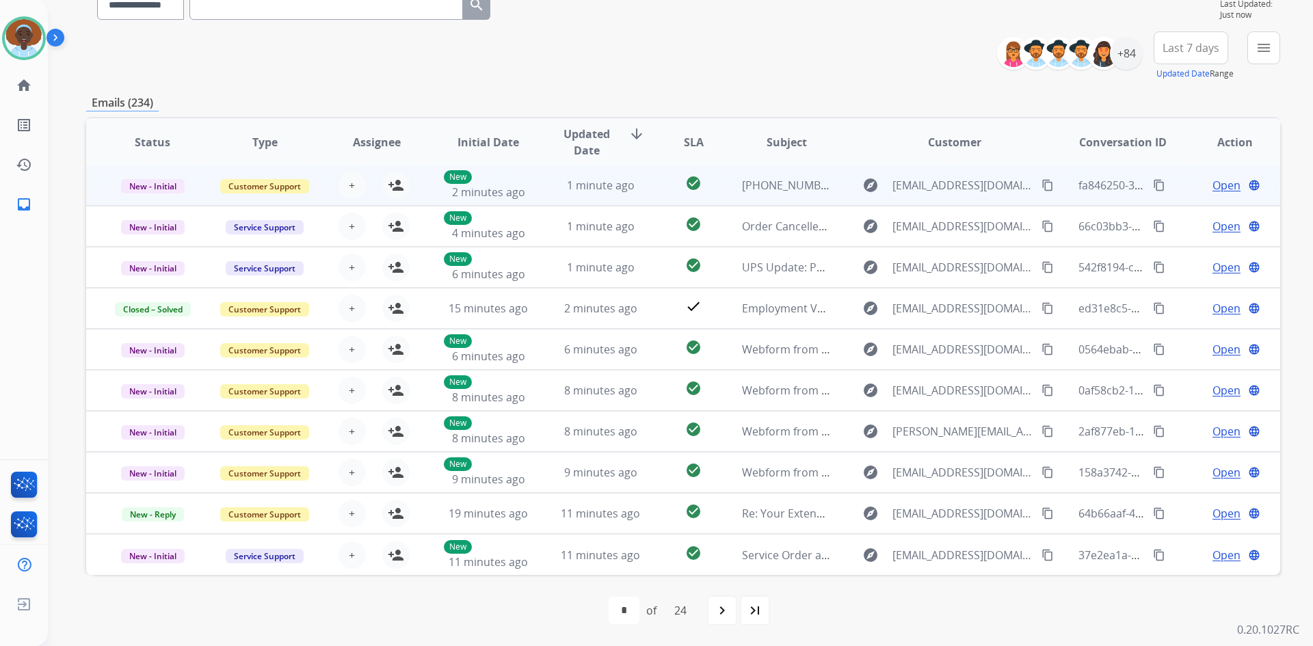
click at [1213, 187] on span "Open" at bounding box center [1227, 185] width 28 height 16
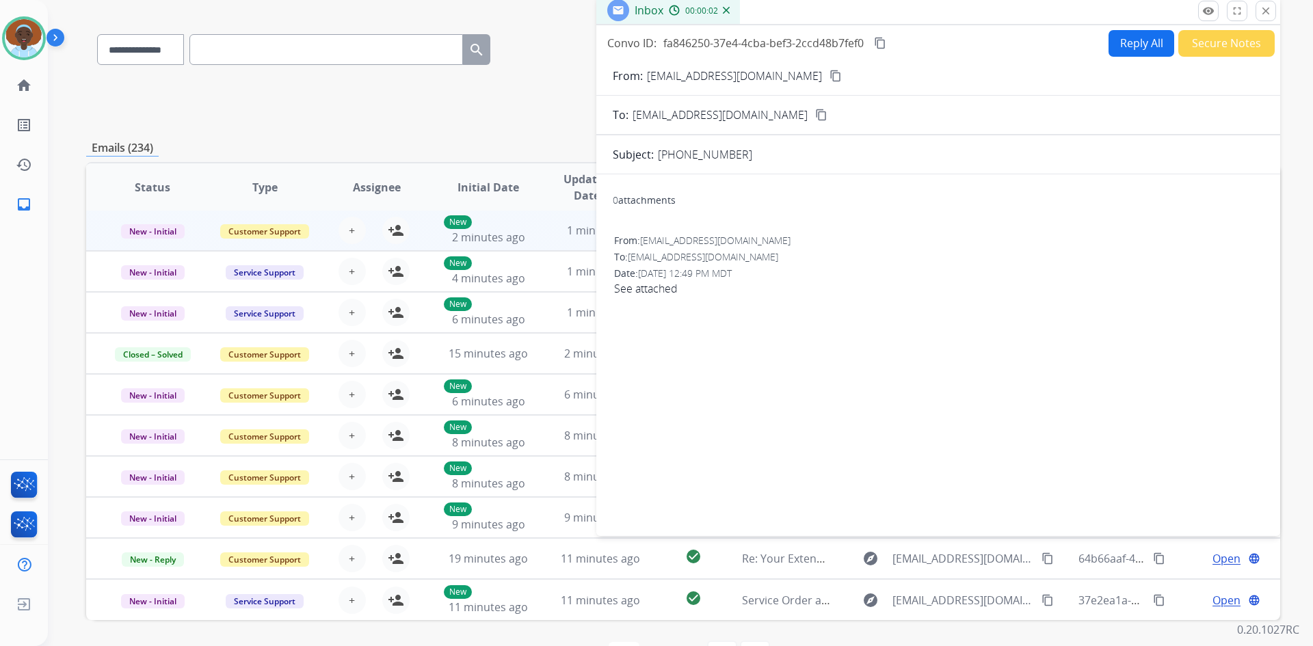
scroll to position [64, 0]
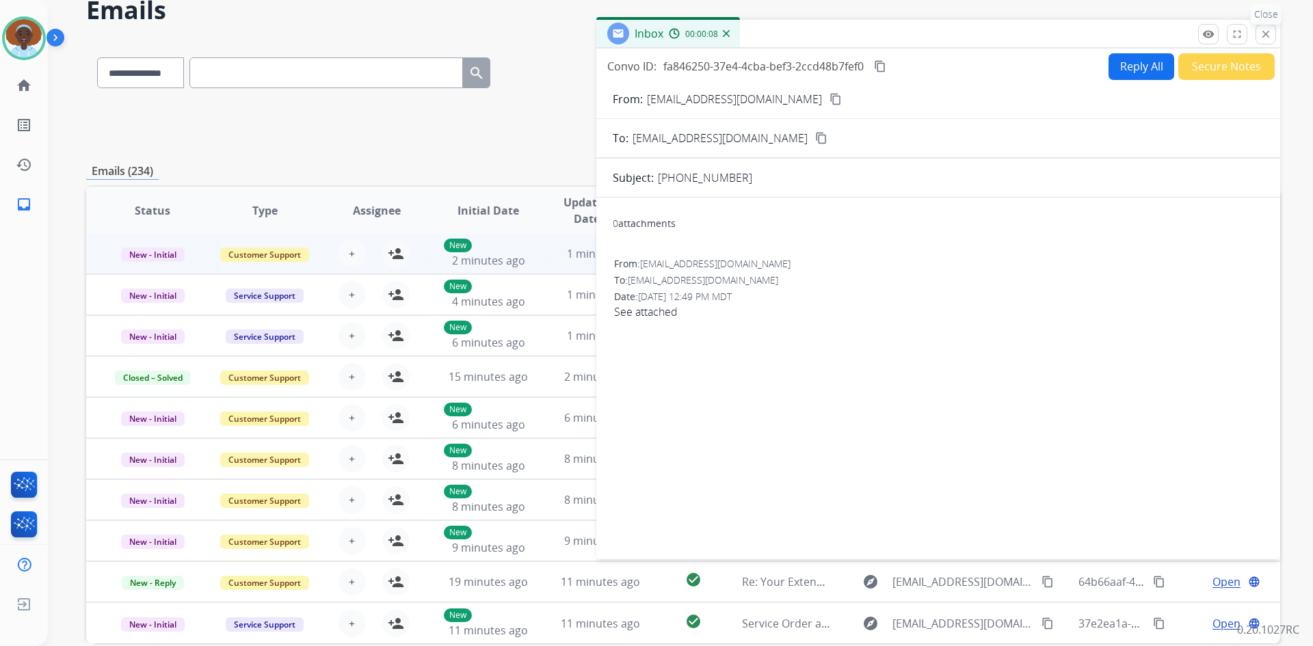
click at [1258, 38] on button "close Close" at bounding box center [1266, 34] width 21 height 21
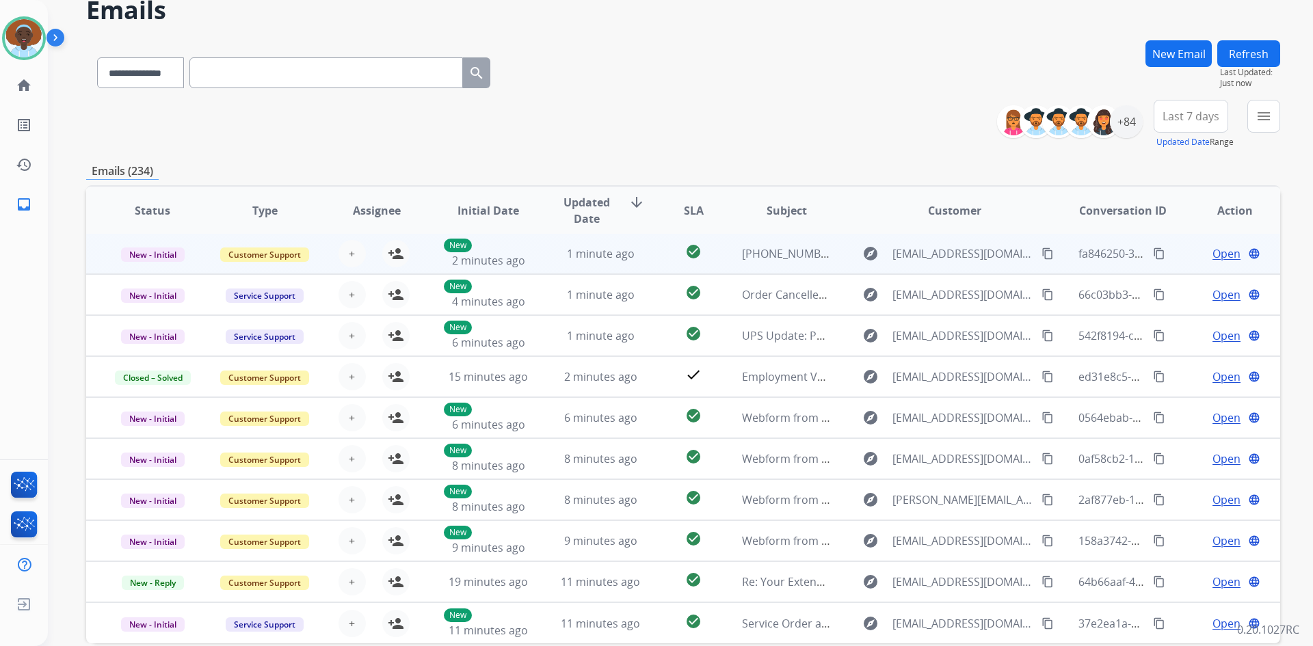
click at [1217, 254] on span "Open" at bounding box center [1227, 254] width 28 height 16
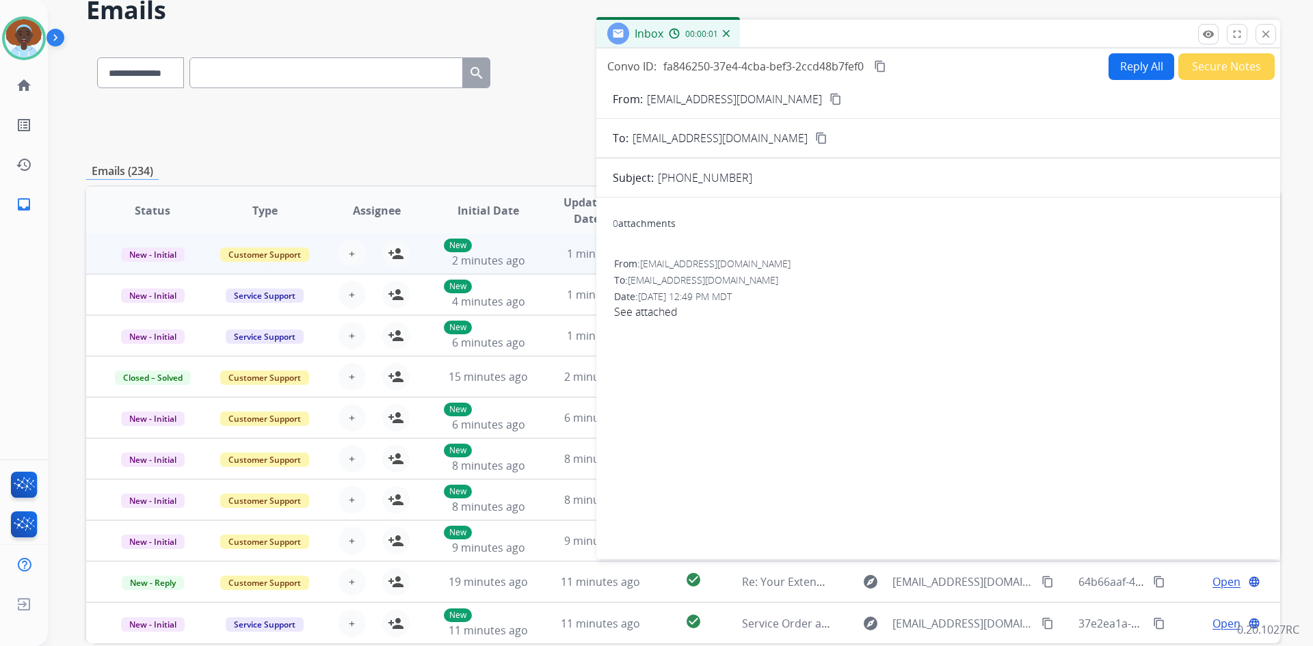
click at [1208, 71] on button "Secure Notes" at bounding box center [1226, 66] width 96 height 27
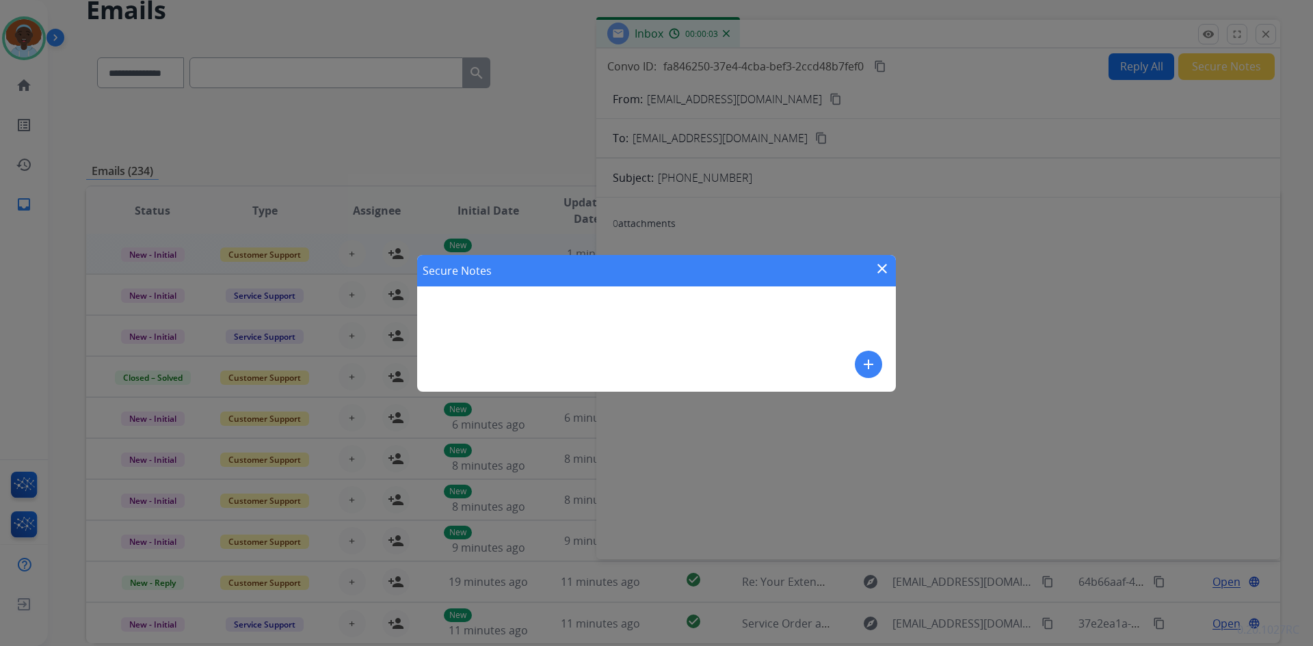
click at [871, 362] on mat-icon "add" at bounding box center [868, 364] width 16 height 16
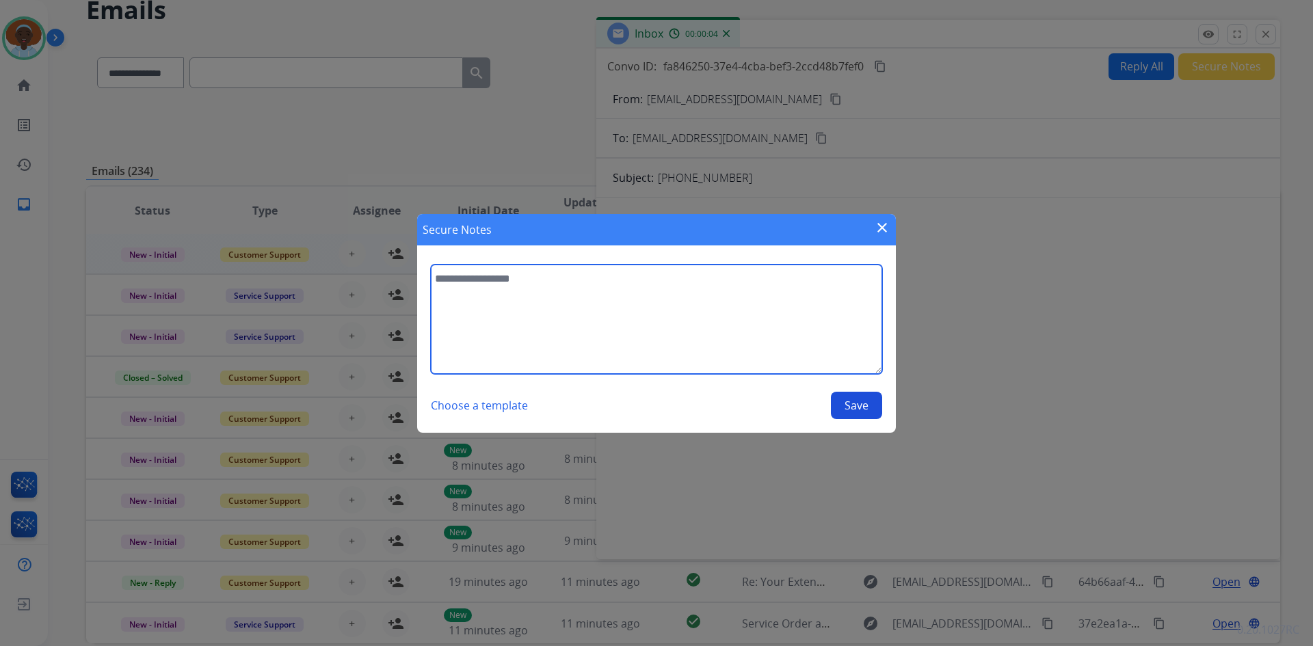
click at [519, 285] on textarea at bounding box center [656, 319] width 451 height 109
type textarea "**********"
drag, startPoint x: 596, startPoint y: 284, endPoint x: 382, endPoint y: 281, distance: 214.1
click at [382, 281] on div "**********" at bounding box center [656, 323] width 1313 height 646
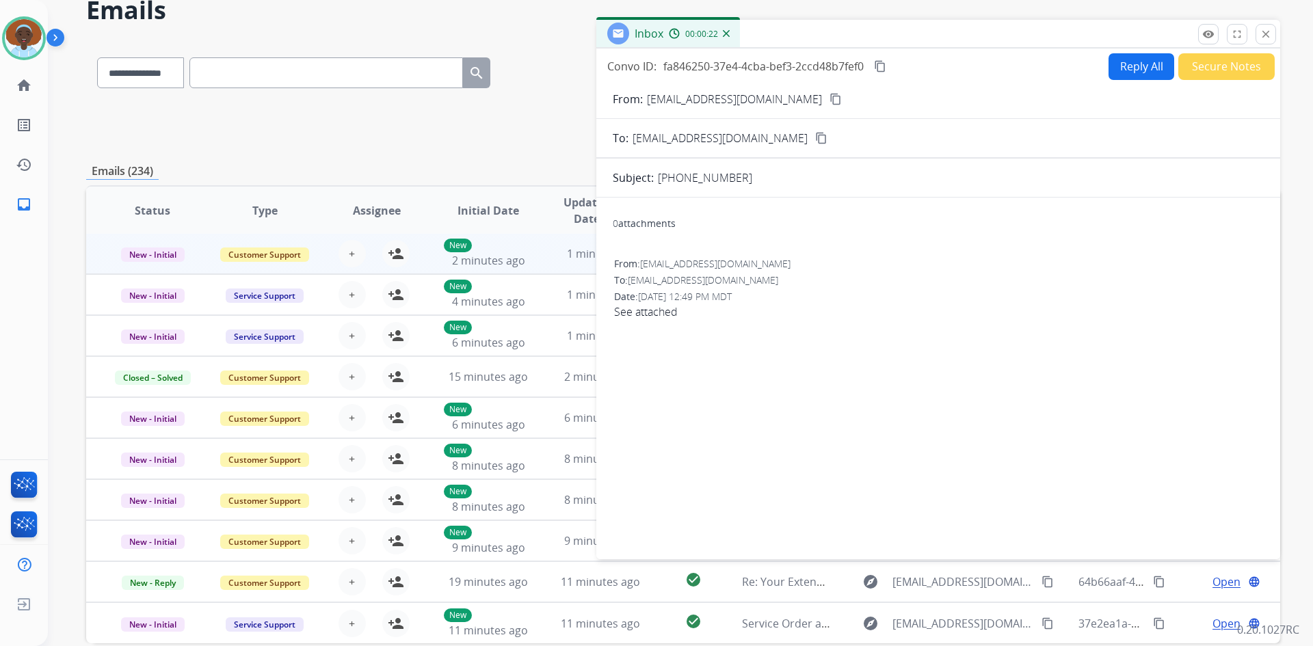
click at [1217, 65] on button "Secure Notes" at bounding box center [1226, 66] width 96 height 27
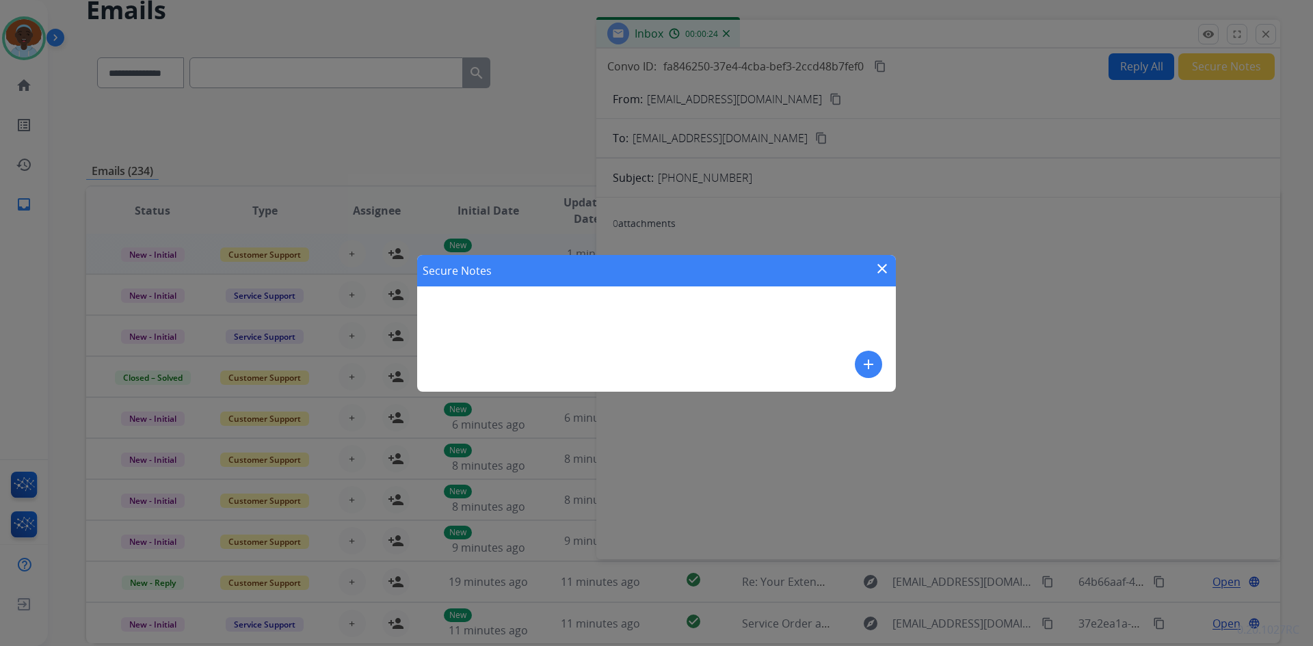
click at [882, 265] on mat-icon "close" at bounding box center [882, 269] width 16 height 16
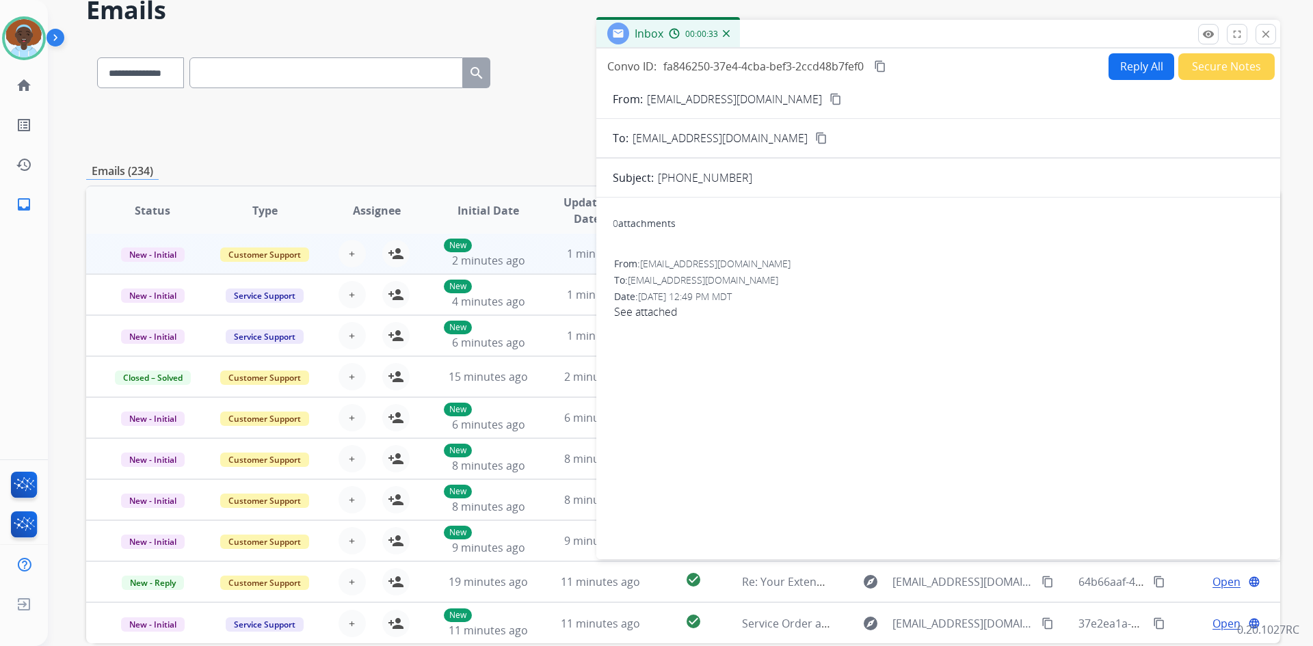
scroll to position [0, 0]
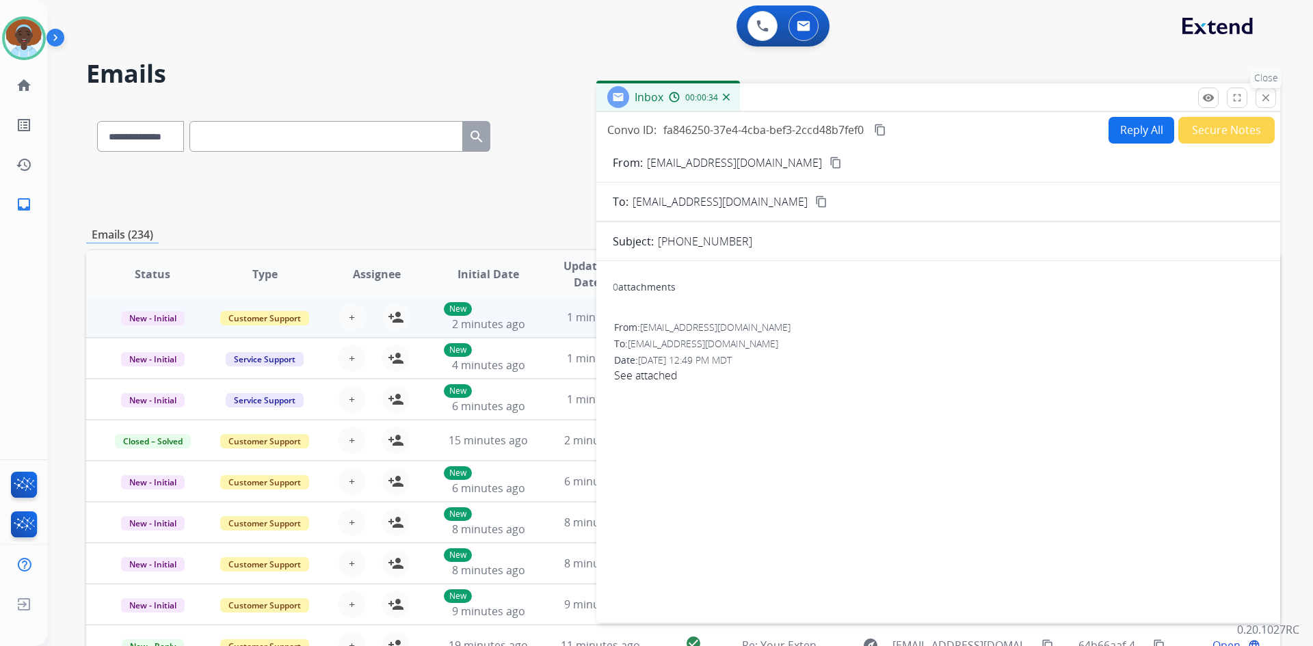
click at [1269, 98] on mat-icon "close" at bounding box center [1266, 98] width 12 height 12
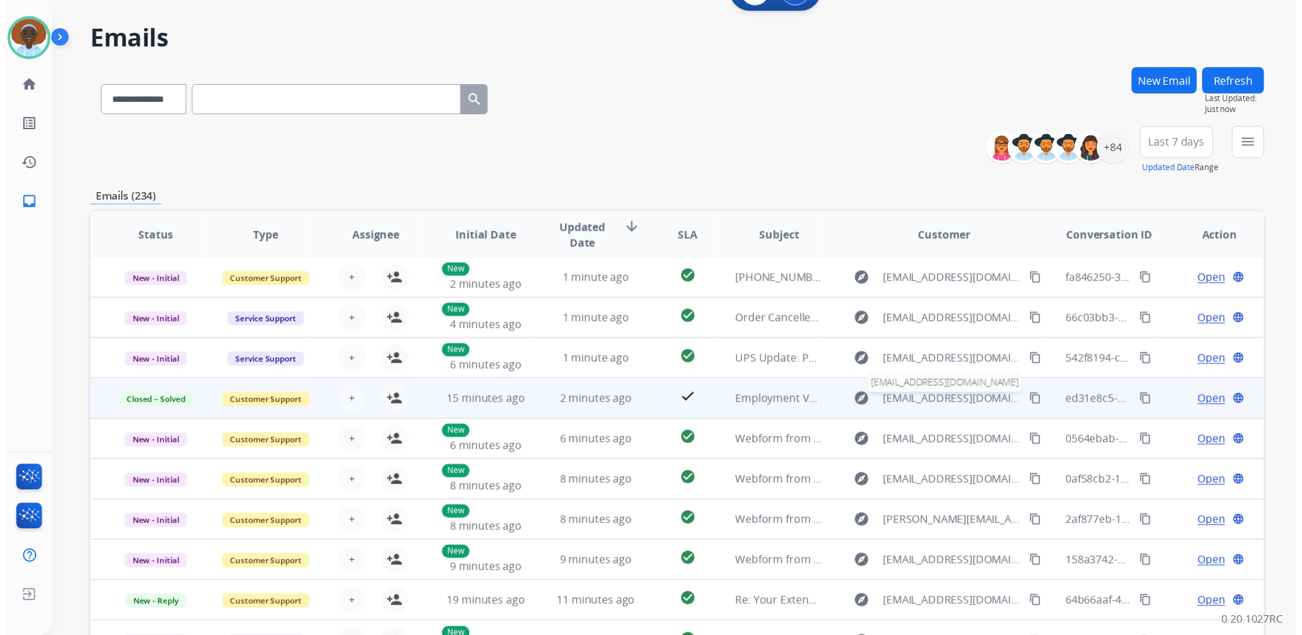
scroll to position [132, 0]
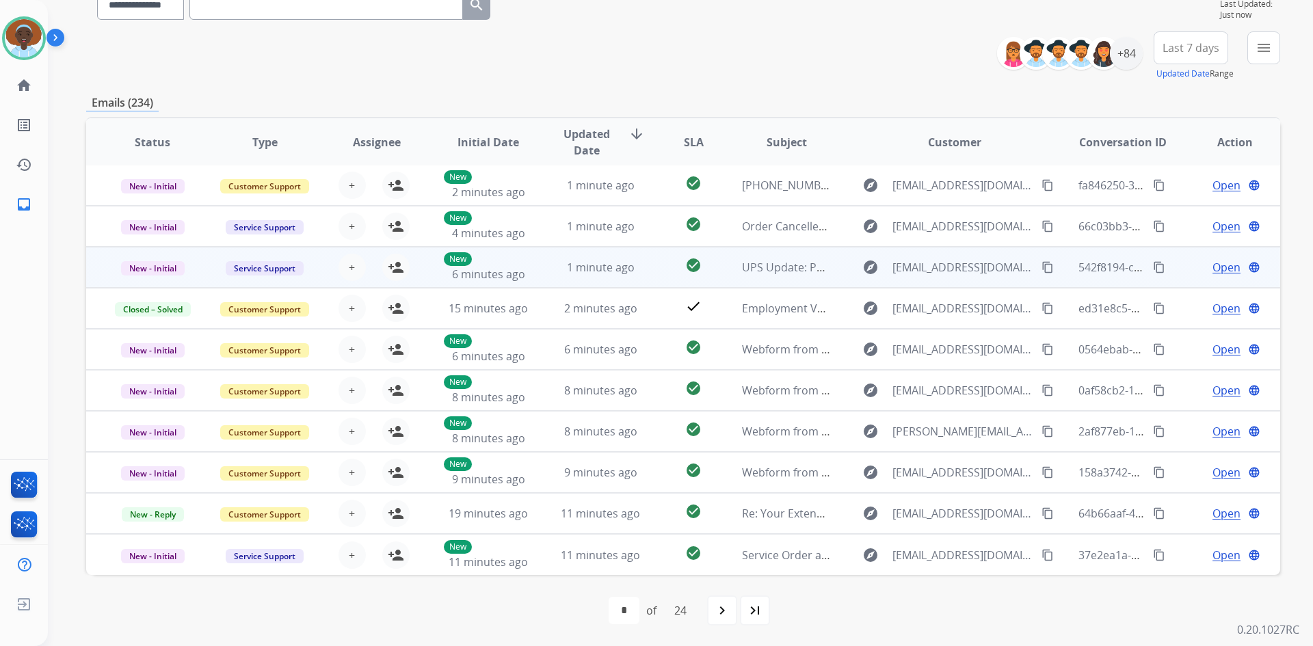
click at [1219, 268] on span "Open" at bounding box center [1227, 267] width 28 height 16
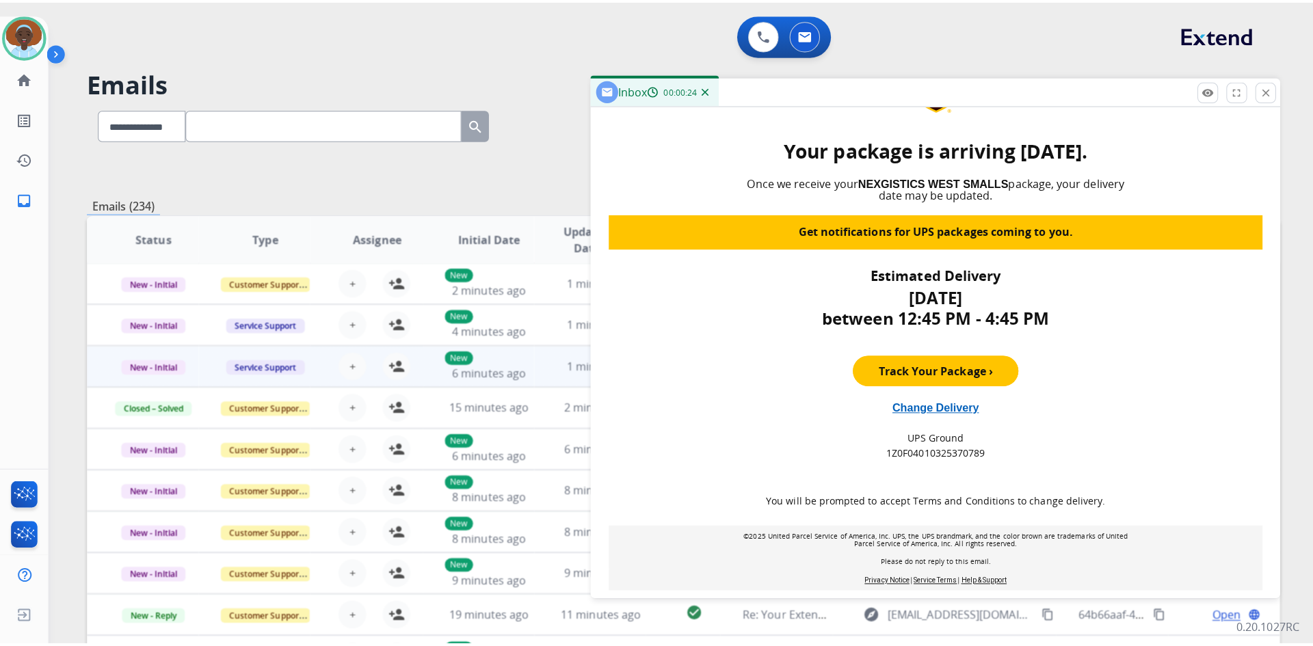
scroll to position [0, 0]
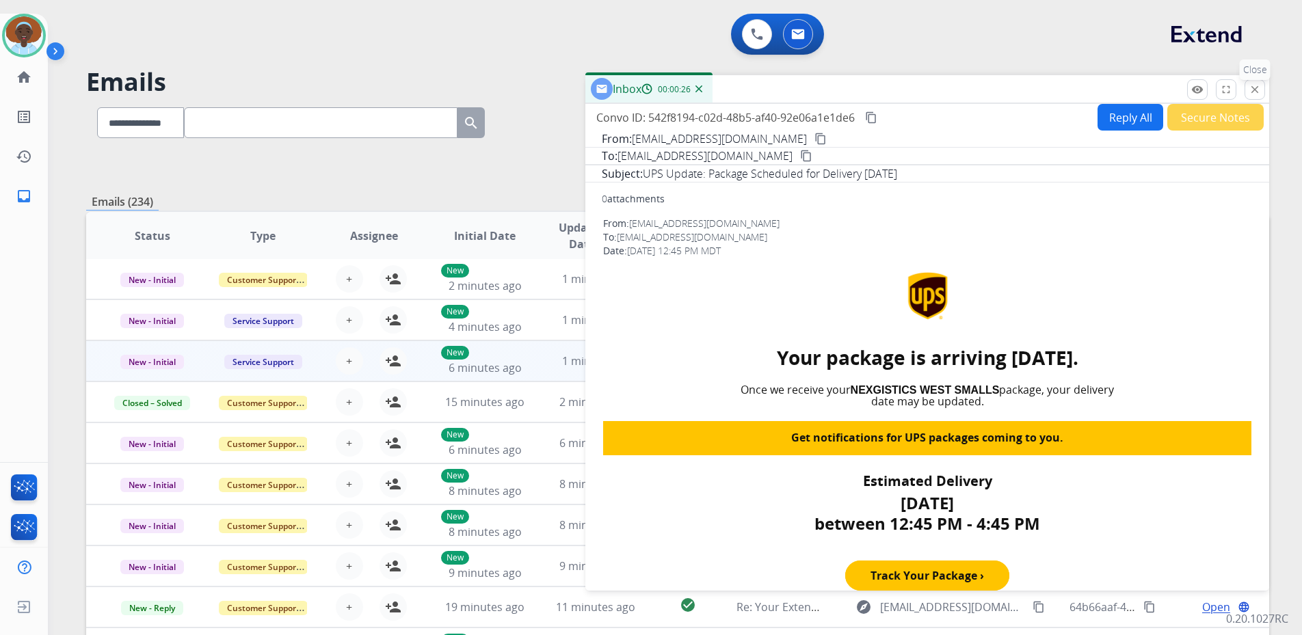
click at [1261, 89] on mat-icon "close" at bounding box center [1255, 89] width 12 height 12
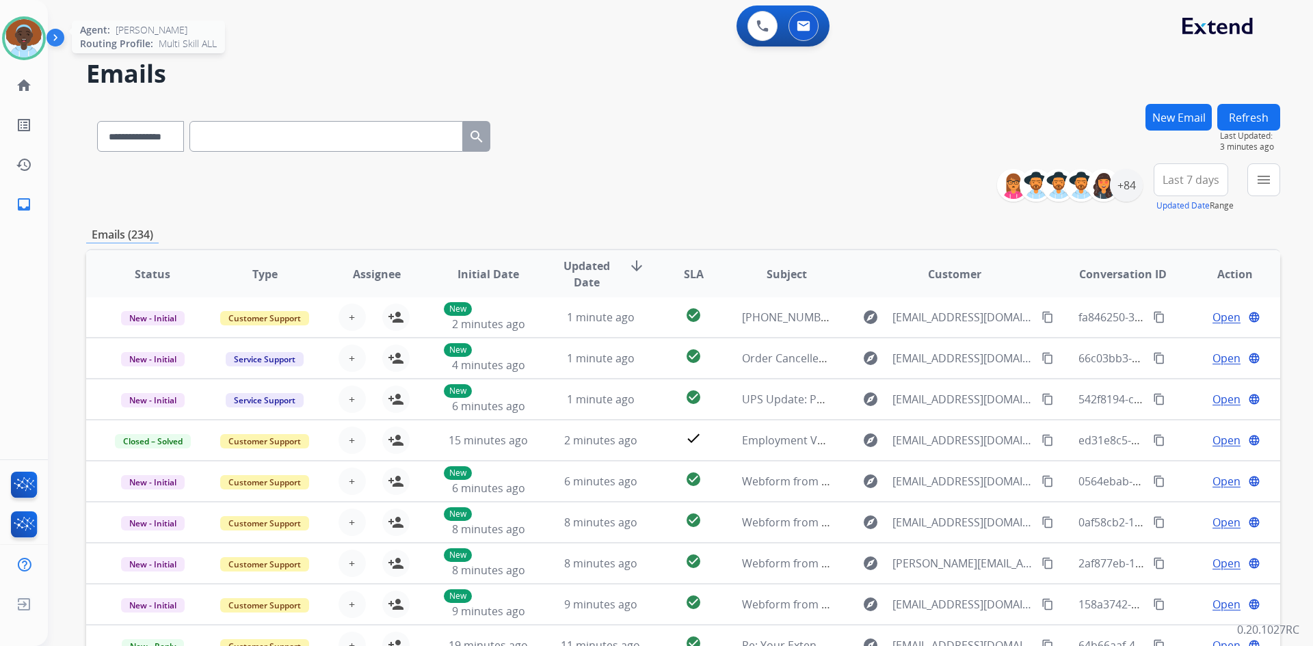
click at [17, 37] on img at bounding box center [24, 38] width 38 height 38
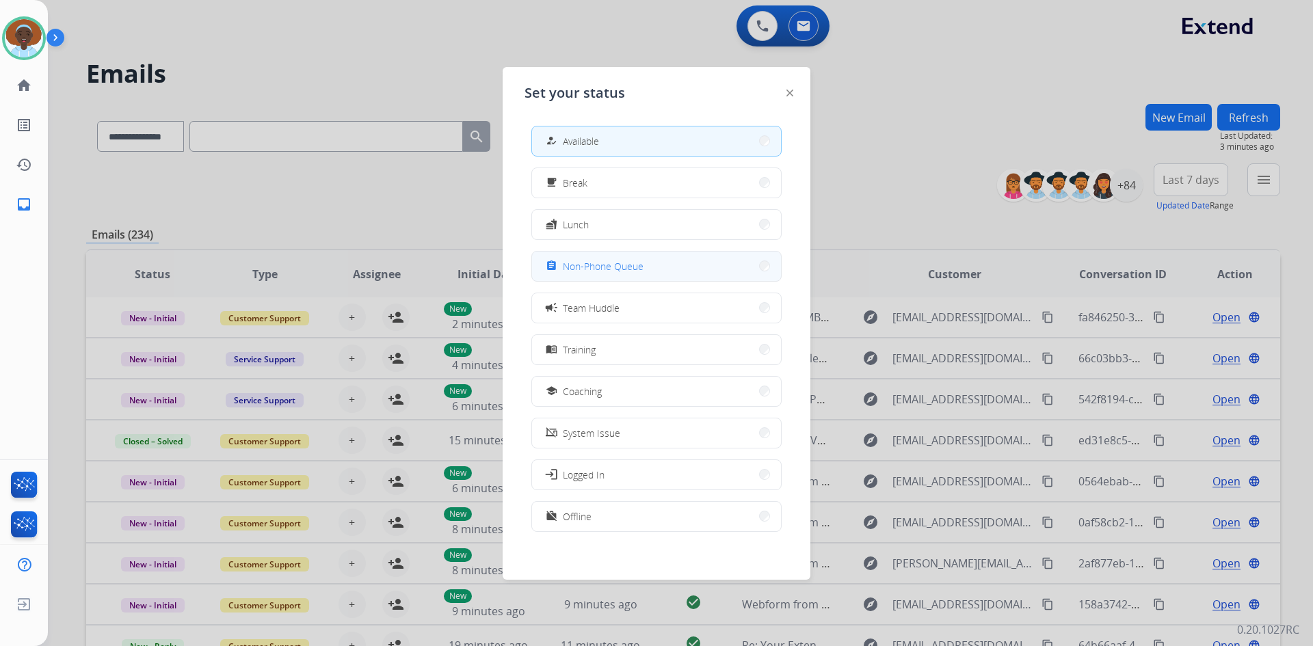
click at [674, 265] on button "assignment Non-Phone Queue" at bounding box center [656, 266] width 249 height 29
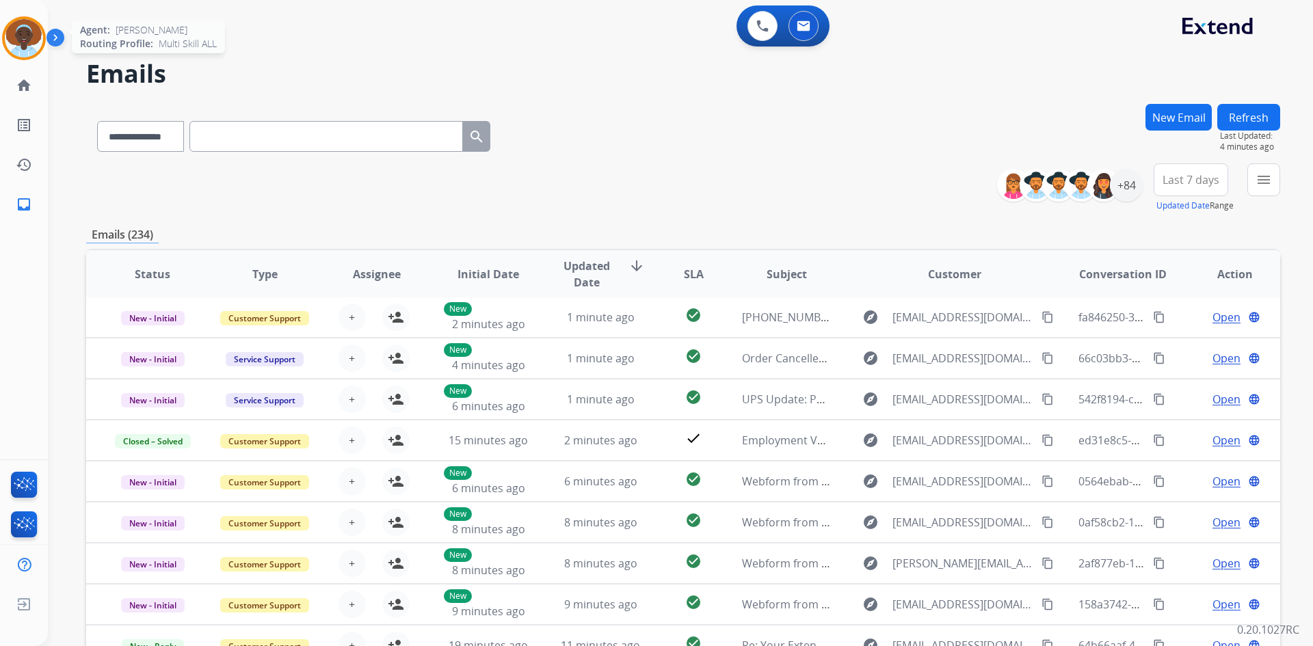
click at [29, 38] on img at bounding box center [24, 38] width 38 height 38
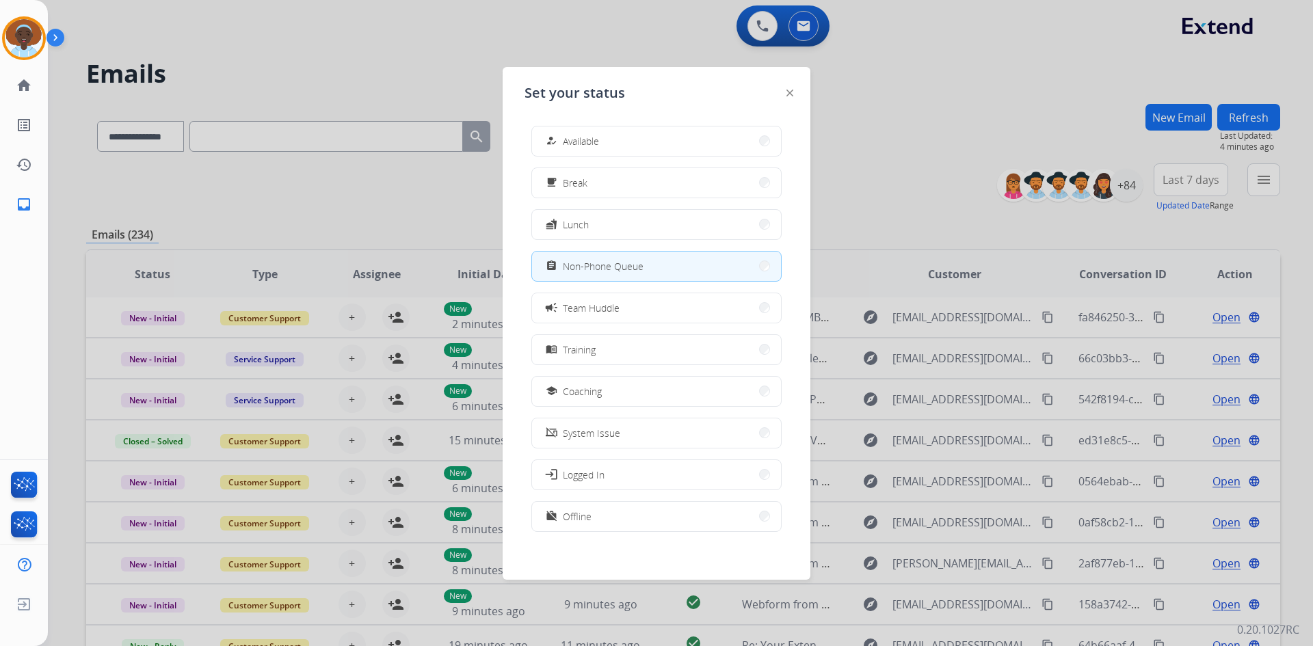
click at [592, 141] on span "Available" at bounding box center [581, 141] width 36 height 14
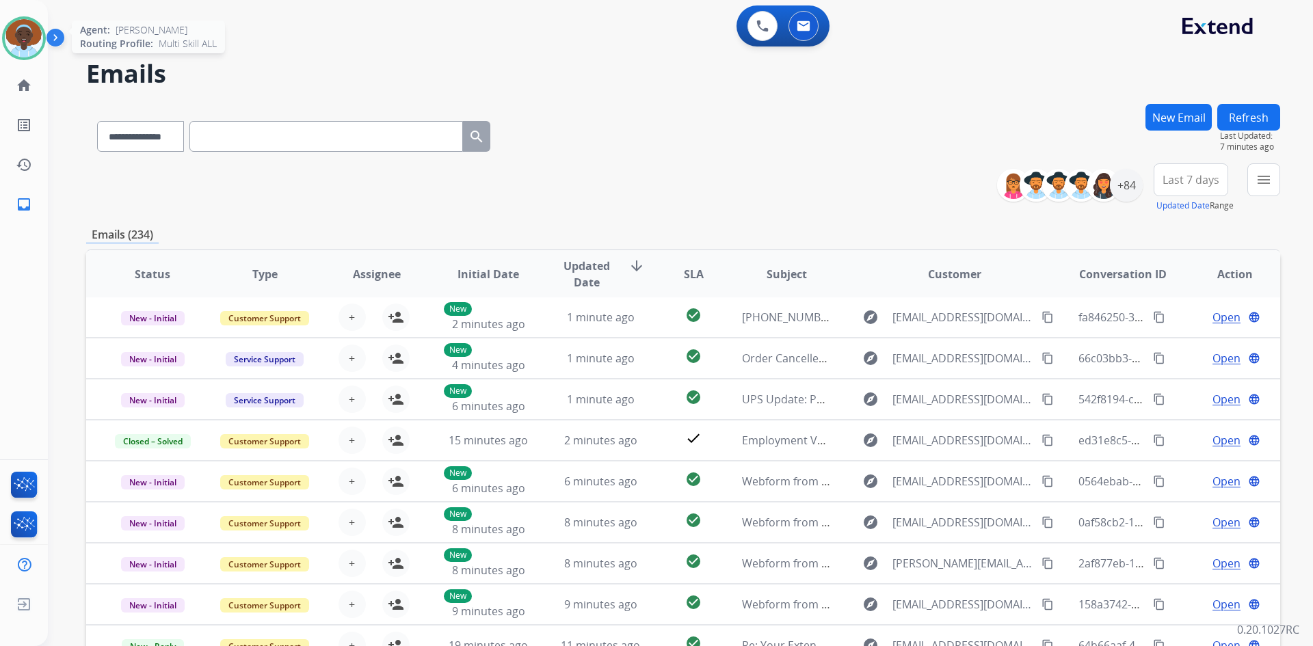
click at [33, 38] on img at bounding box center [24, 38] width 38 height 38
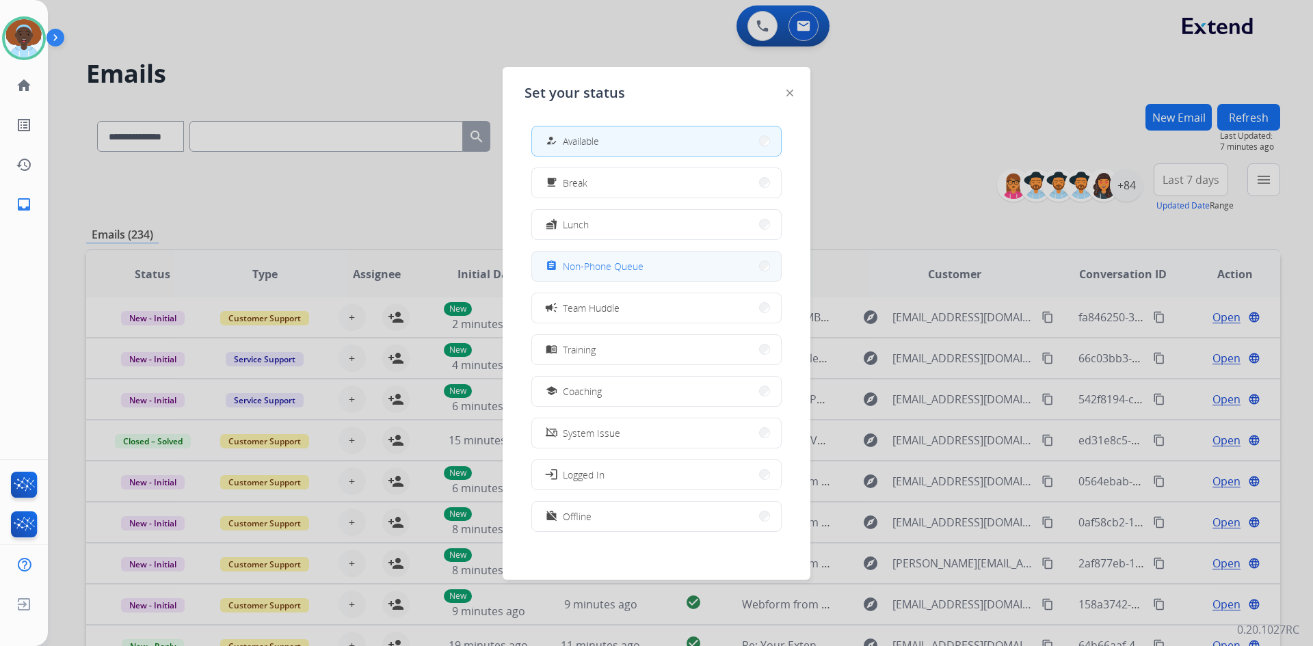
click at [629, 265] on span "Non-Phone Queue" at bounding box center [603, 266] width 81 height 14
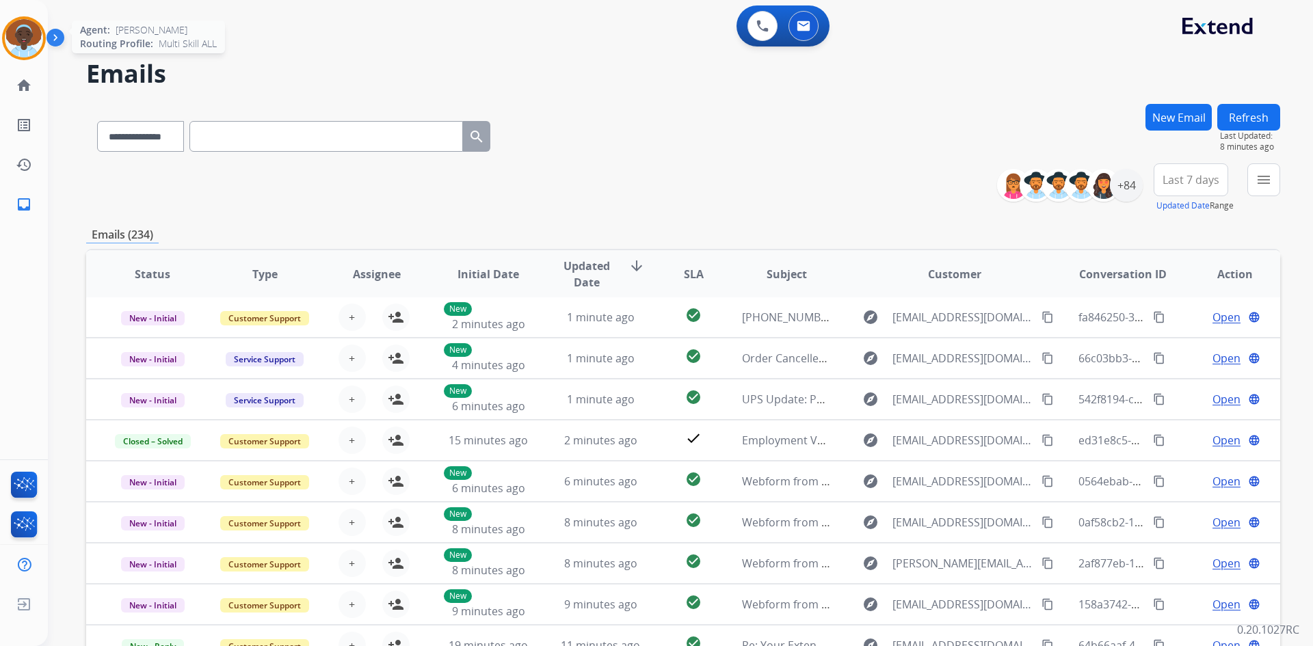
click at [26, 36] on img at bounding box center [24, 38] width 38 height 38
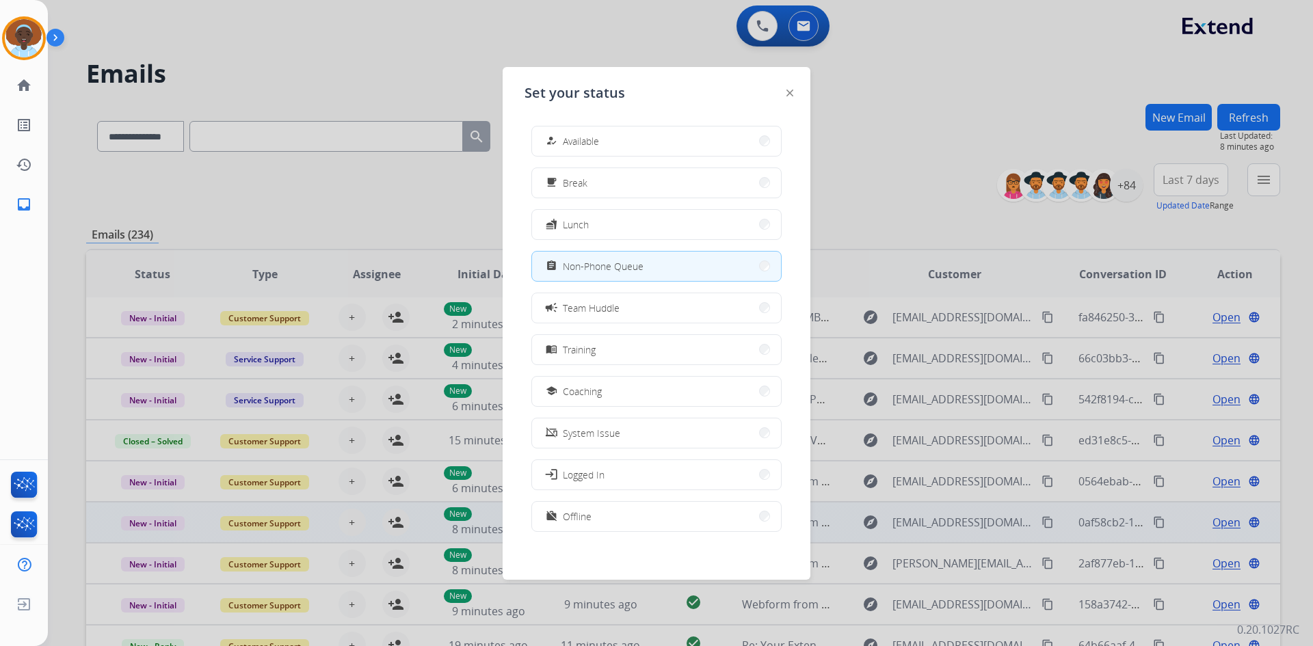
click at [612, 518] on button "work_off Offline" at bounding box center [656, 516] width 249 height 29
